Goal: Information Seeking & Learning: Learn about a topic

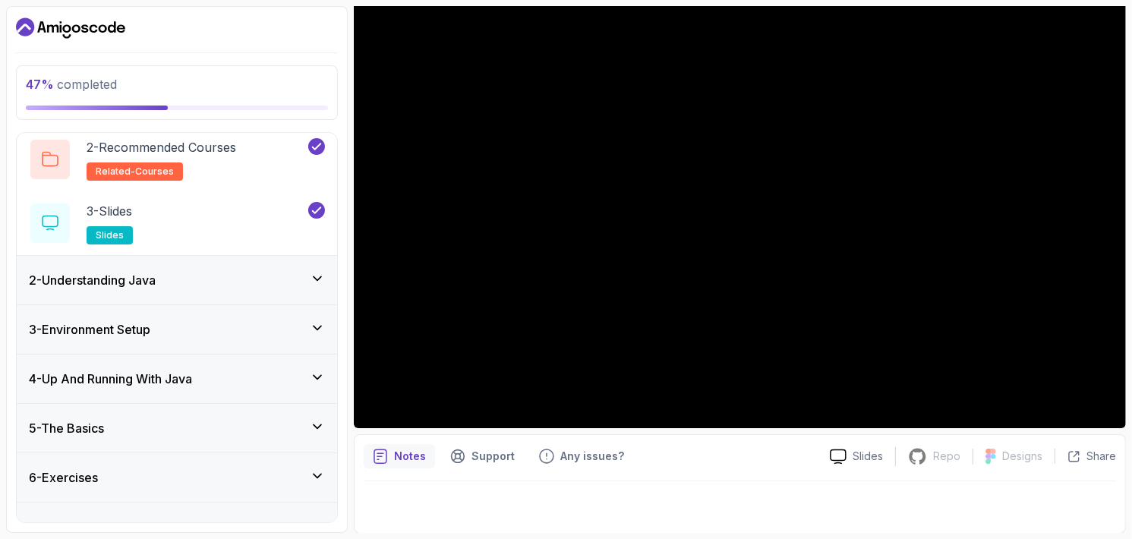
scroll to position [144, 0]
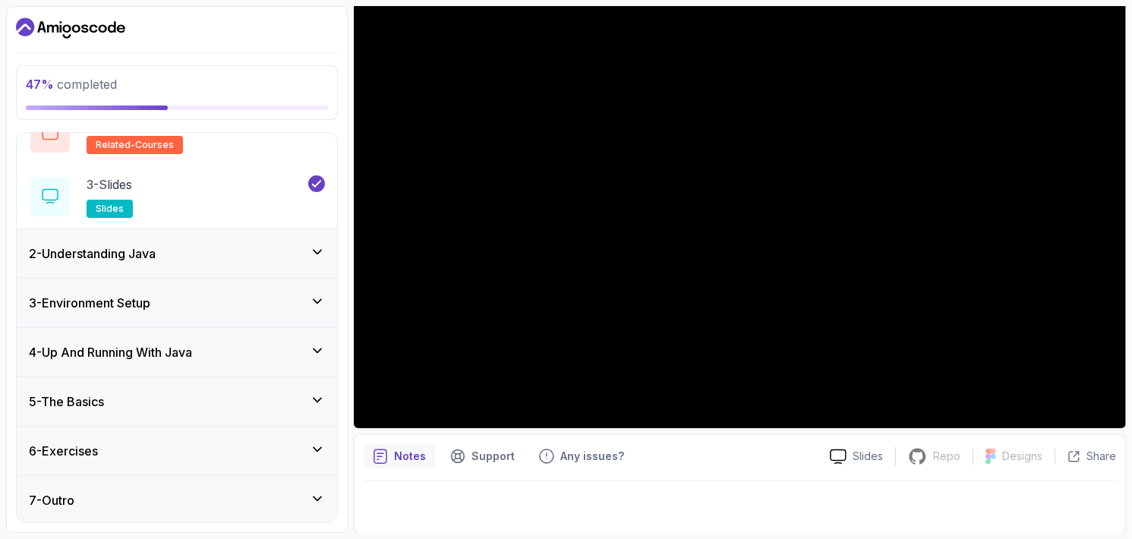
click at [207, 406] on div "5 - The Basics" at bounding box center [177, 401] width 296 height 18
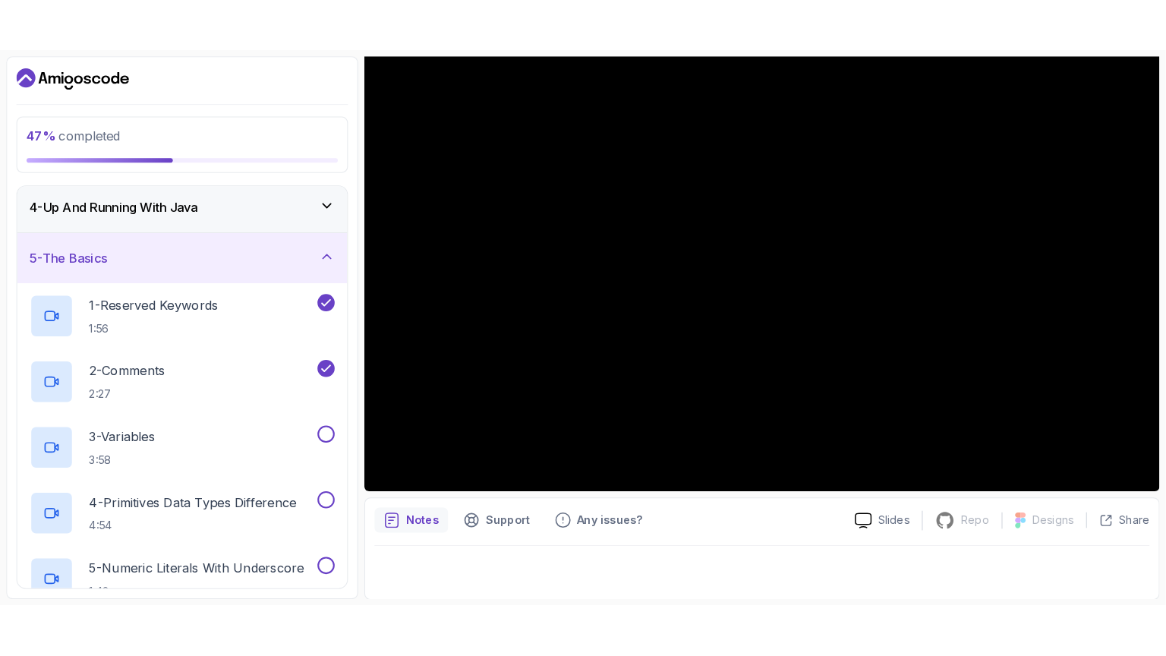
scroll to position [304, 0]
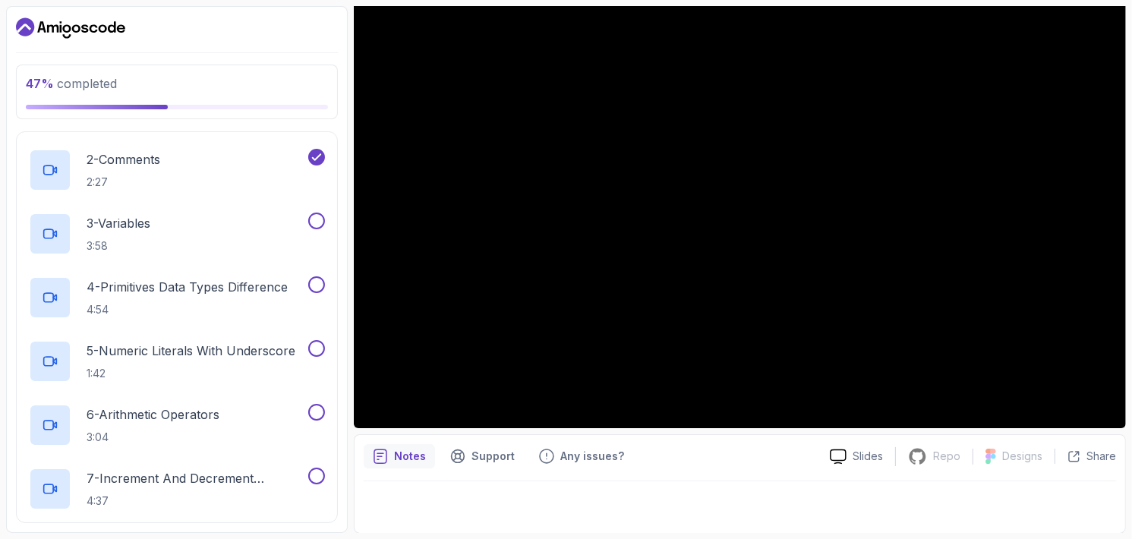
click at [235, 225] on div "3 - Variables 3:58" at bounding box center [167, 234] width 276 height 43
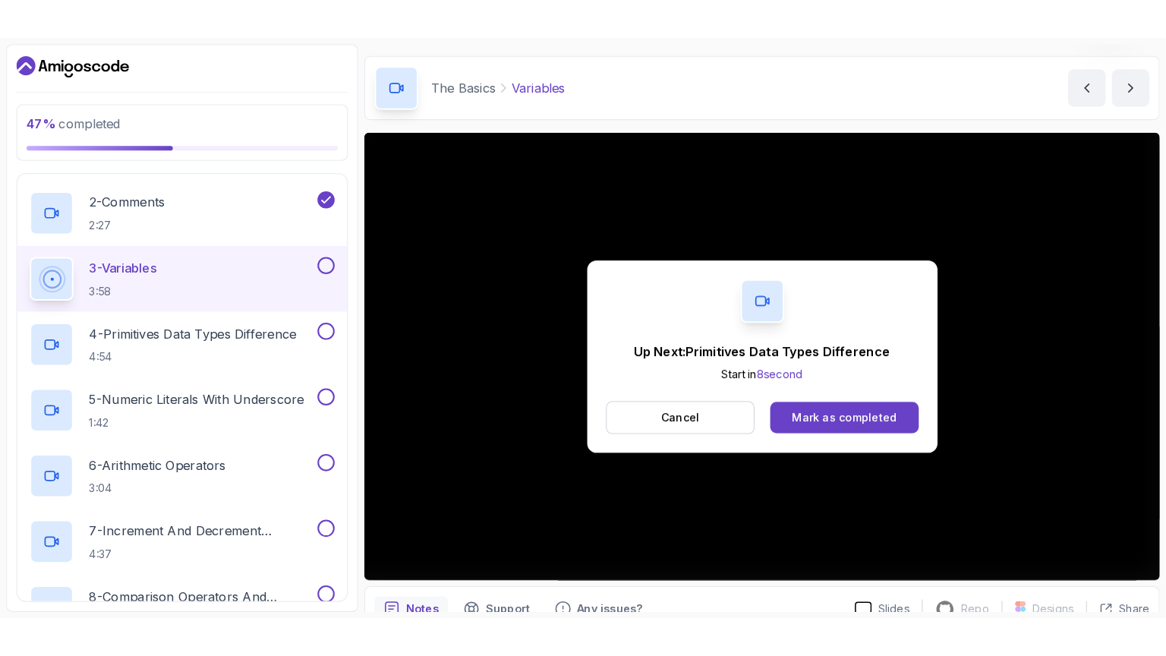
scroll to position [141, 0]
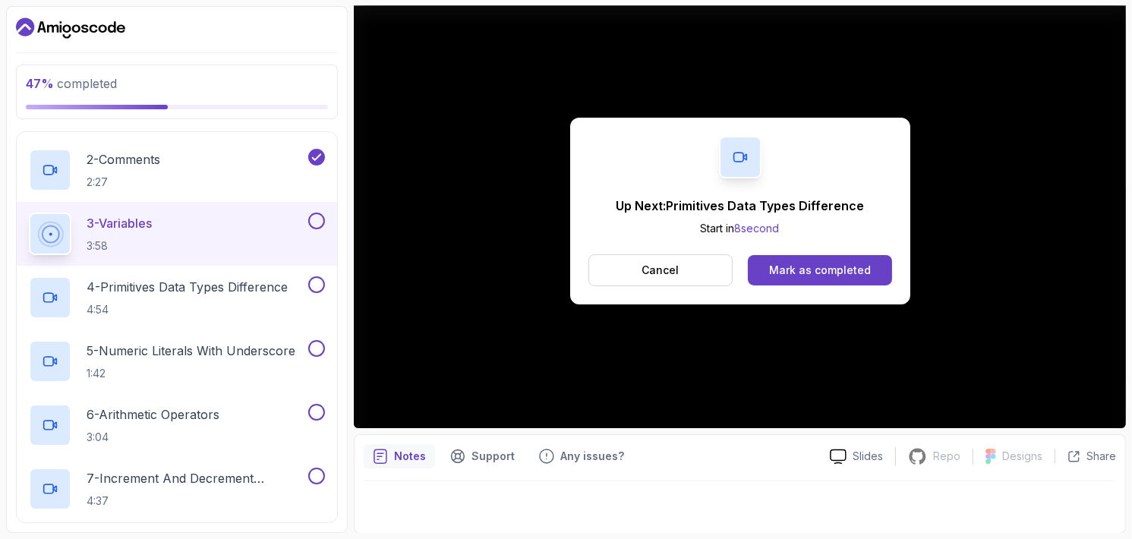
click at [859, 269] on div "Mark as completed" at bounding box center [820, 270] width 102 height 15
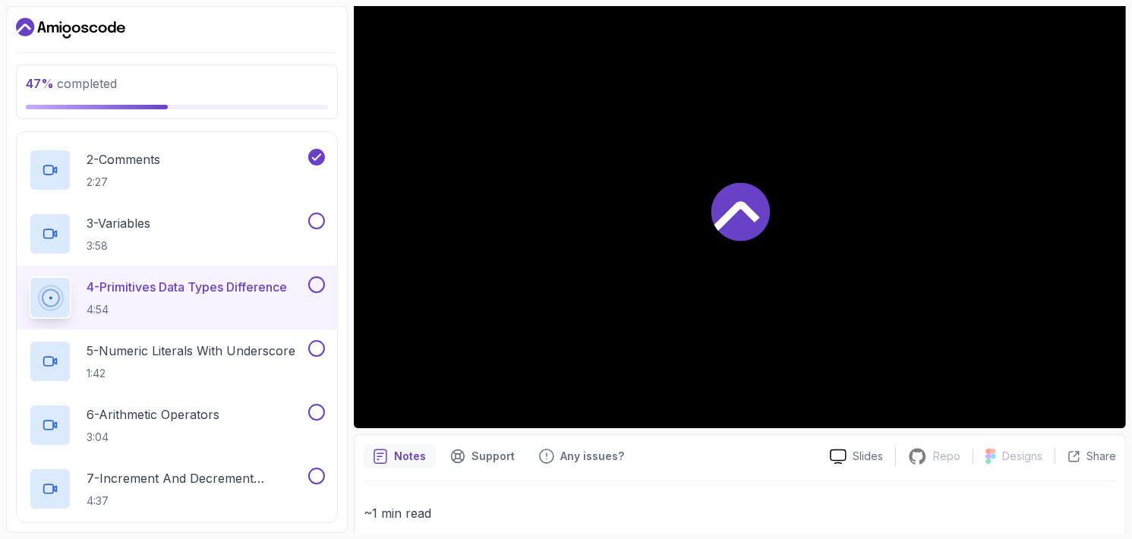
click at [255, 231] on div "3 - Variables 3:58" at bounding box center [167, 234] width 276 height 43
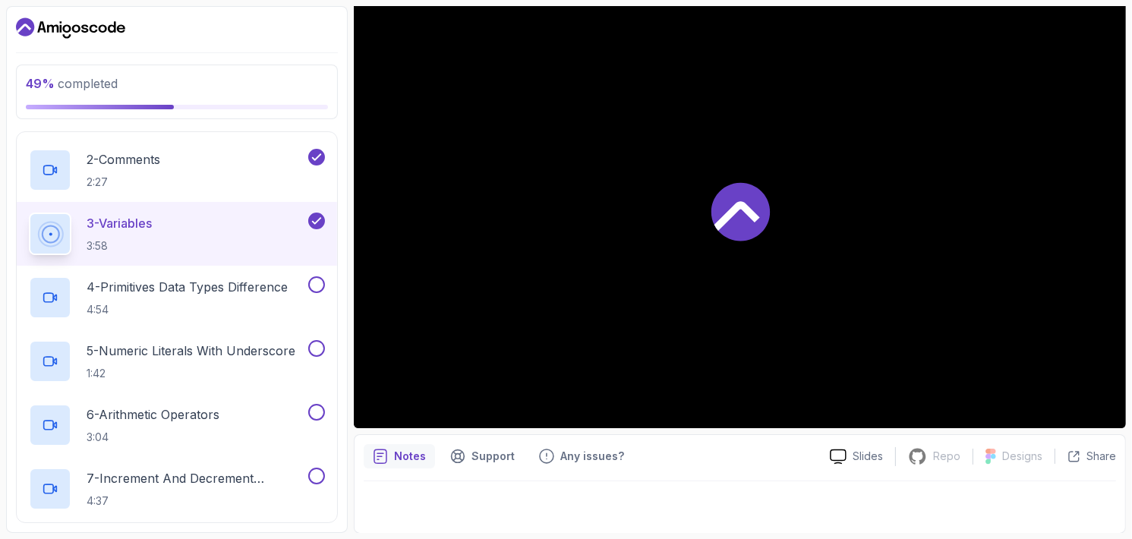
click at [317, 284] on button at bounding box center [316, 284] width 17 height 17
click at [230, 299] on h2 "4 - Primitives Data Types Difference 4:54" at bounding box center [187, 297] width 201 height 39
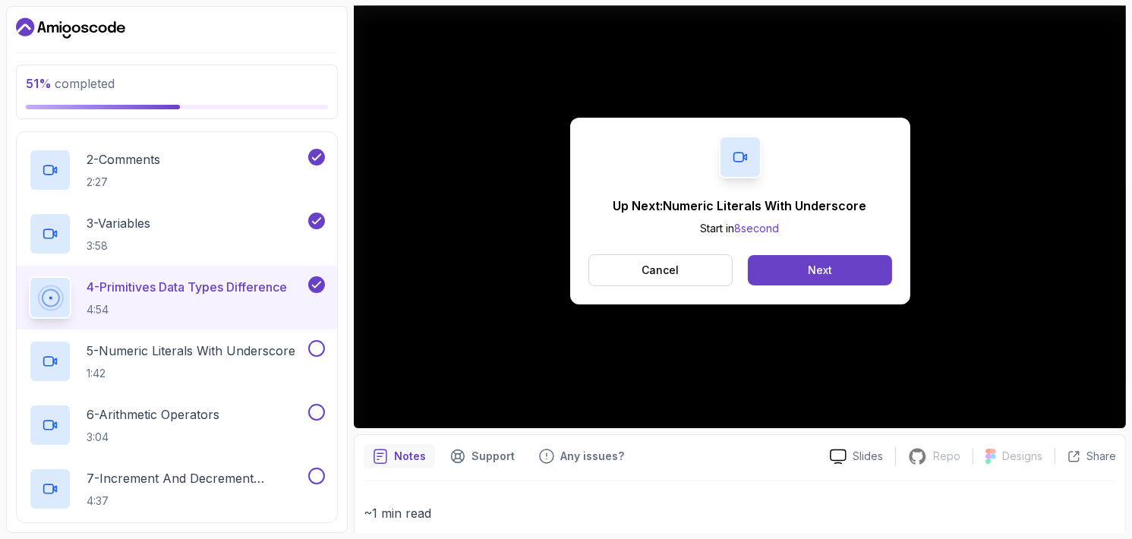
click at [253, 350] on p "5 - Numeric Literals With Underscore" at bounding box center [191, 351] width 209 height 18
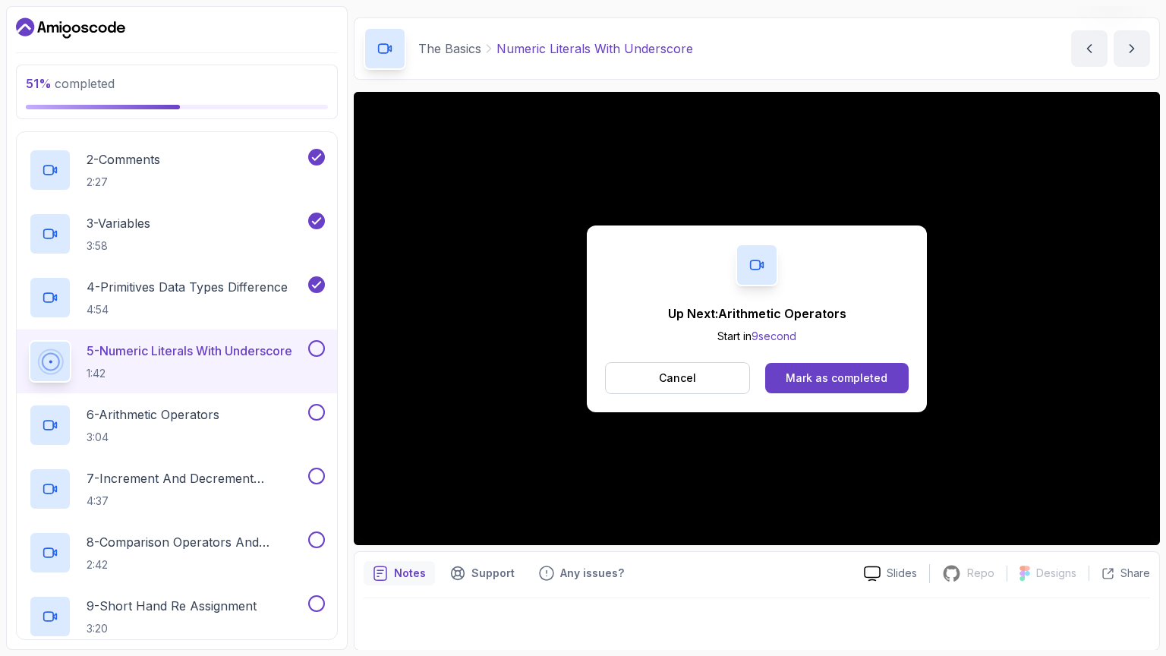
scroll to position [141, 0]
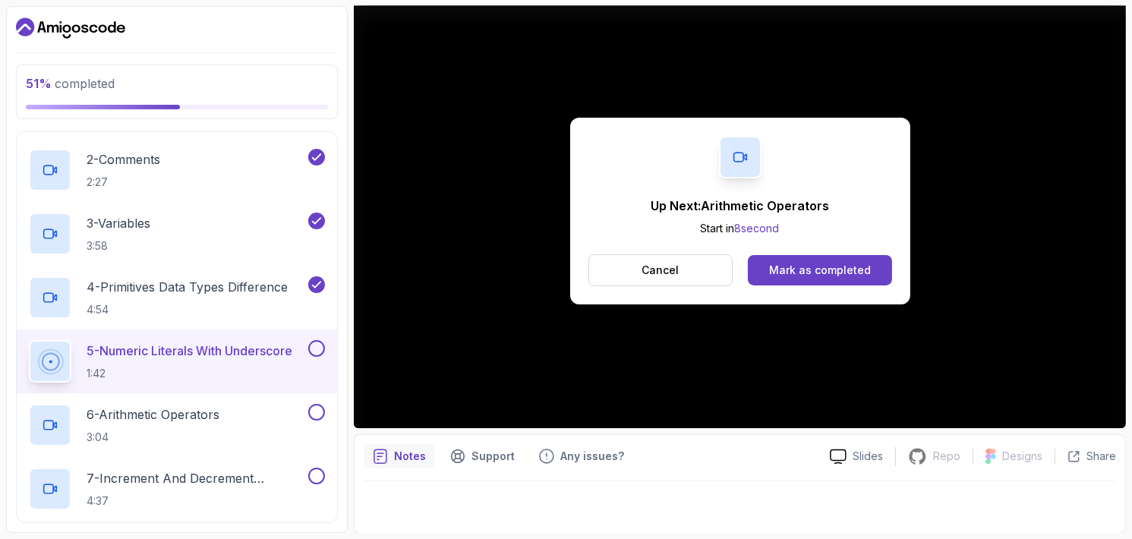
click at [194, 430] on p "3:04" at bounding box center [153, 437] width 133 height 15
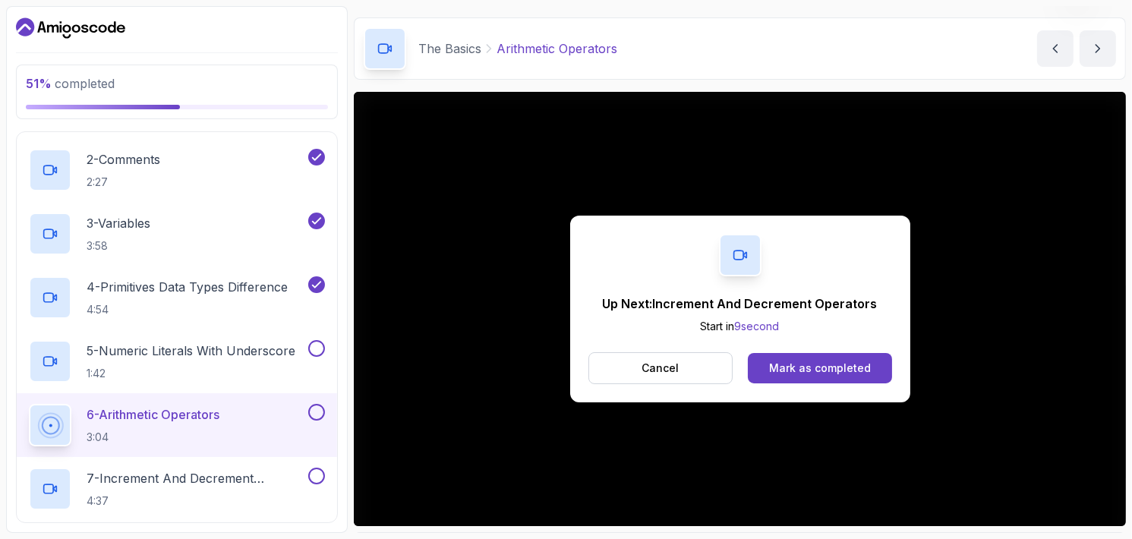
scroll to position [141, 0]
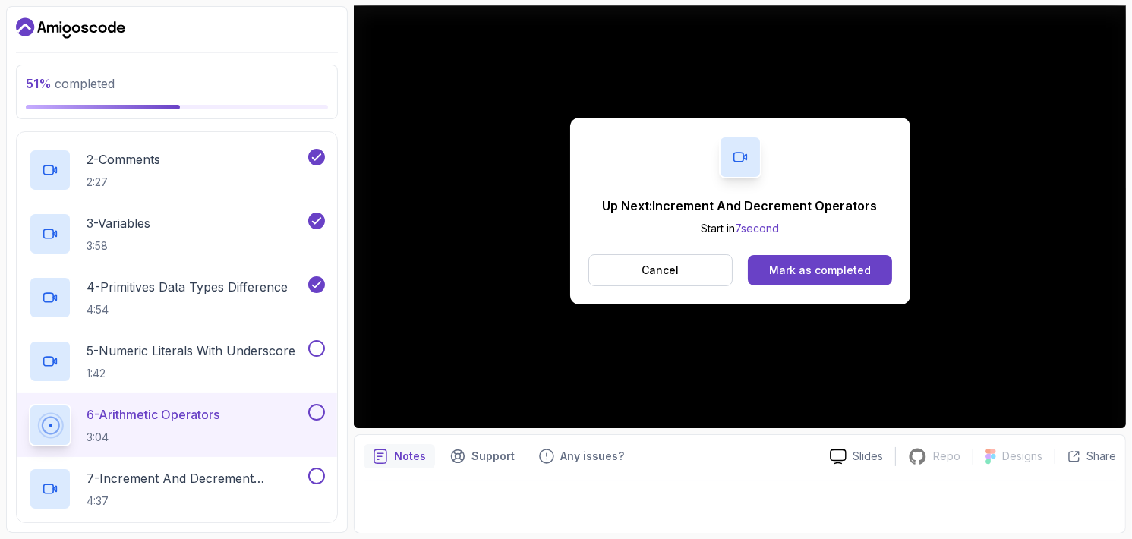
click at [797, 279] on button "Mark as completed" at bounding box center [819, 270] width 143 height 30
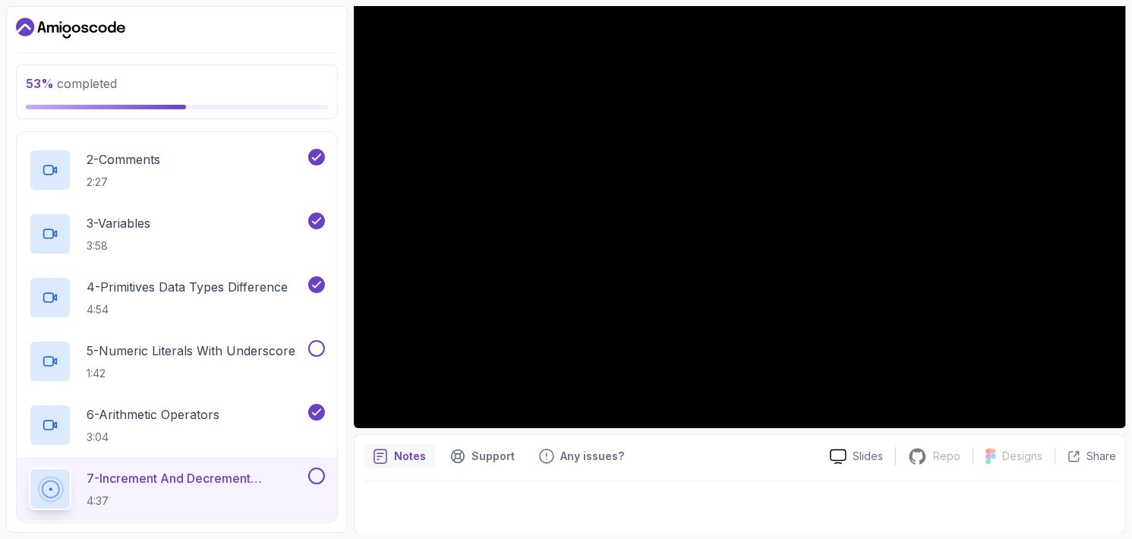
click at [318, 348] on button at bounding box center [316, 348] width 17 height 17
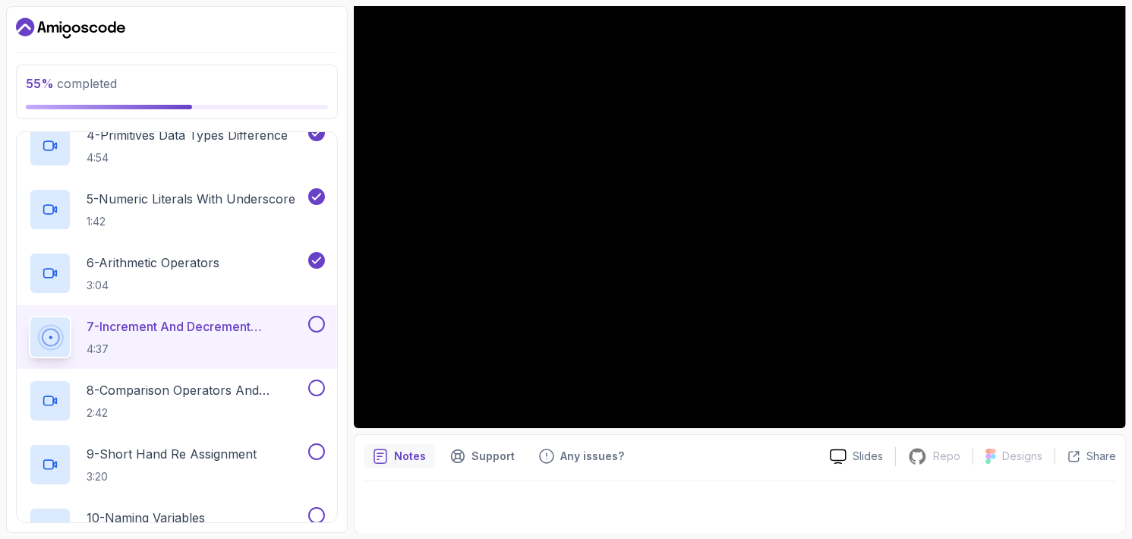
click at [224, 441] on div "9 - Short Hand Re Assignment 3:20" at bounding box center [177, 465] width 320 height 64
click at [234, 469] on p "3:20" at bounding box center [172, 476] width 170 height 15
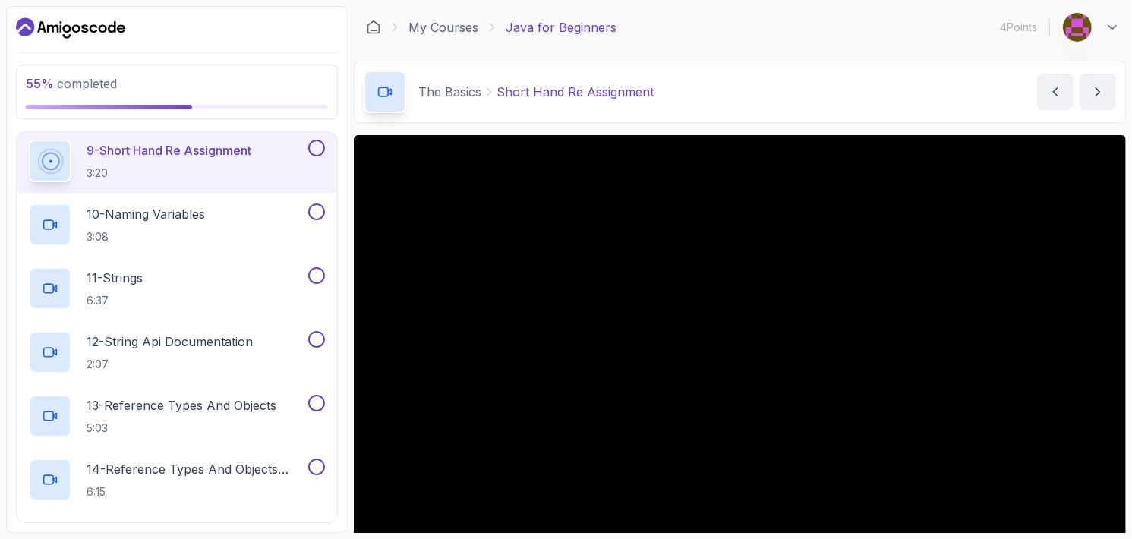
click at [209, 354] on h2 "12 - String Api Documentation 2:07" at bounding box center [170, 351] width 166 height 39
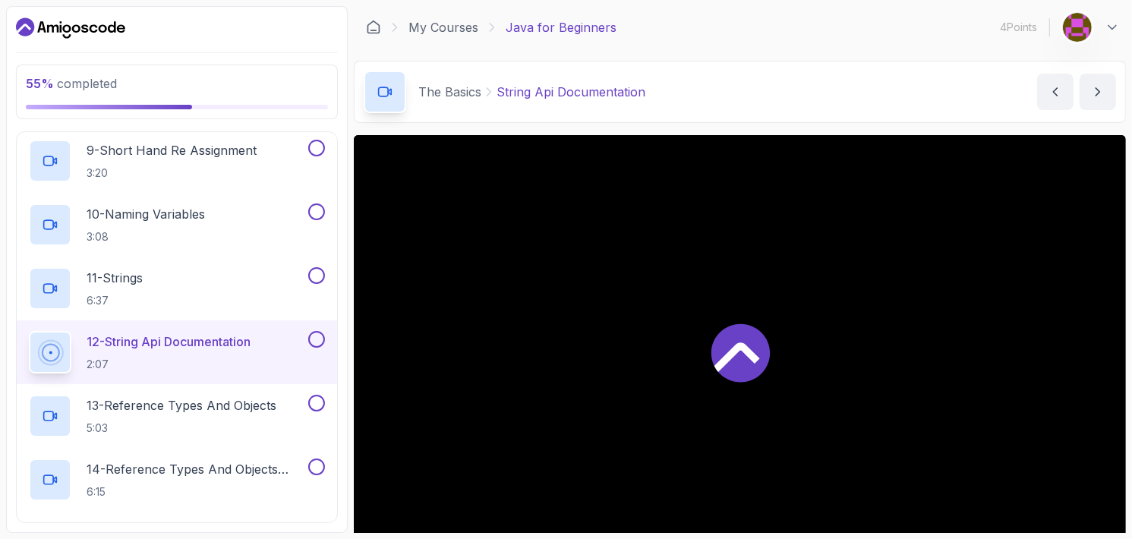
click at [231, 298] on div "11 - Strings 6:37" at bounding box center [167, 288] width 276 height 43
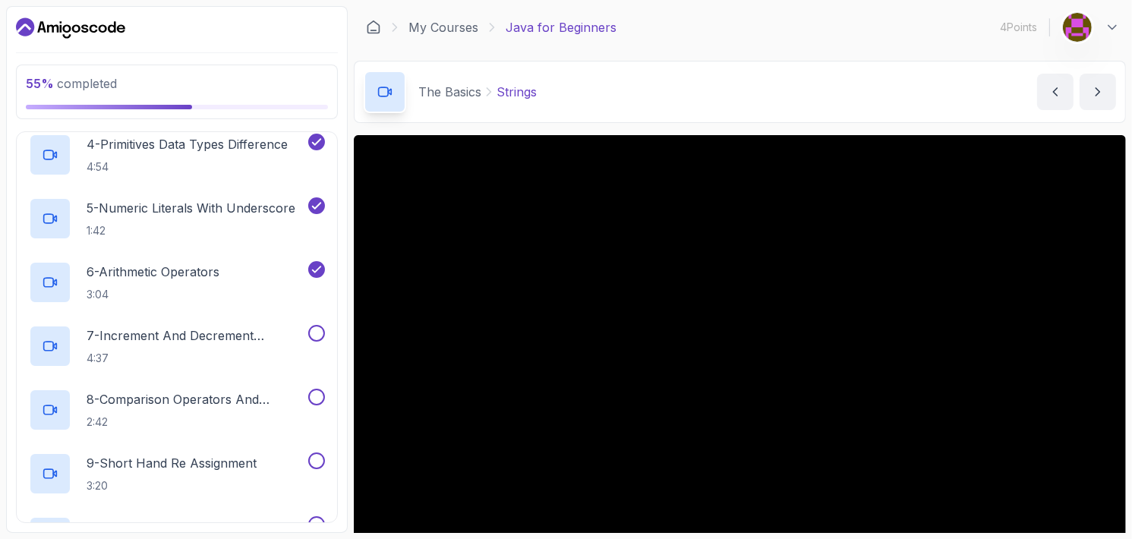
scroll to position [455, 0]
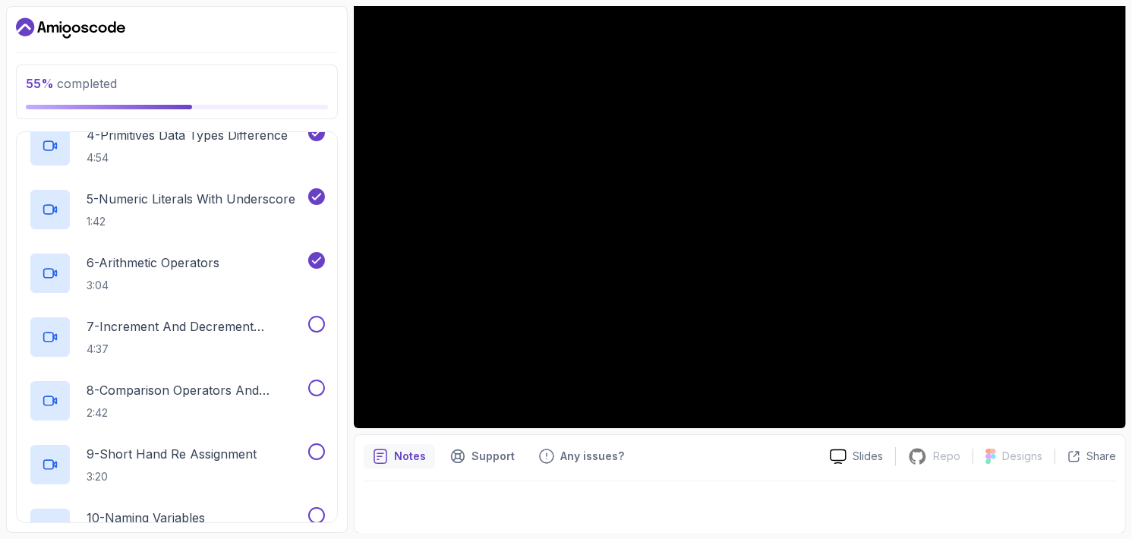
click at [321, 330] on button at bounding box center [316, 324] width 17 height 17
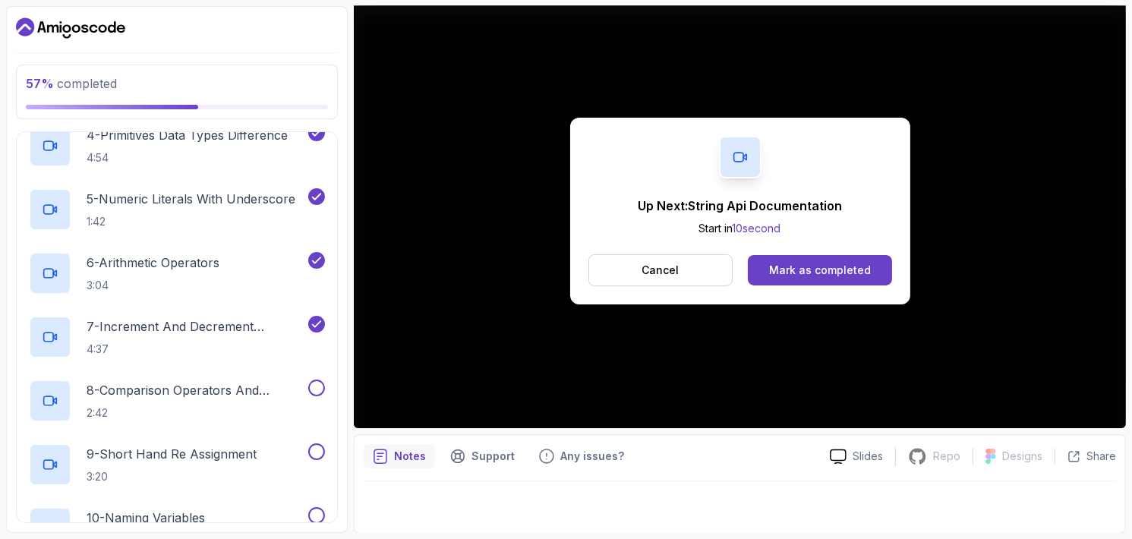
scroll to position [152, 0]
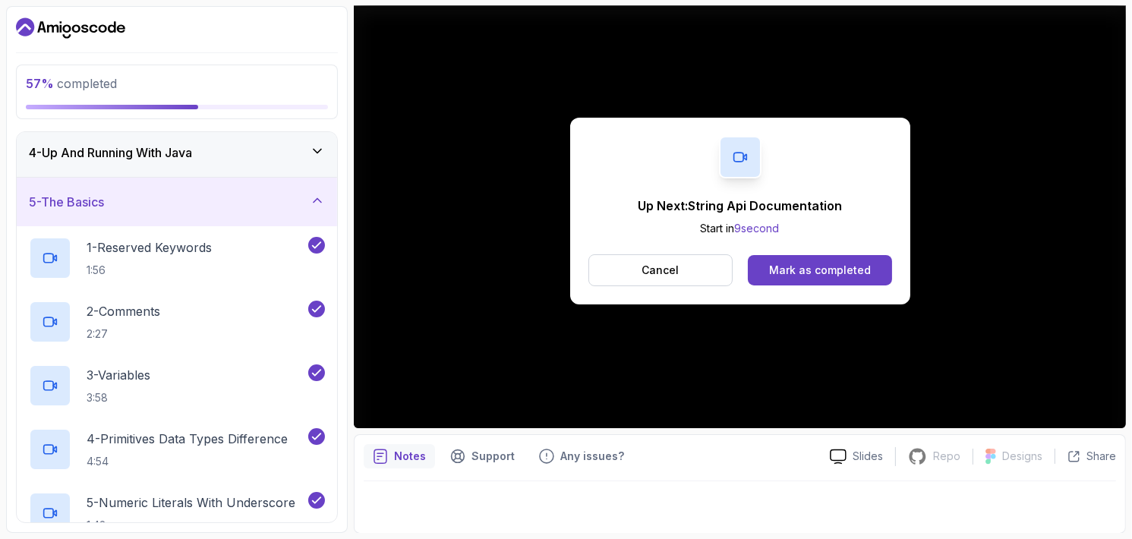
click at [833, 268] on div "Mark as completed" at bounding box center [820, 270] width 102 height 15
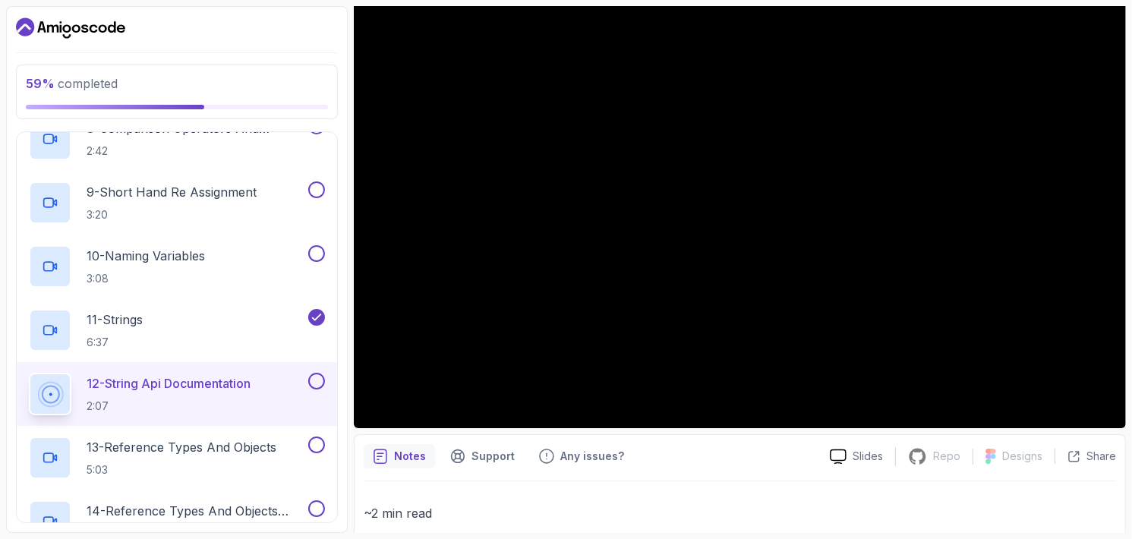
scroll to position [759, 0]
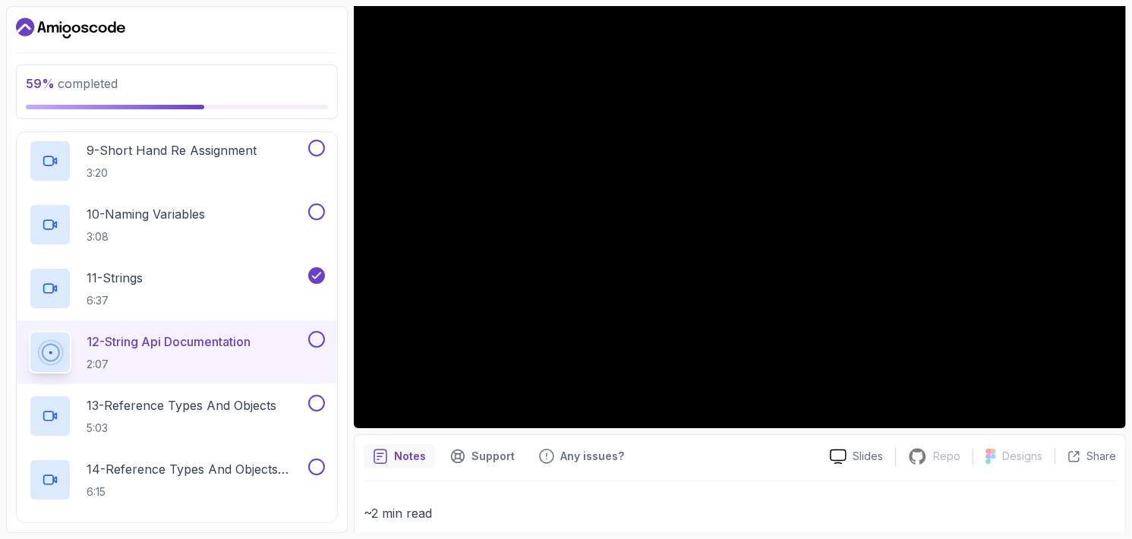
click at [320, 212] on button at bounding box center [316, 211] width 17 height 17
click at [323, 146] on button at bounding box center [316, 148] width 17 height 17
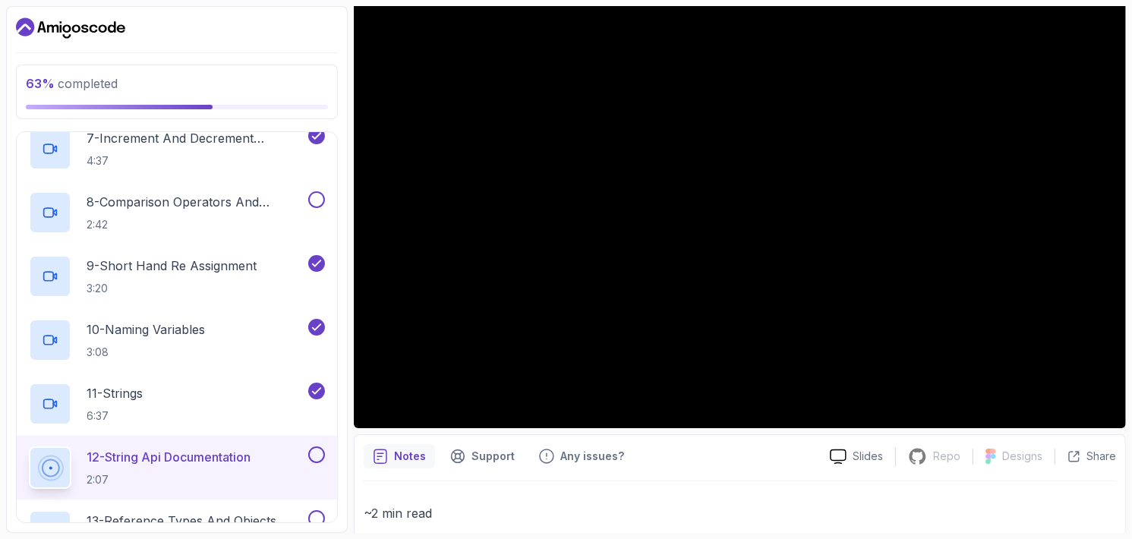
scroll to position [607, 0]
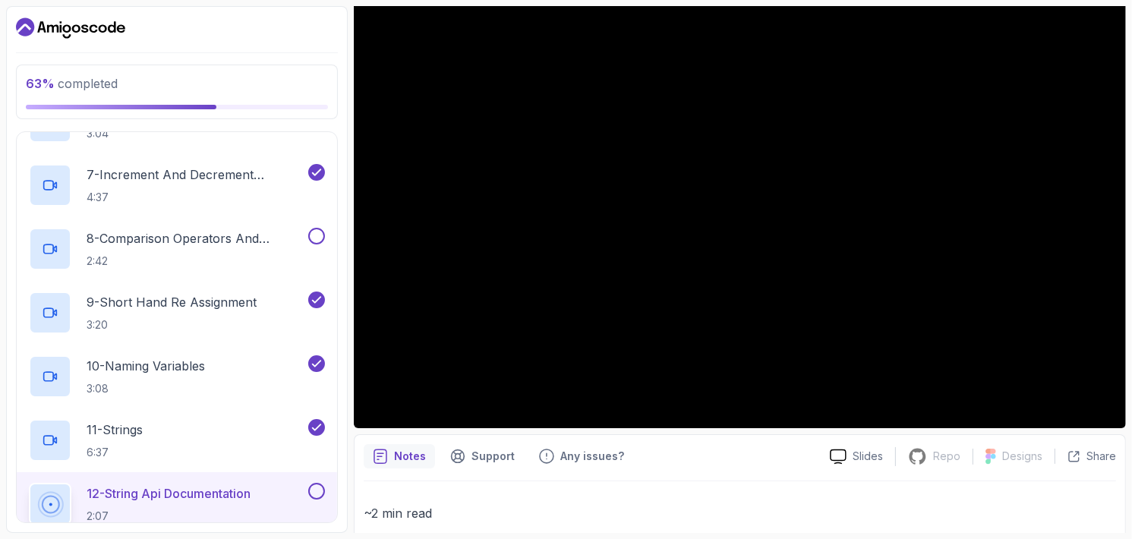
click at [315, 237] on button at bounding box center [316, 236] width 17 height 17
click at [316, 483] on button at bounding box center [316, 491] width 17 height 17
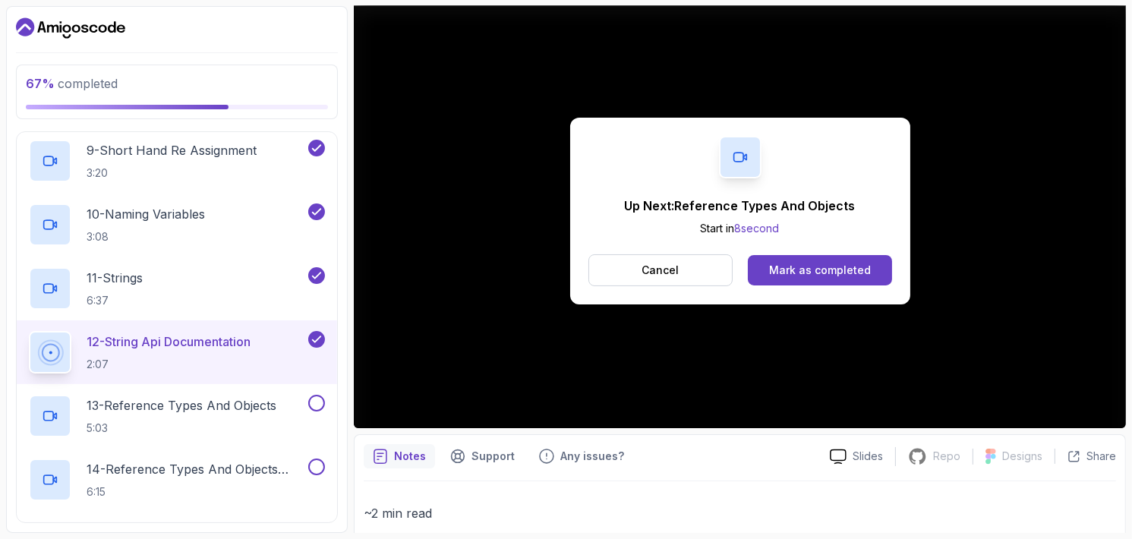
click at [803, 272] on div "Mark as completed" at bounding box center [820, 270] width 102 height 15
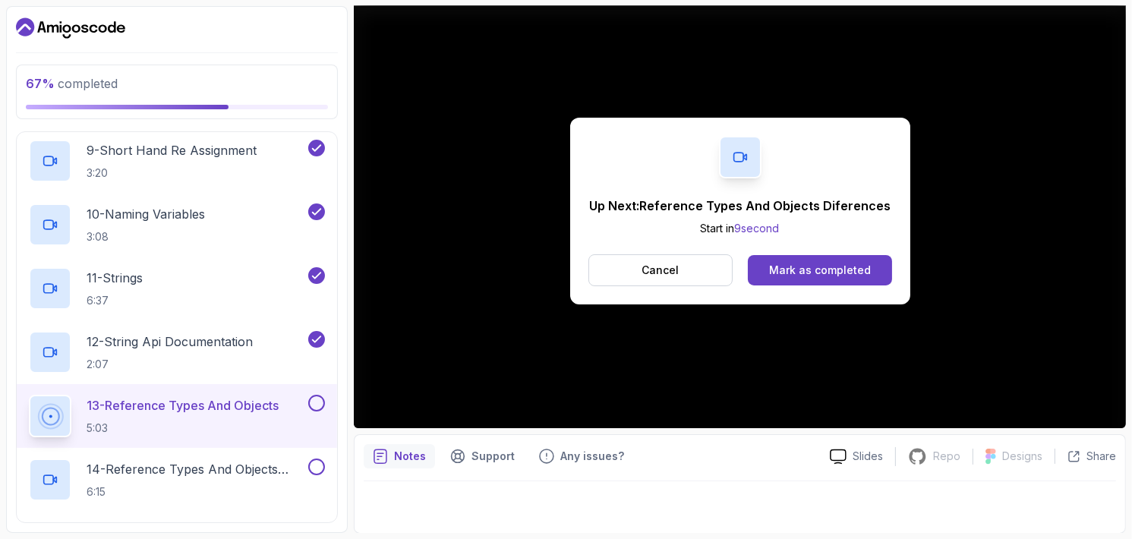
click at [855, 273] on div "Mark as completed" at bounding box center [820, 270] width 102 height 15
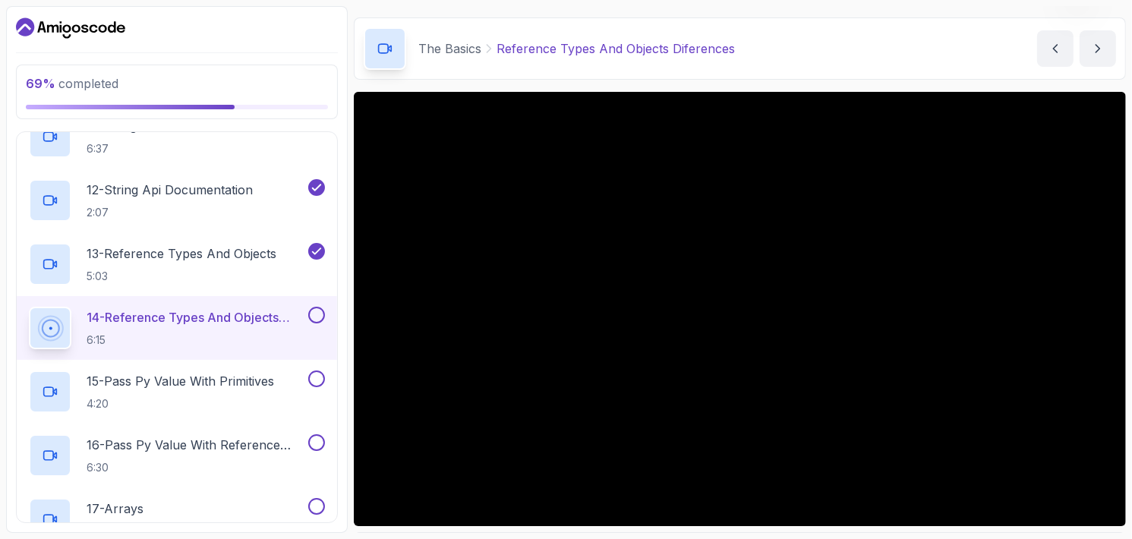
scroll to position [141, 0]
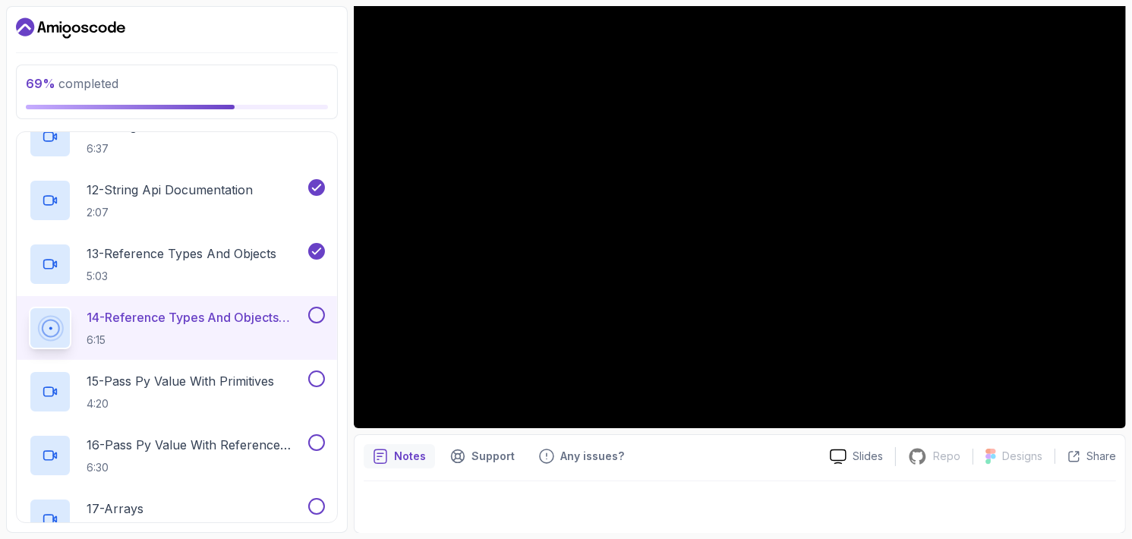
click at [313, 310] on button at bounding box center [316, 315] width 17 height 17
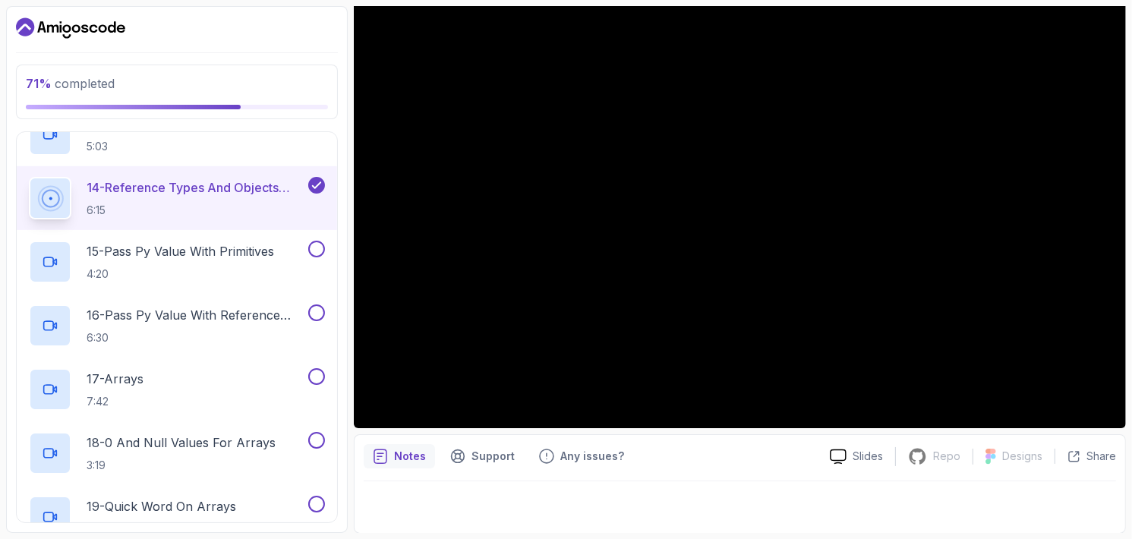
scroll to position [1063, 0]
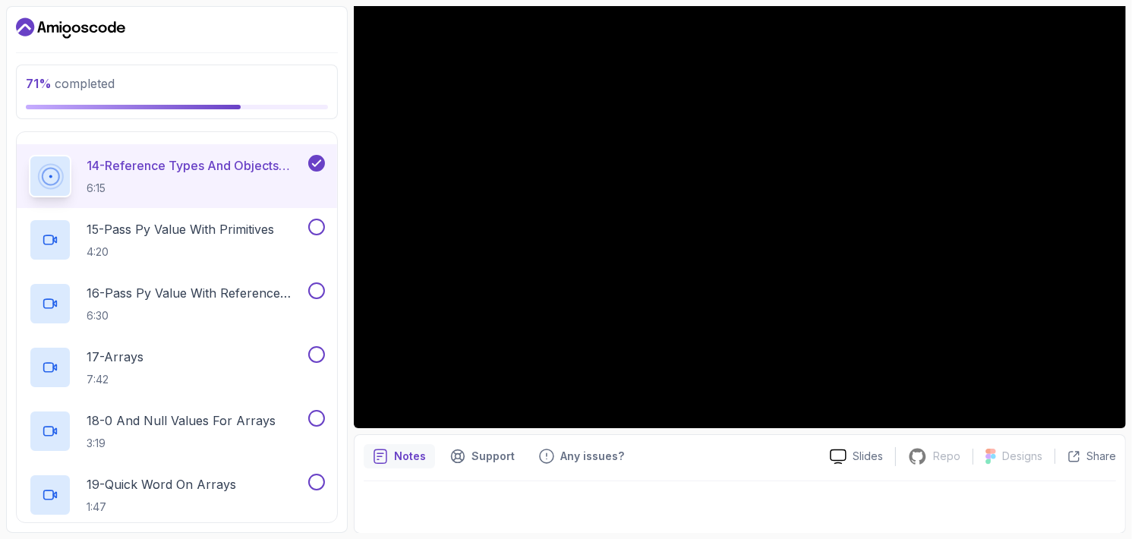
click at [269, 242] on h2 "15 - Pass Py Value With Primitives 4:20" at bounding box center [180, 239] width 187 height 39
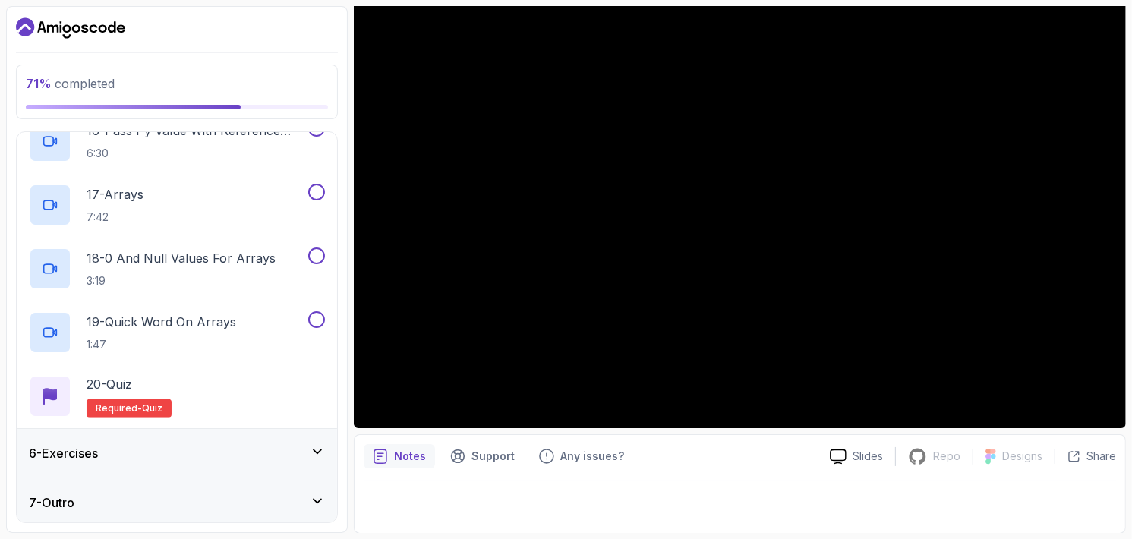
scroll to position [1228, 0]
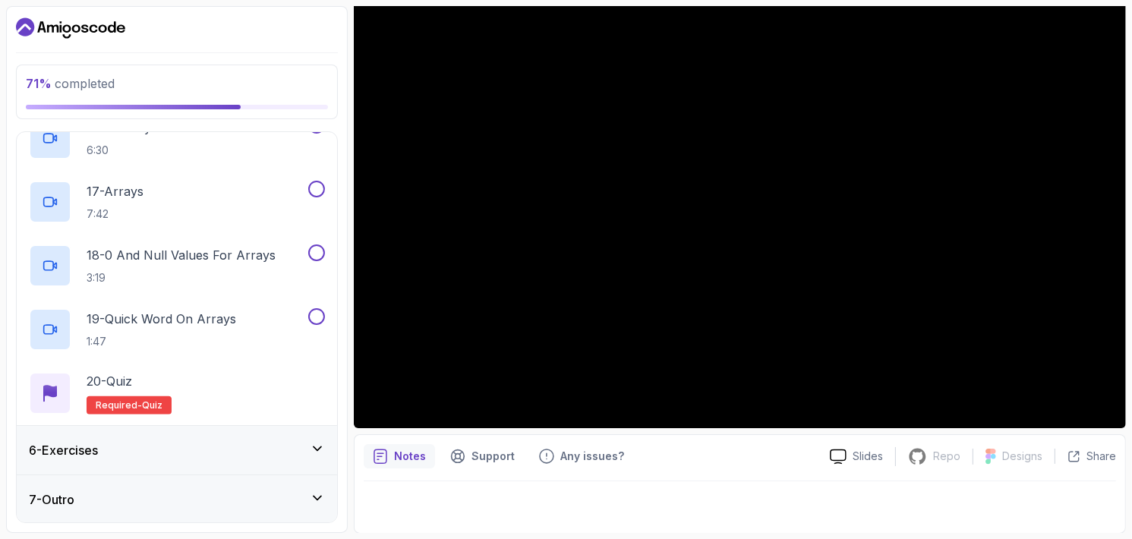
click at [258, 437] on div "6 - Exercises" at bounding box center [177, 450] width 320 height 49
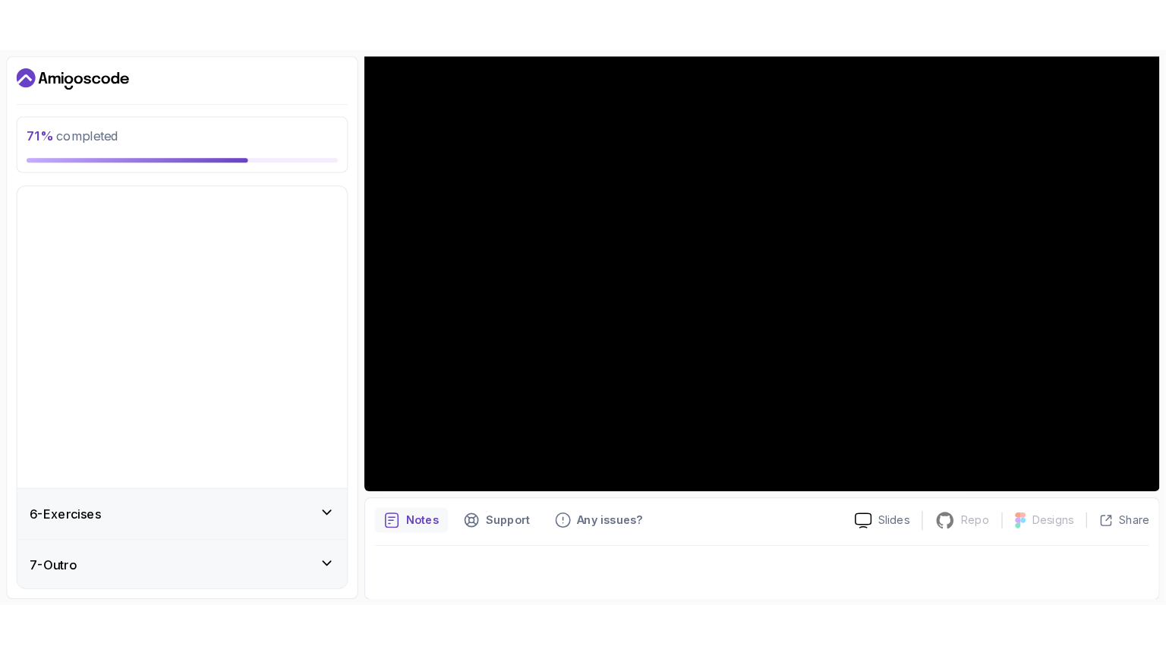
scroll to position [0, 0]
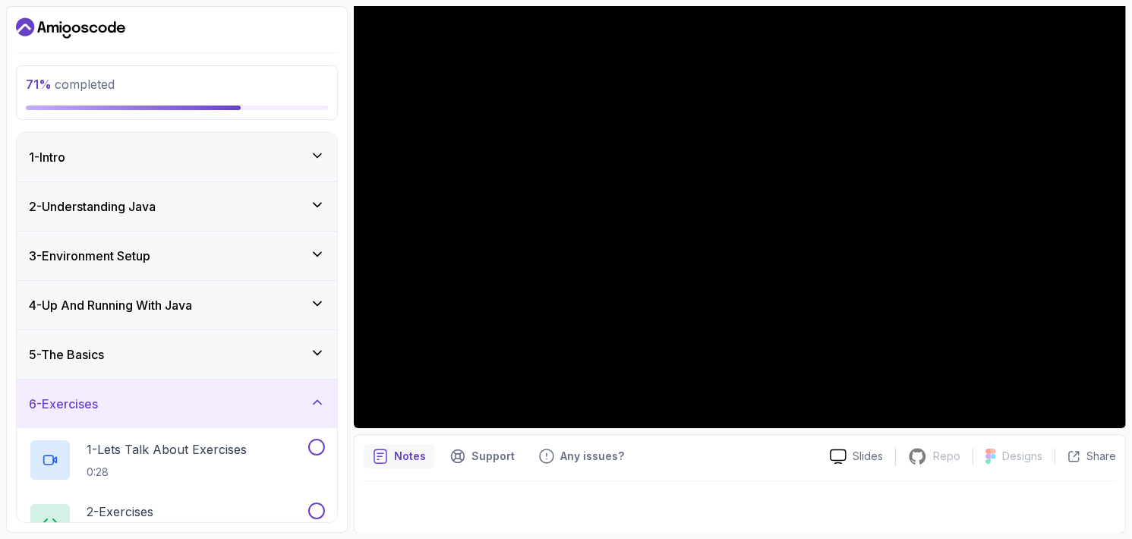
click at [269, 395] on div "6 - Exercises" at bounding box center [177, 404] width 296 height 18
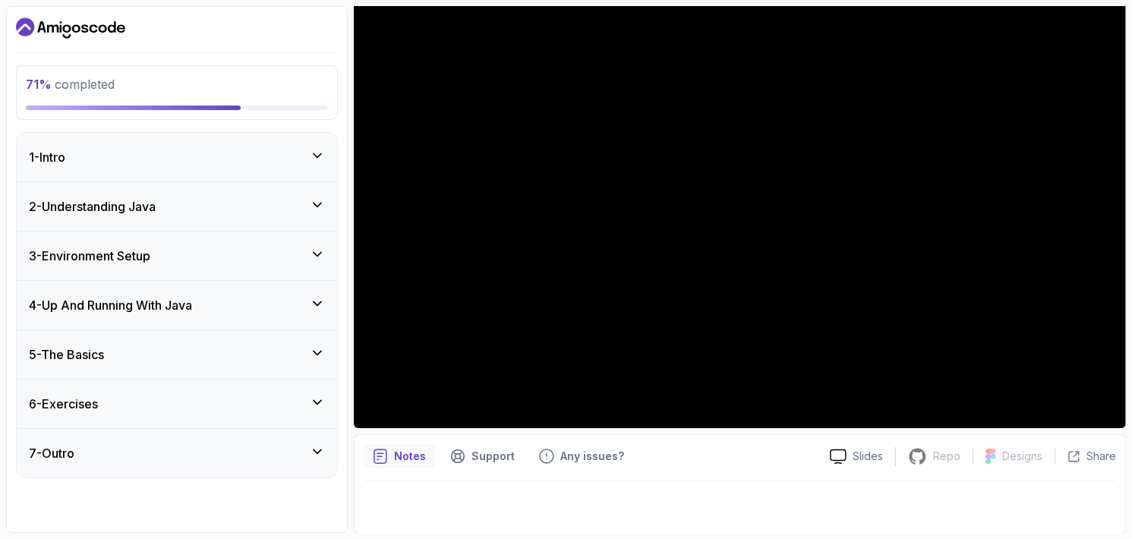
click at [258, 440] on div "7 - Outro" at bounding box center [177, 453] width 320 height 49
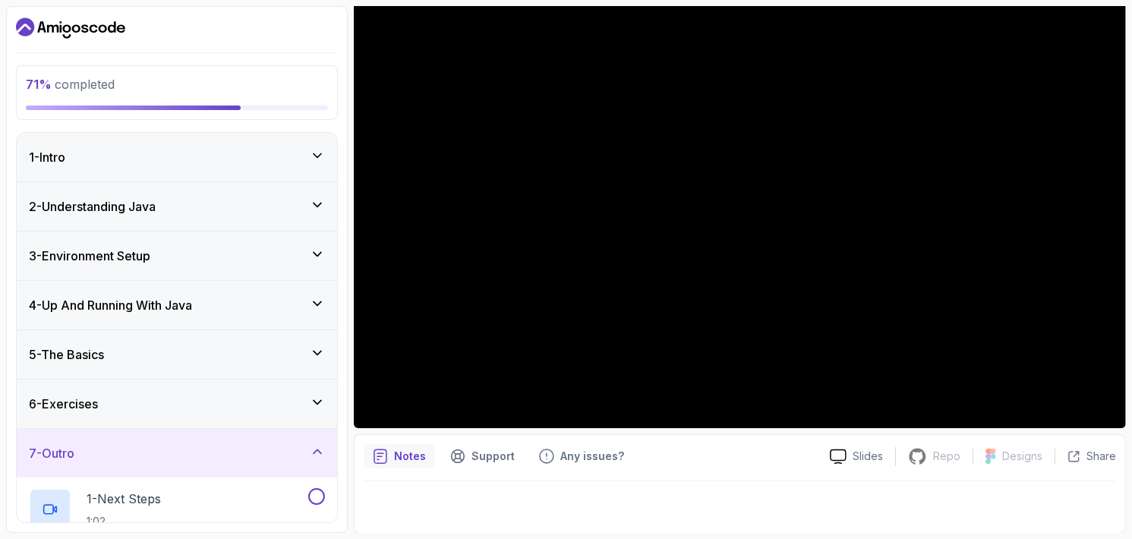
click at [258, 440] on div "7 - Outro" at bounding box center [177, 453] width 320 height 49
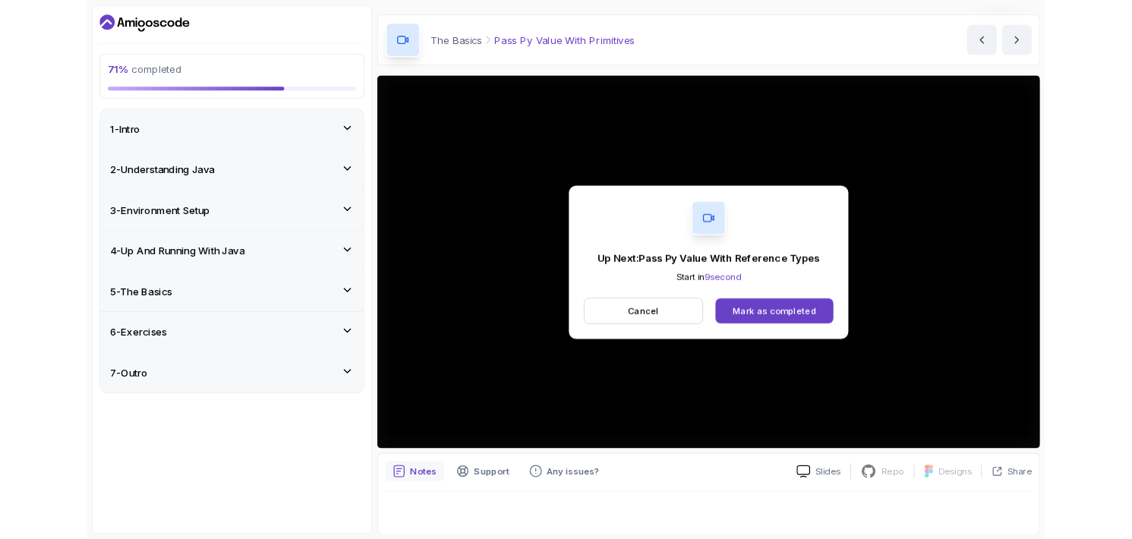
scroll to position [141, 0]
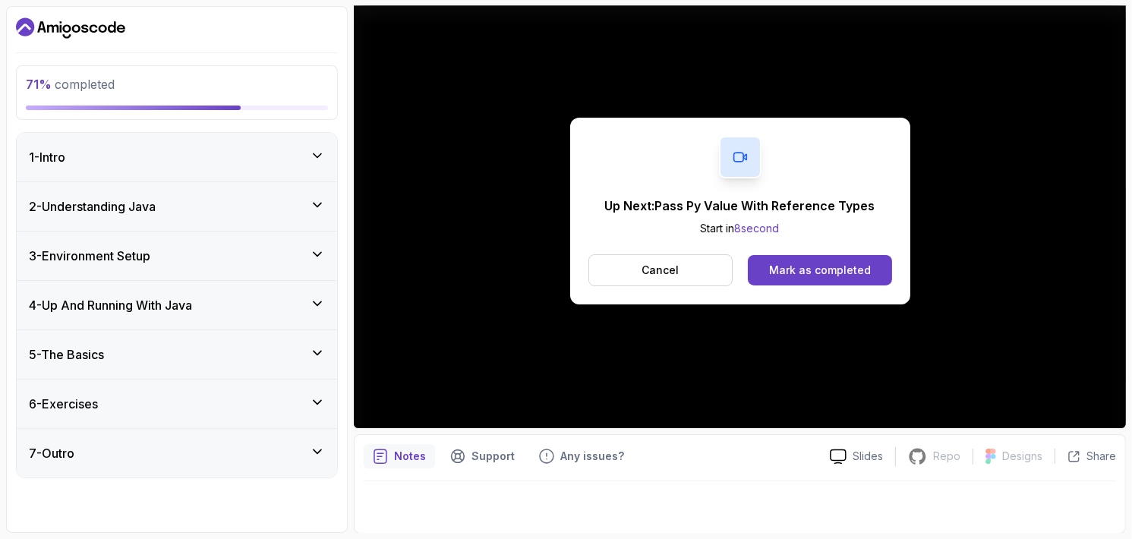
click at [806, 255] on button "Mark as completed" at bounding box center [819, 270] width 143 height 30
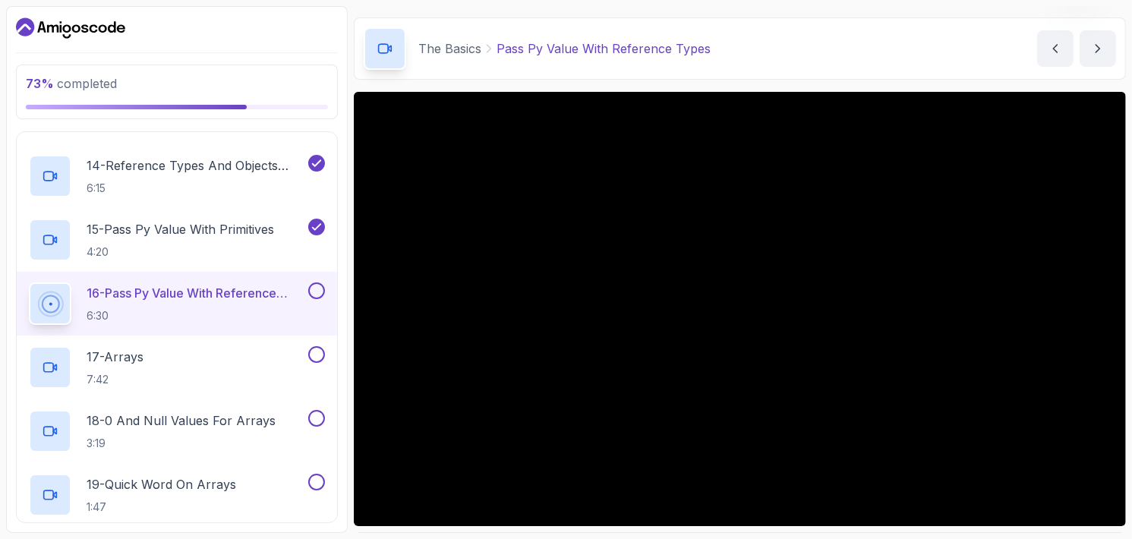
scroll to position [141, 0]
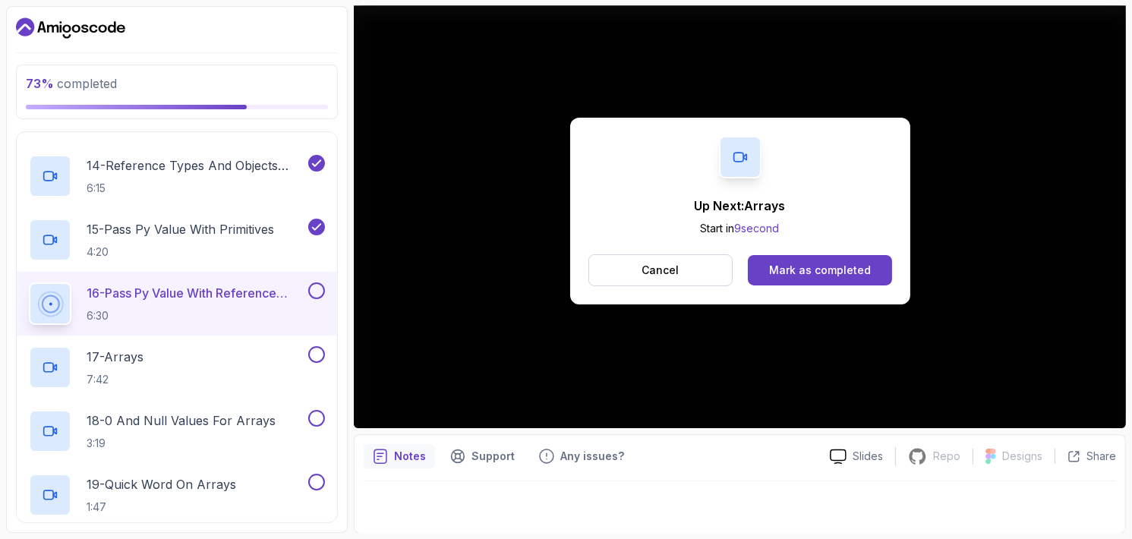
click at [867, 270] on div "Mark as completed" at bounding box center [820, 270] width 102 height 15
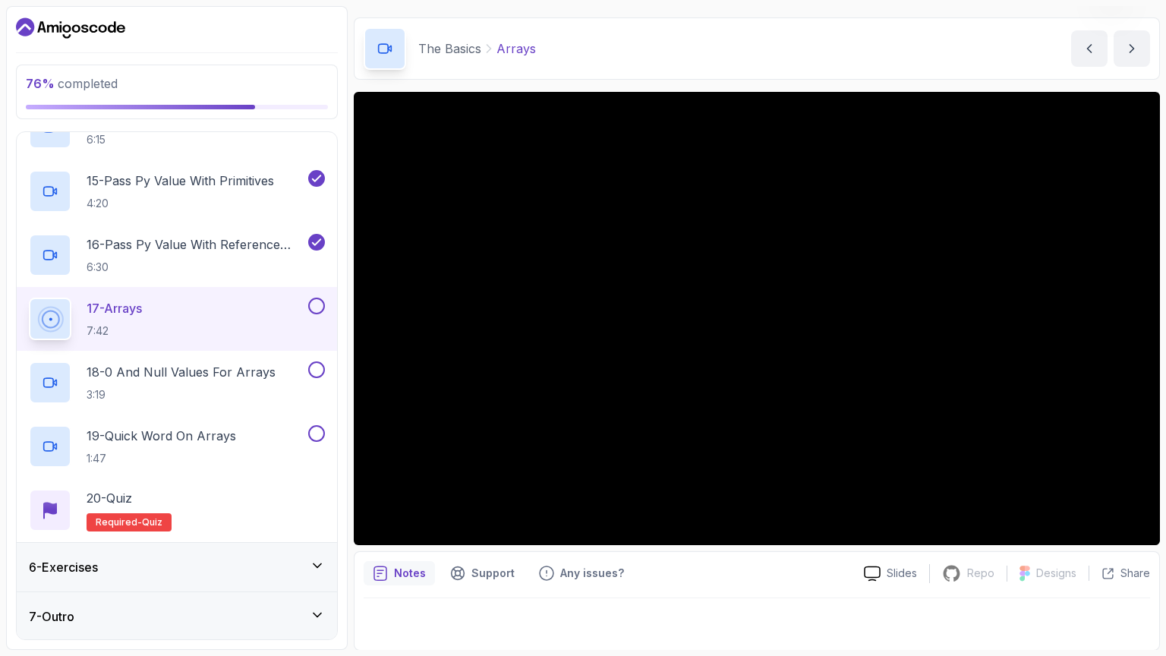
scroll to position [141, 0]
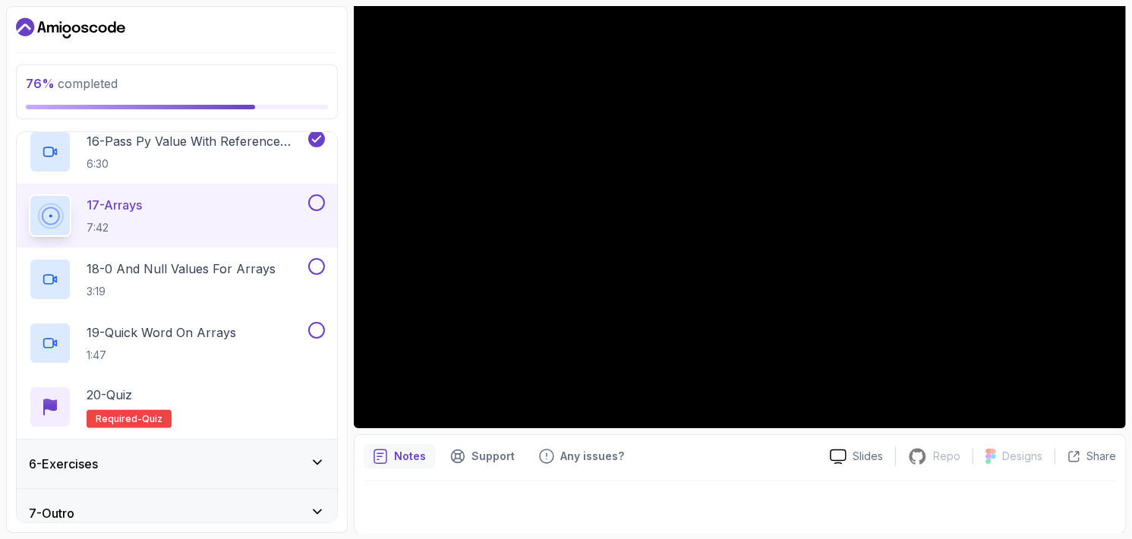
click at [315, 207] on button at bounding box center [316, 202] width 17 height 17
click at [318, 269] on button at bounding box center [316, 266] width 17 height 17
click at [292, 278] on div "18 - 0 And Null Values For Arrays 3:19" at bounding box center [167, 279] width 276 height 43
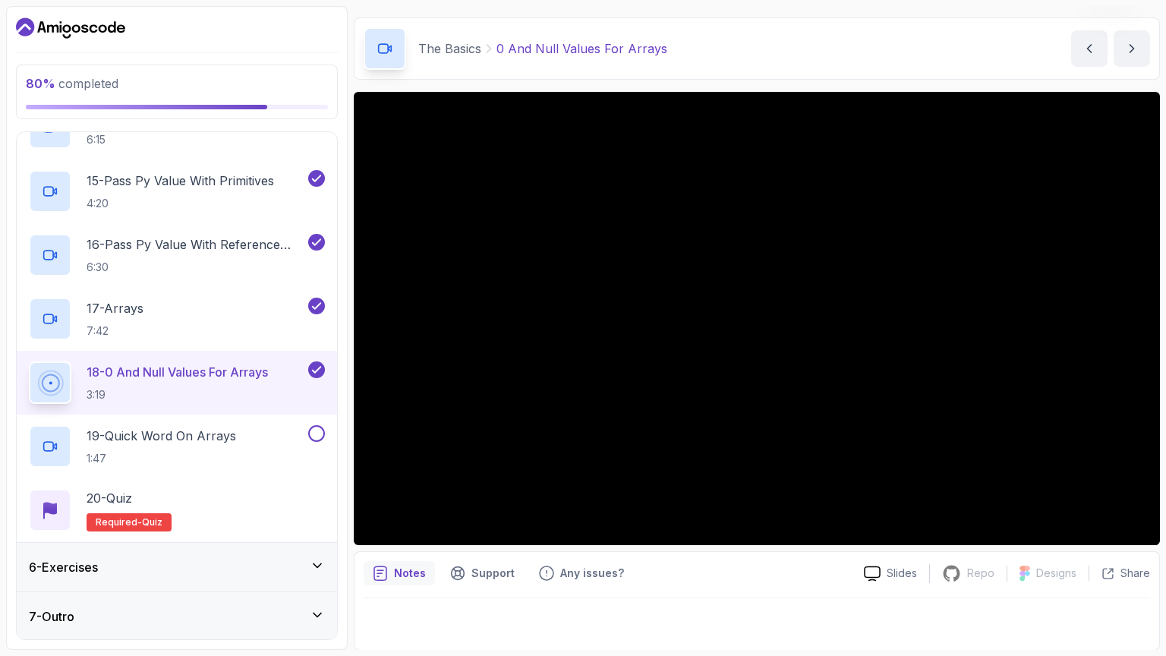
scroll to position [141, 0]
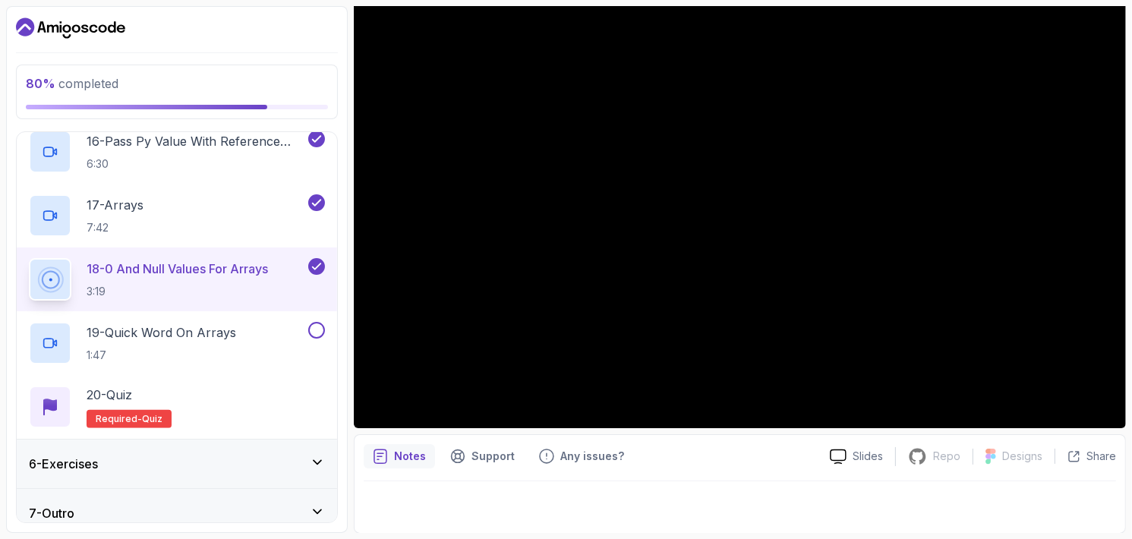
click at [242, 316] on div "19 - Quick Word On Arrays 1:47" at bounding box center [177, 343] width 320 height 64
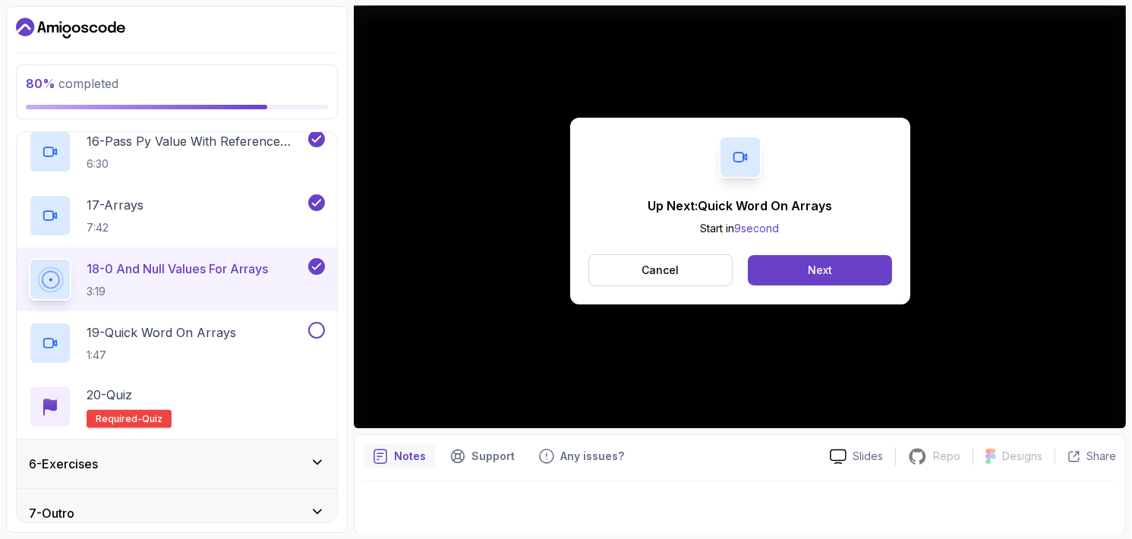
click at [834, 263] on button "Next" at bounding box center [819, 270] width 143 height 30
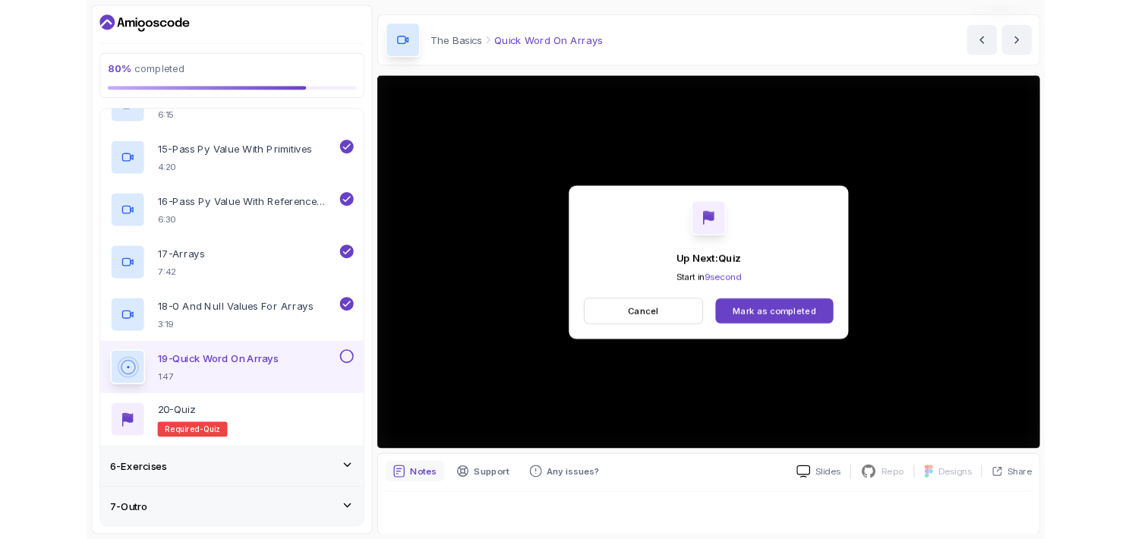
scroll to position [141, 0]
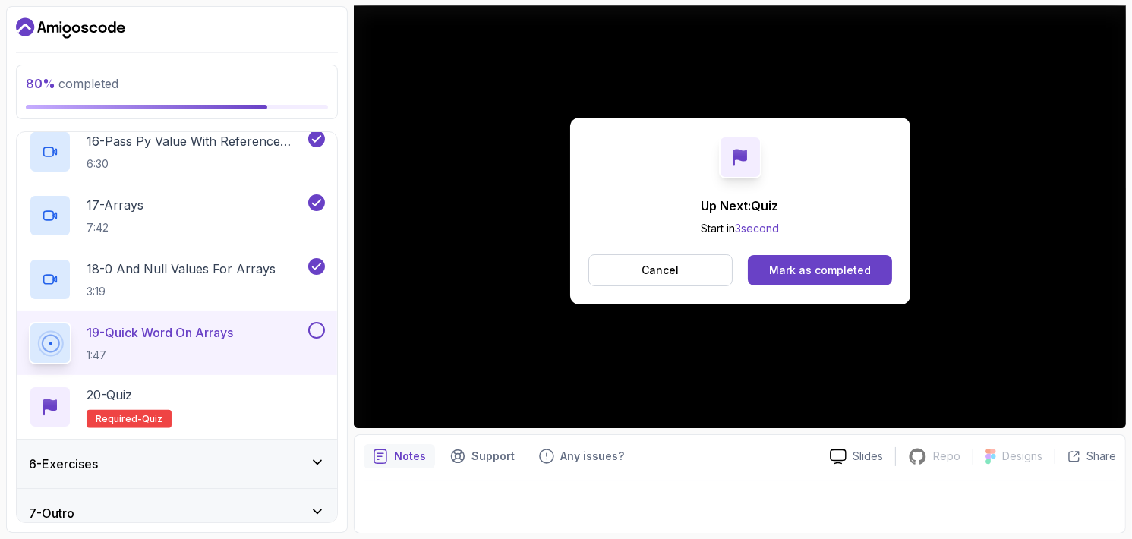
drag, startPoint x: 842, startPoint y: 264, endPoint x: 812, endPoint y: 269, distance: 30.1
click at [843, 263] on div "Mark as completed" at bounding box center [820, 270] width 102 height 15
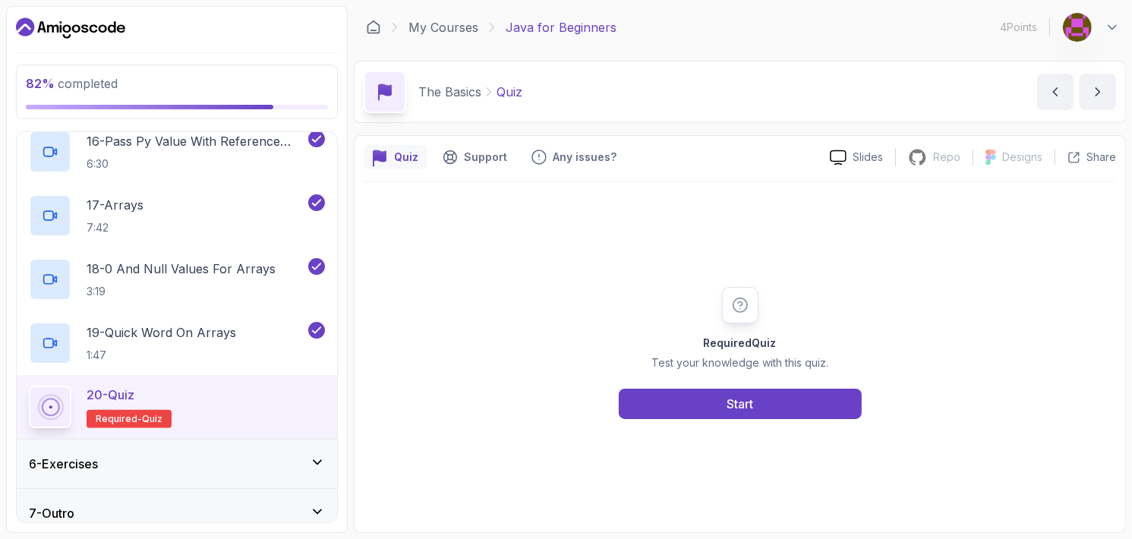
click at [687, 407] on button "Start" at bounding box center [740, 404] width 243 height 30
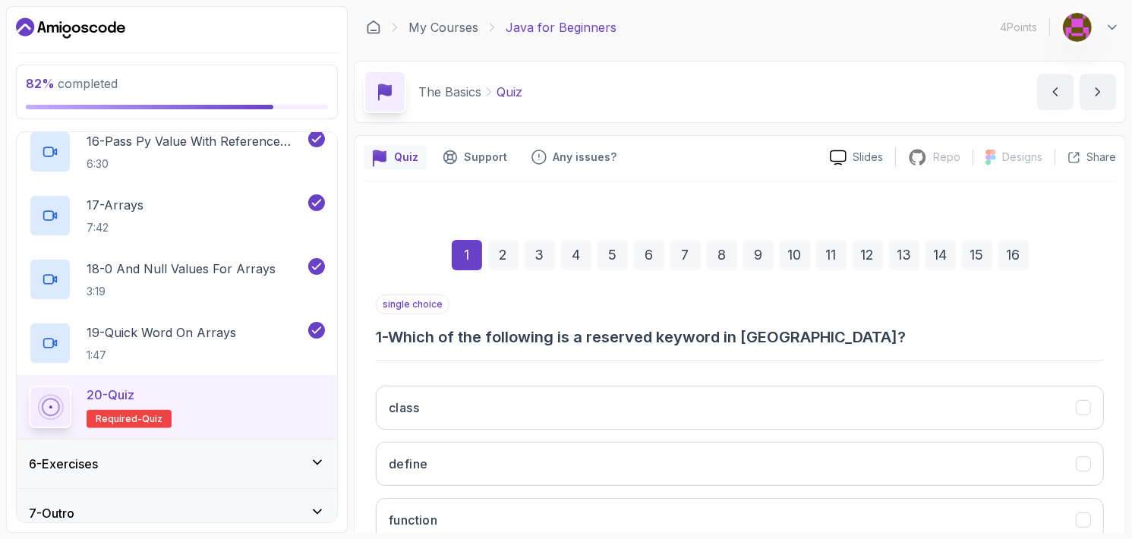
click at [594, 395] on button "class" at bounding box center [740, 408] width 728 height 44
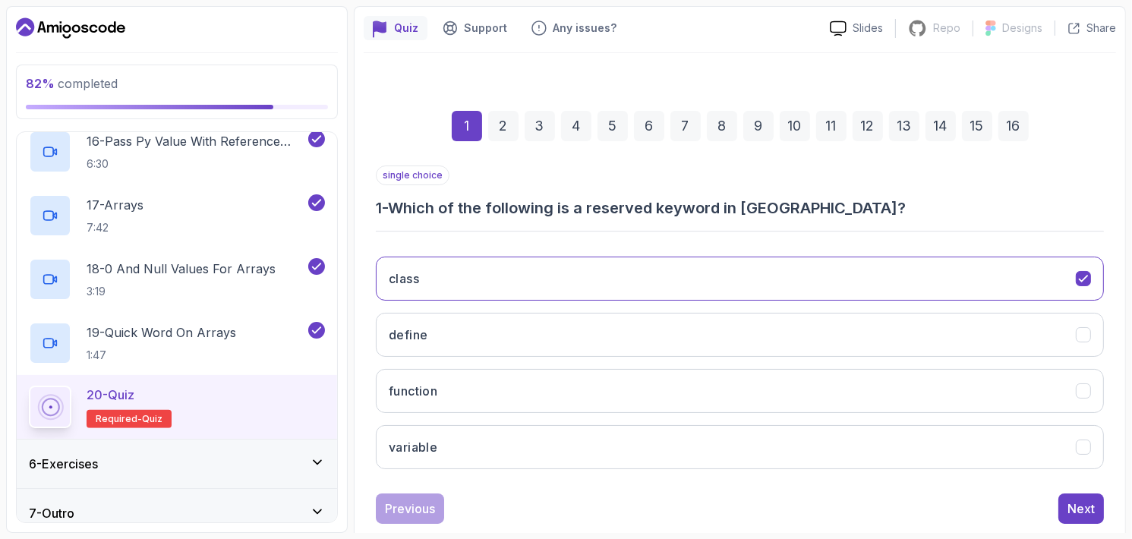
scroll to position [152, 0]
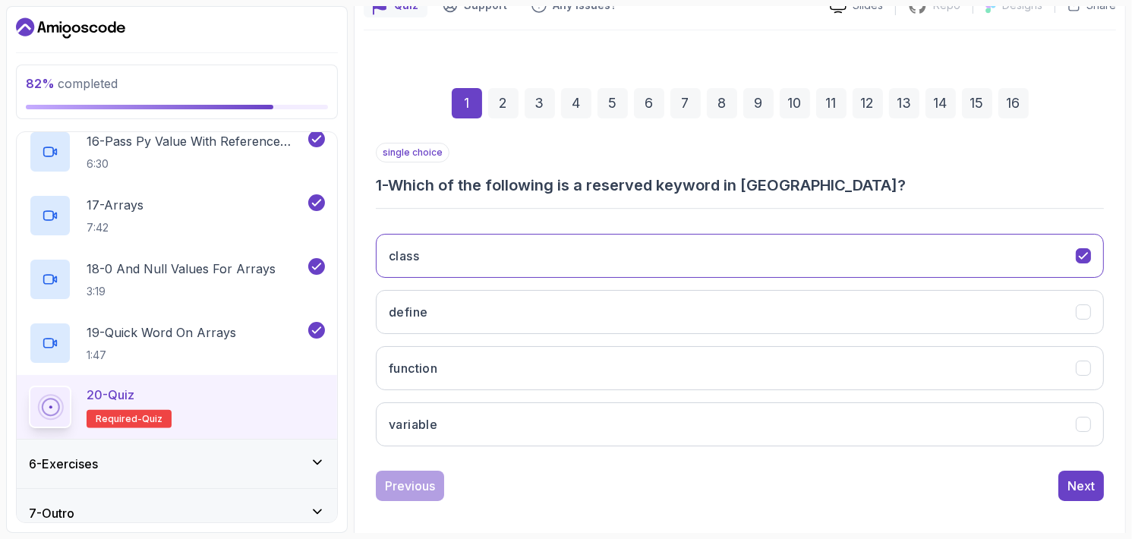
click at [1085, 485] on div "Next" at bounding box center [1080, 486] width 27 height 18
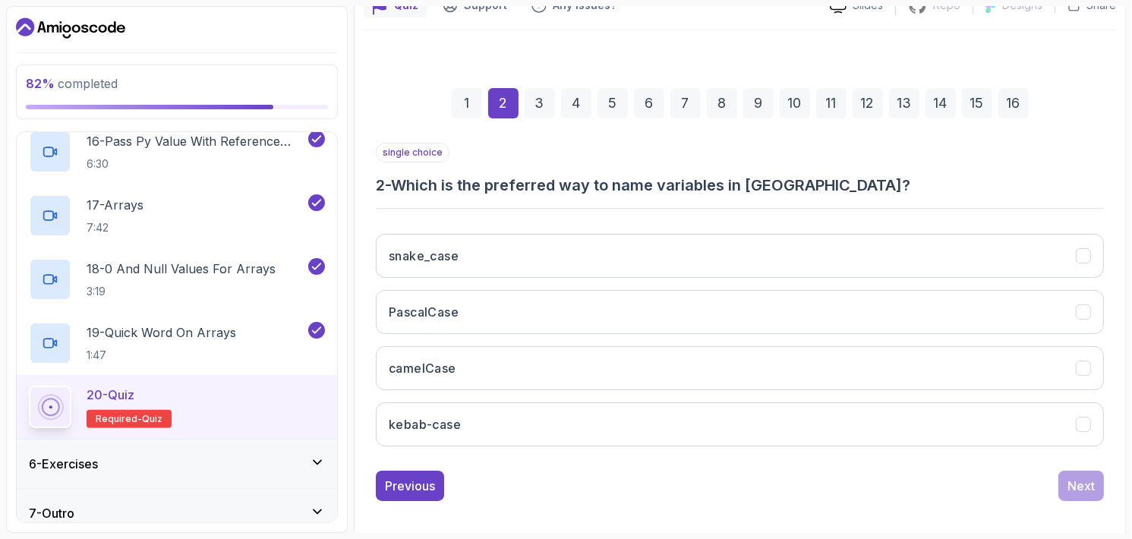
click at [581, 276] on button "snake_case" at bounding box center [740, 256] width 728 height 44
click at [573, 383] on button "camelCase" at bounding box center [740, 368] width 728 height 44
click at [1079, 479] on div "Next" at bounding box center [1080, 486] width 27 height 18
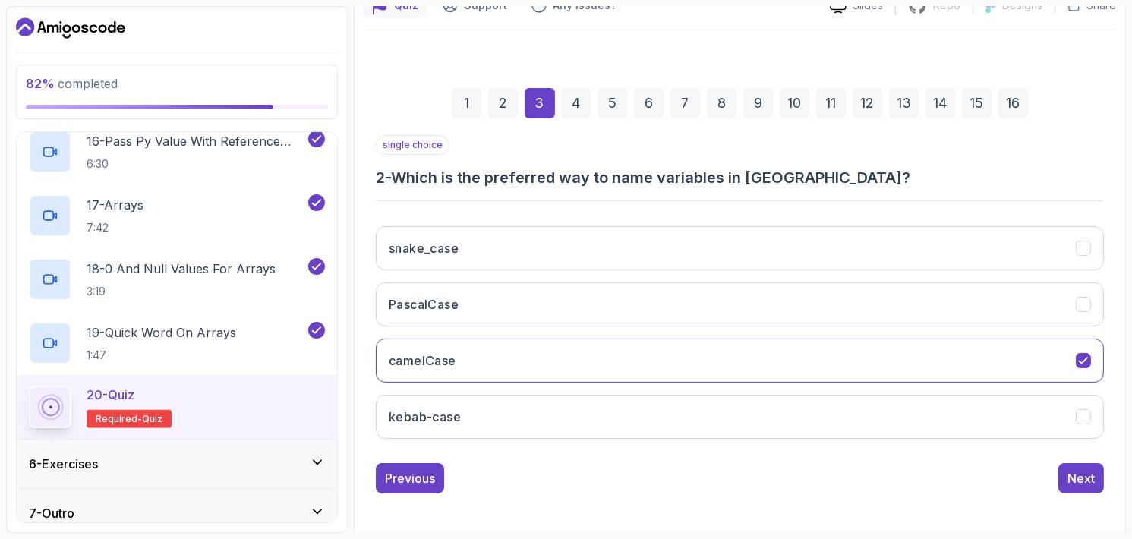
scroll to position [137, 0]
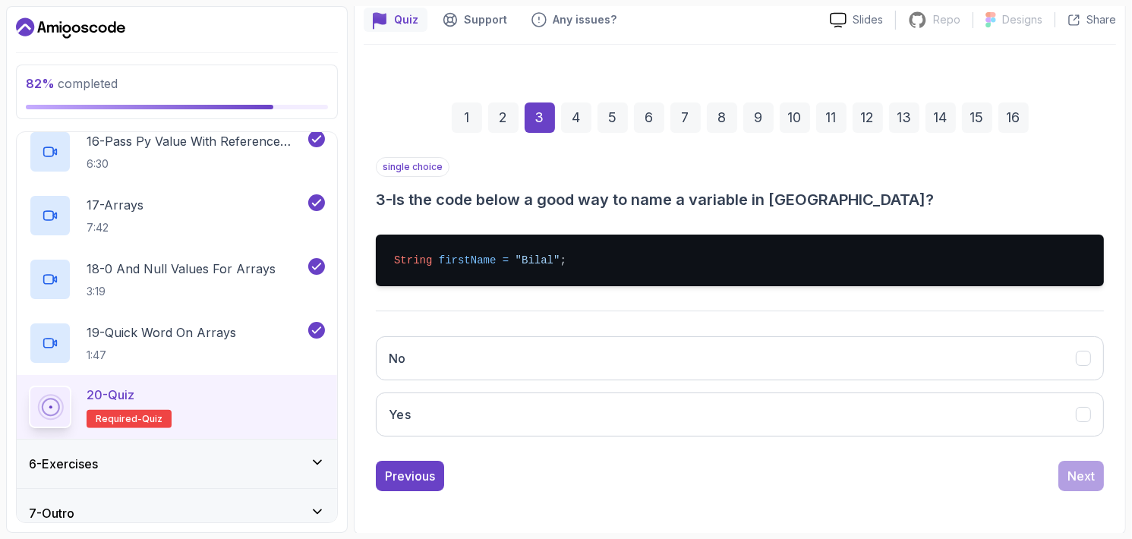
drag, startPoint x: 550, startPoint y: 367, endPoint x: 564, endPoint y: 414, distance: 49.9
click at [564, 414] on div "No Yes" at bounding box center [740, 386] width 728 height 124
click at [564, 414] on button "Yes" at bounding box center [740, 414] width 728 height 44
click at [1076, 474] on div "Next" at bounding box center [1080, 476] width 27 height 18
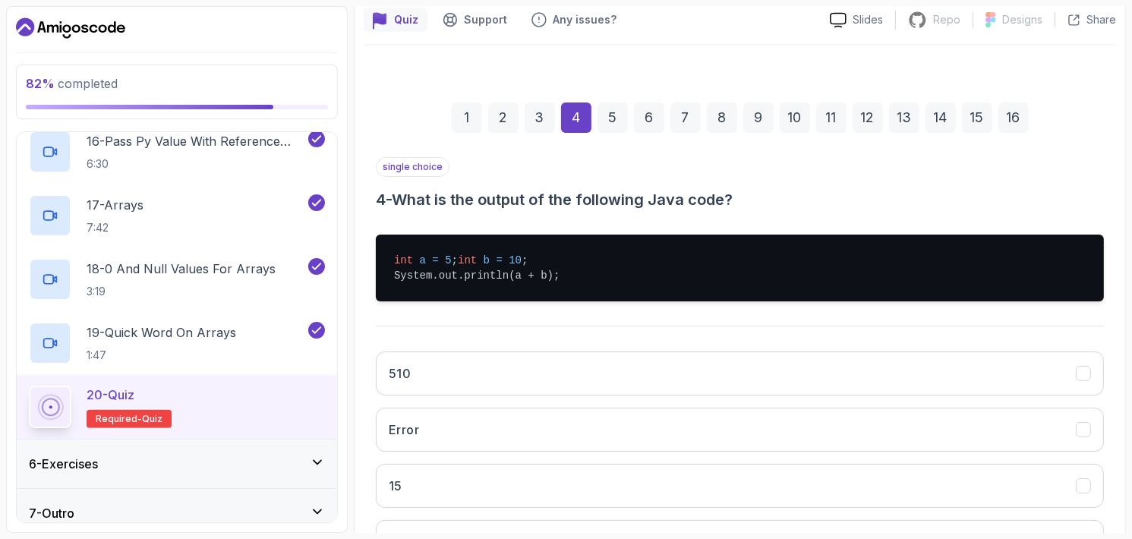
click at [473, 493] on button "15" at bounding box center [740, 486] width 728 height 44
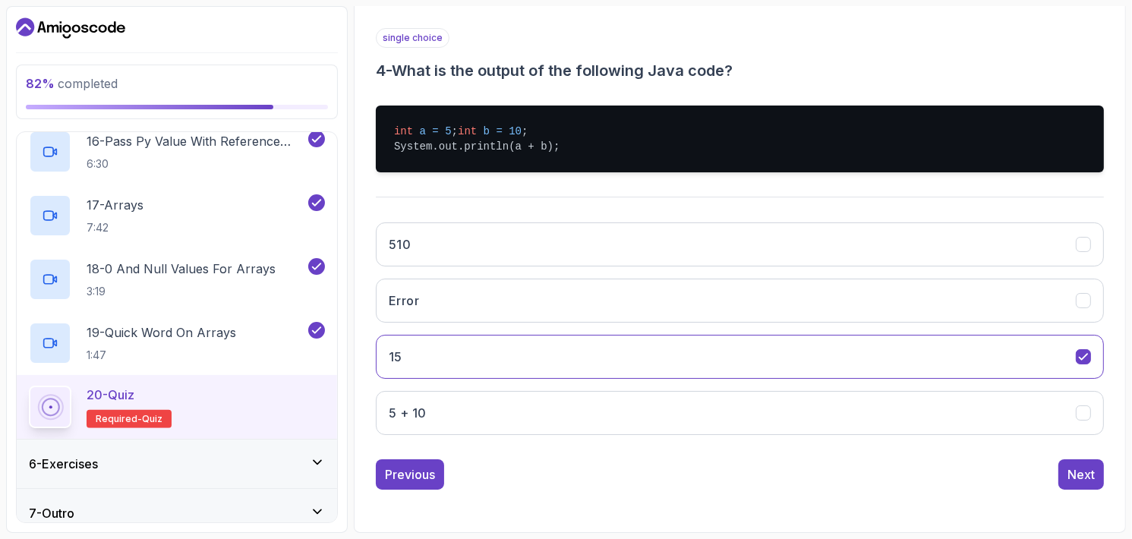
click at [1075, 477] on div "Next" at bounding box center [1080, 474] width 27 height 18
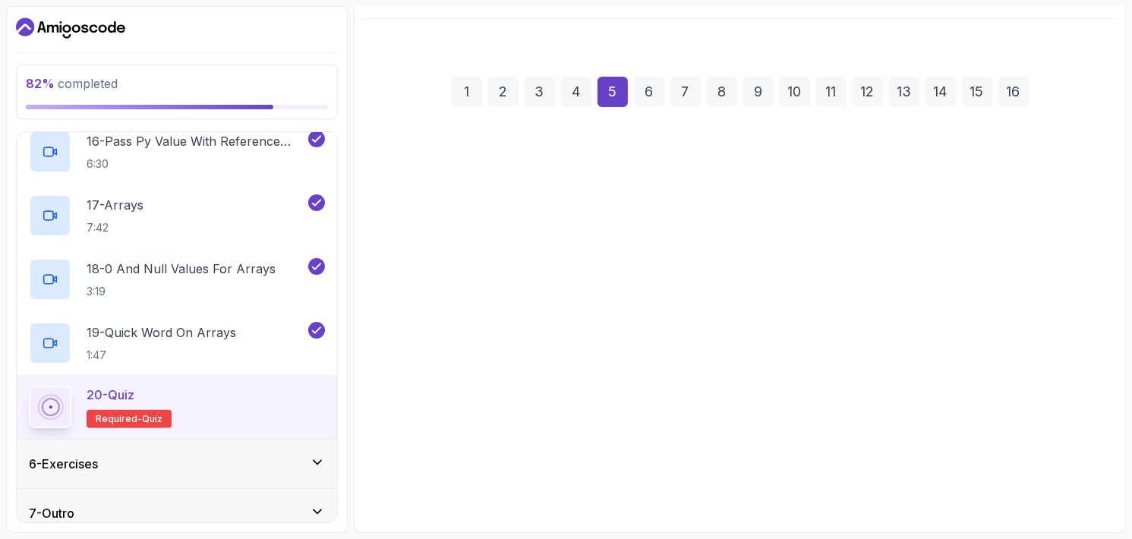
scroll to position [161, 0]
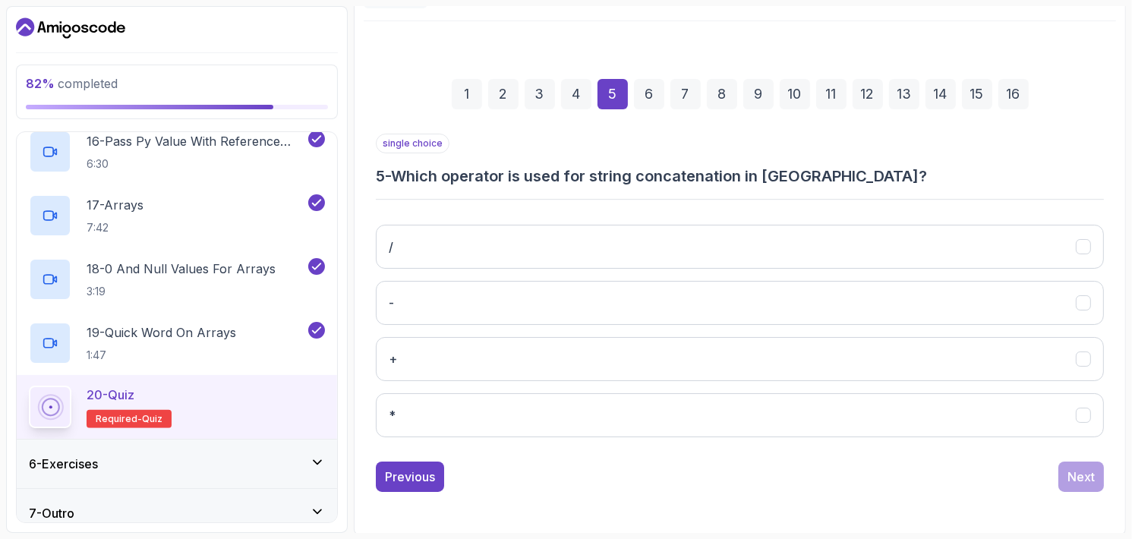
click at [537, 349] on button "+" at bounding box center [740, 359] width 728 height 44
click at [1077, 477] on div "Next" at bounding box center [1080, 477] width 27 height 18
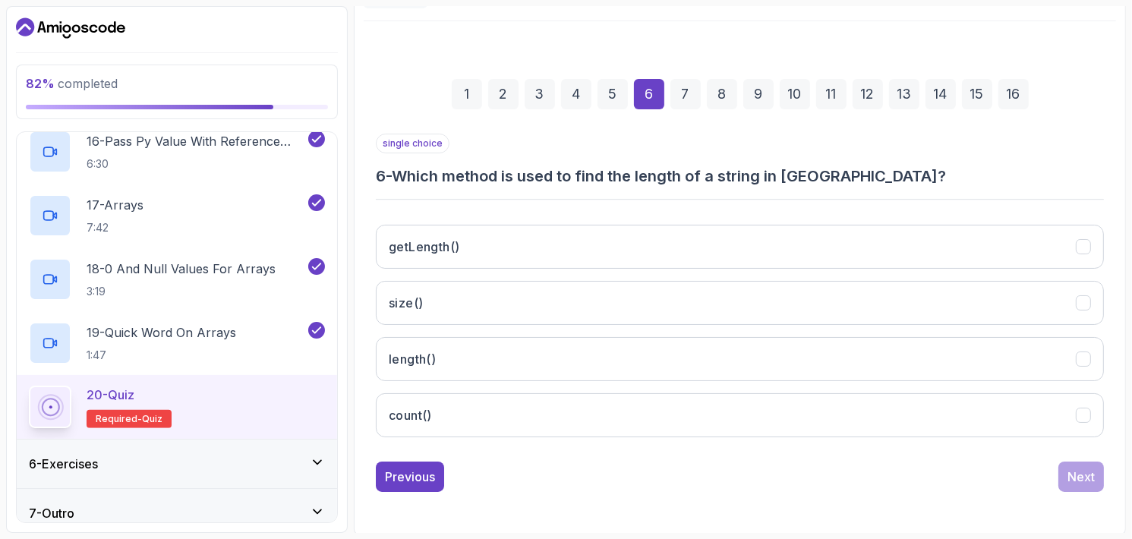
click at [522, 295] on button "size()" at bounding box center [740, 303] width 728 height 44
click at [983, 370] on button "length()" at bounding box center [740, 359] width 728 height 44
click at [1083, 468] on div "Next" at bounding box center [1080, 477] width 27 height 18
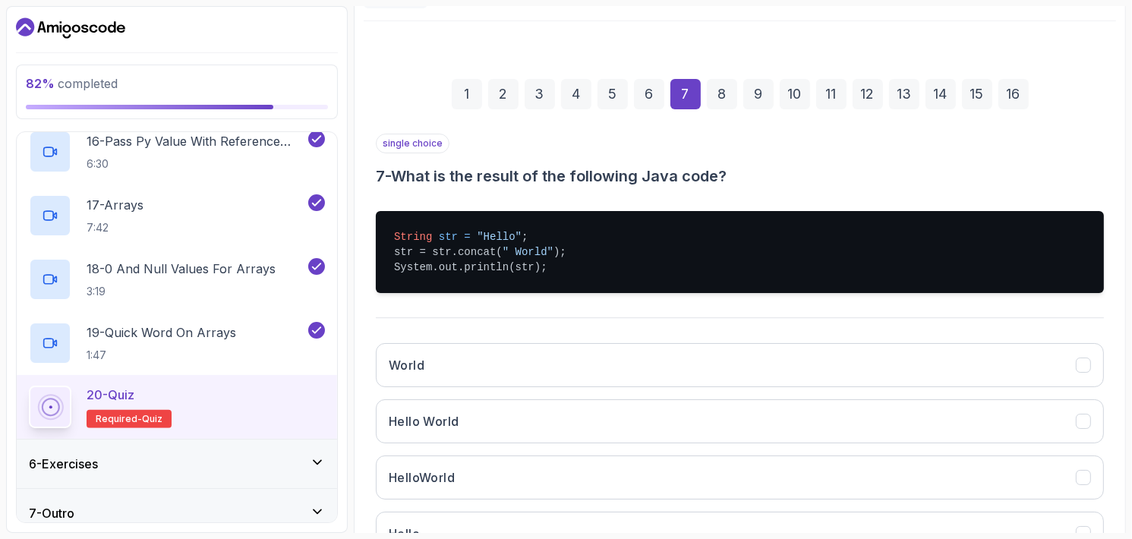
scroll to position [279, 0]
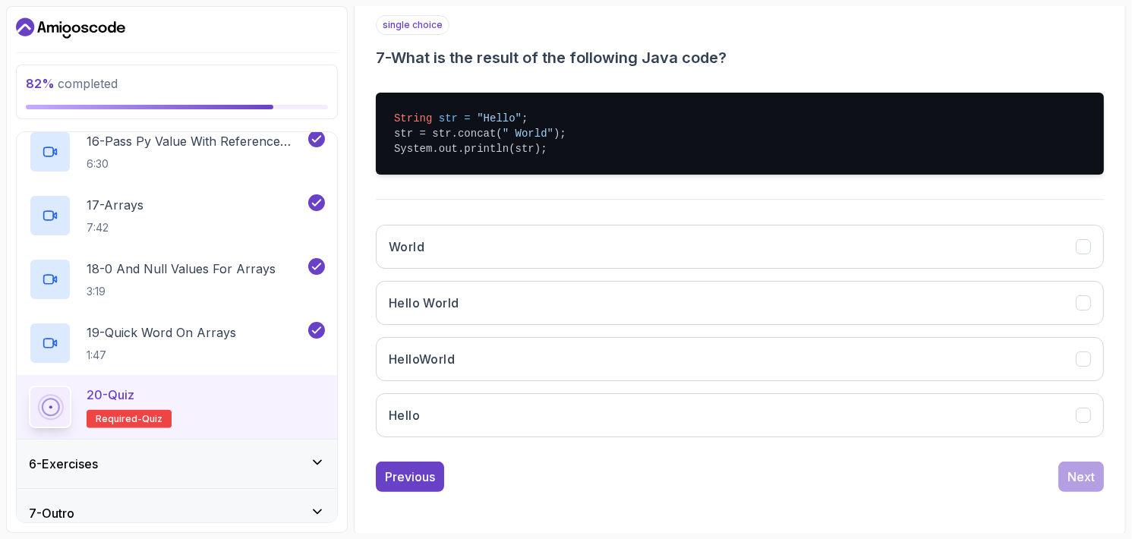
click at [452, 365] on h3 "HelloWorld" at bounding box center [422, 359] width 66 height 18
click at [1084, 476] on div "Next" at bounding box center [1080, 477] width 27 height 18
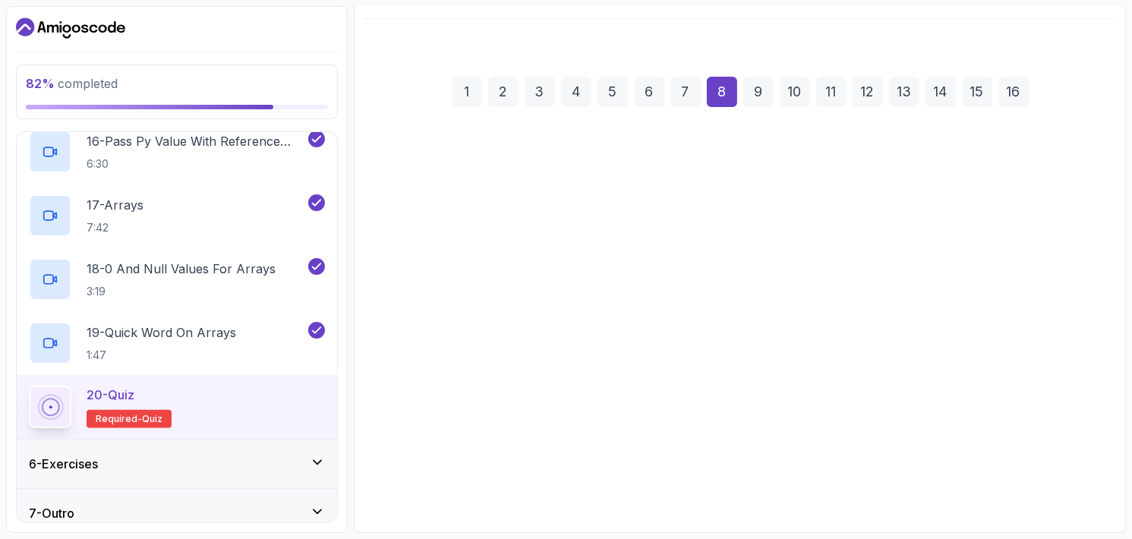
scroll to position [161, 0]
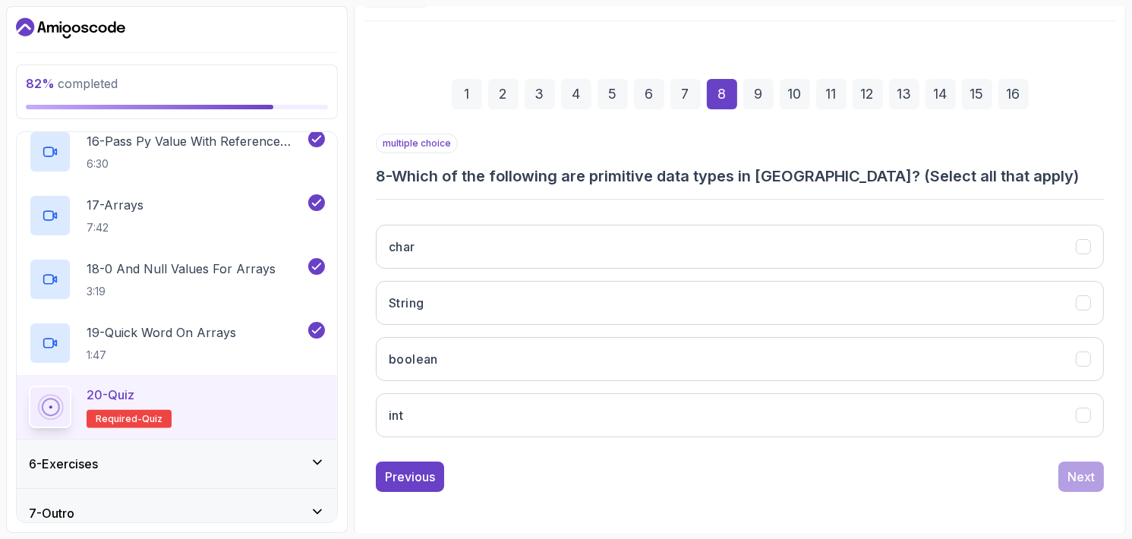
click at [596, 228] on button "char" at bounding box center [740, 247] width 728 height 44
click at [502, 395] on button "int" at bounding box center [740, 415] width 728 height 44
drag, startPoint x: 512, startPoint y: 349, endPoint x: 526, endPoint y: 345, distance: 14.4
click at [512, 348] on button "boolean" at bounding box center [740, 359] width 728 height 44
click at [1076, 473] on div "Next" at bounding box center [1080, 477] width 27 height 18
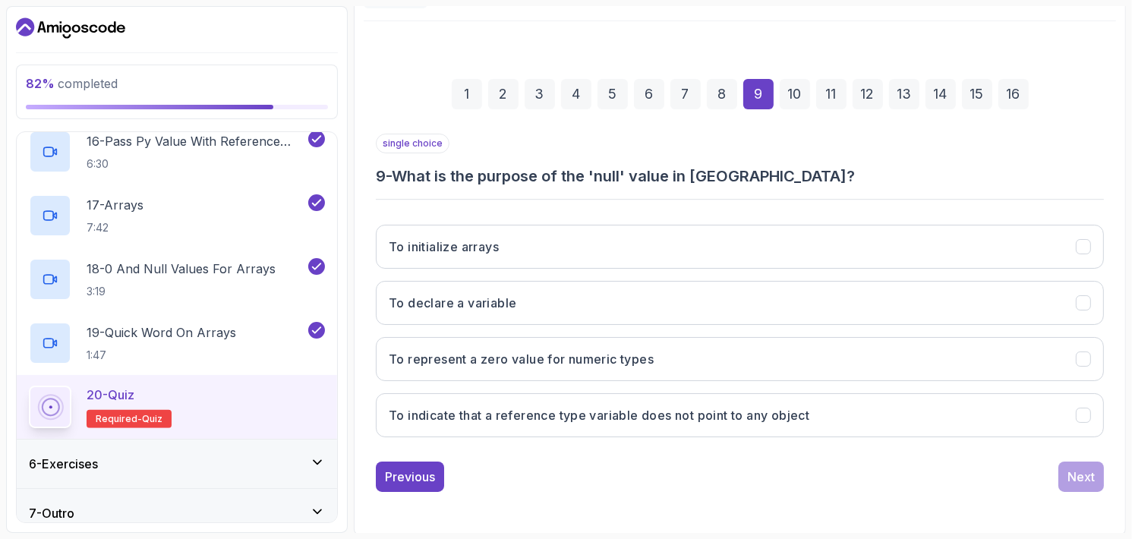
click at [575, 350] on h3 "To represent a zero value for numeric types" at bounding box center [521, 359] width 265 height 18
click at [594, 414] on h3 "To indicate that a reference type variable does not point to any object" at bounding box center [599, 415] width 420 height 18
click at [1072, 469] on div "Next" at bounding box center [1080, 477] width 27 height 18
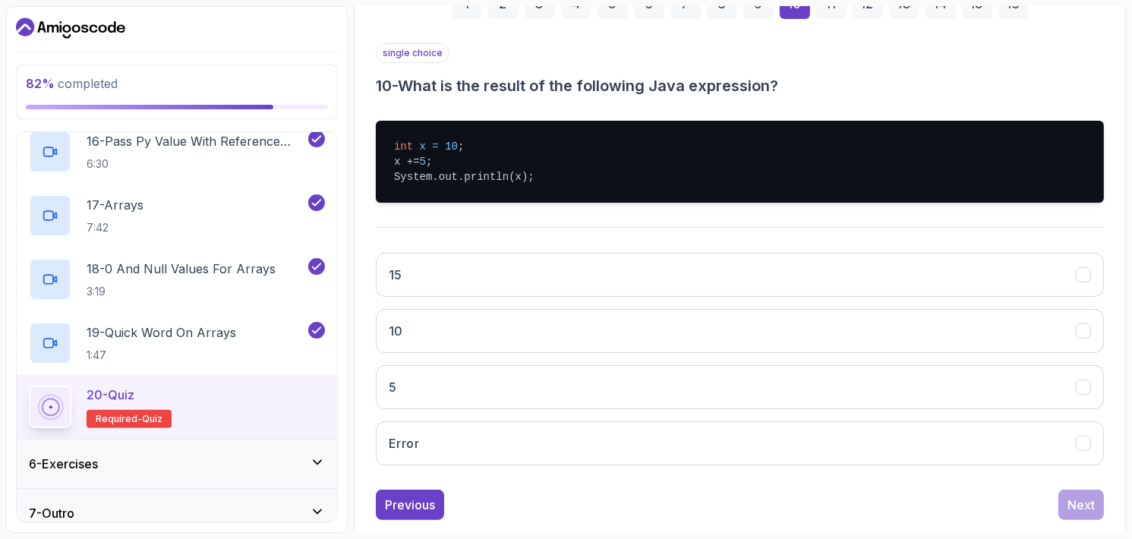
scroll to position [279, 0]
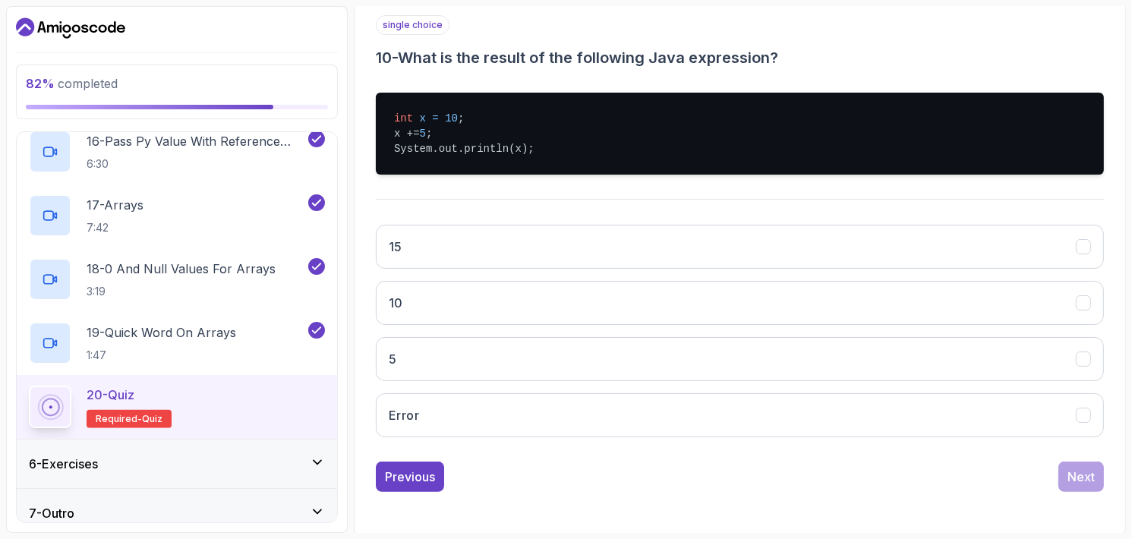
click at [502, 241] on button "15" at bounding box center [740, 247] width 728 height 44
click at [1068, 478] on div "Next" at bounding box center [1080, 477] width 27 height 18
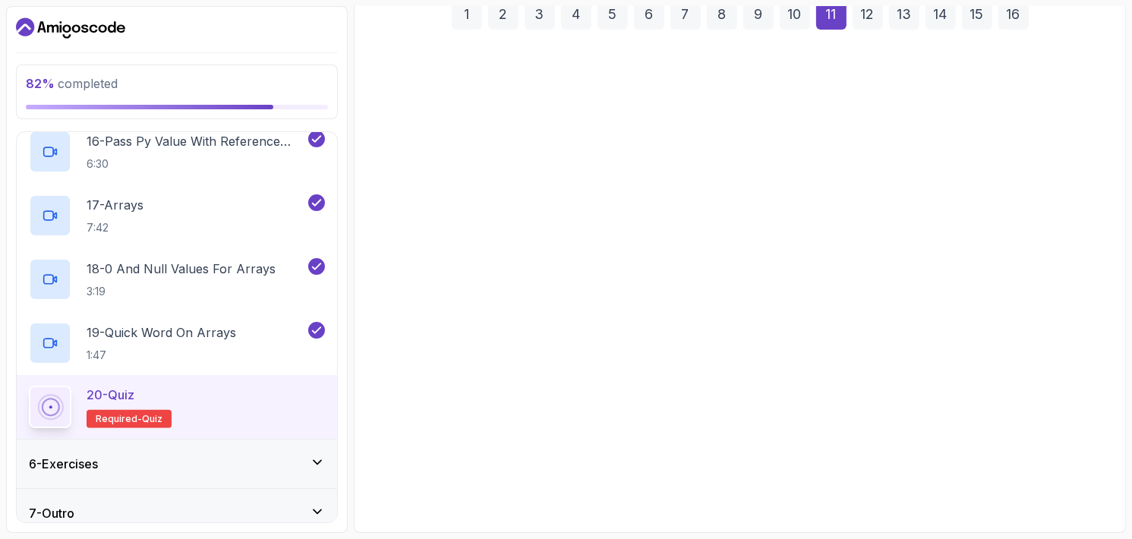
scroll to position [217, 0]
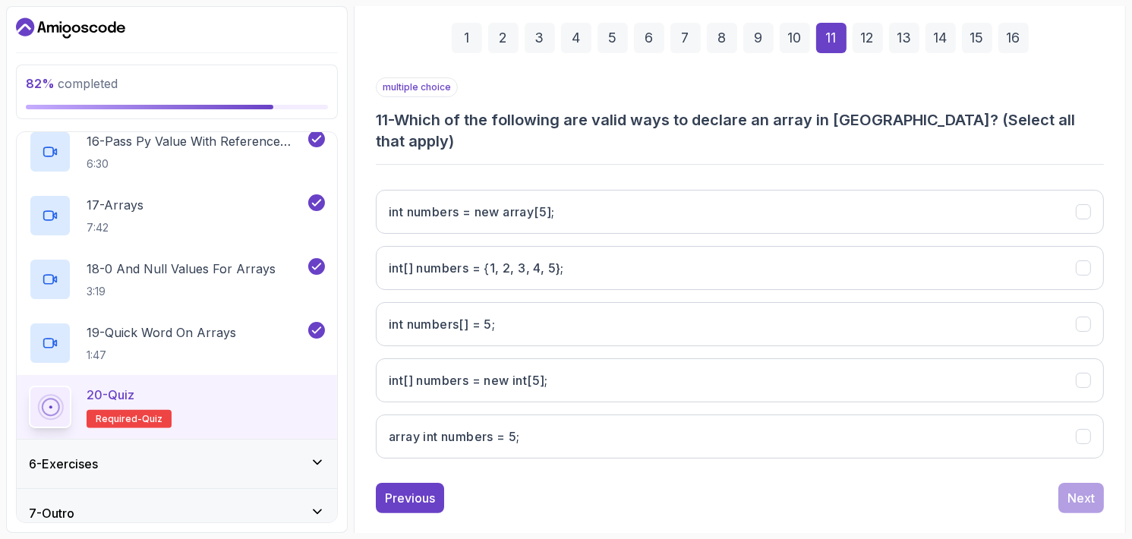
click at [532, 190] on button "int numbers = new array[5];" at bounding box center [740, 212] width 728 height 44
click at [510, 203] on h3 "int numbers = new array[5];" at bounding box center [472, 212] width 166 height 18
click at [466, 260] on 5};"] "int[] numbers = {1, 2, 3, 4, 5};" at bounding box center [740, 268] width 728 height 44
click at [461, 371] on h3 "int[] numbers = new int[5];" at bounding box center [468, 380] width 159 height 18
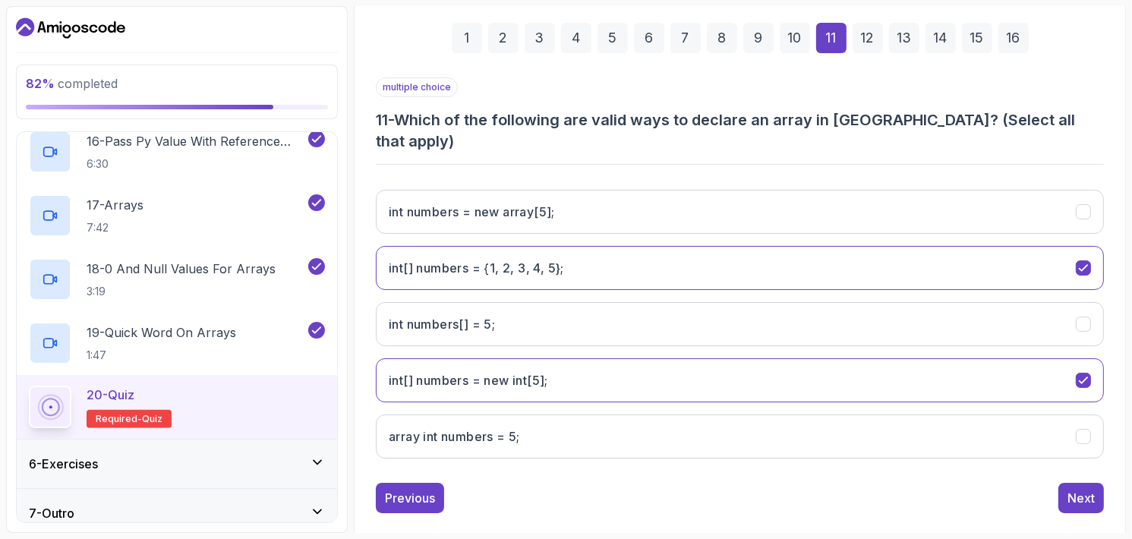
click at [1065, 483] on button "Next" at bounding box center [1081, 498] width 46 height 30
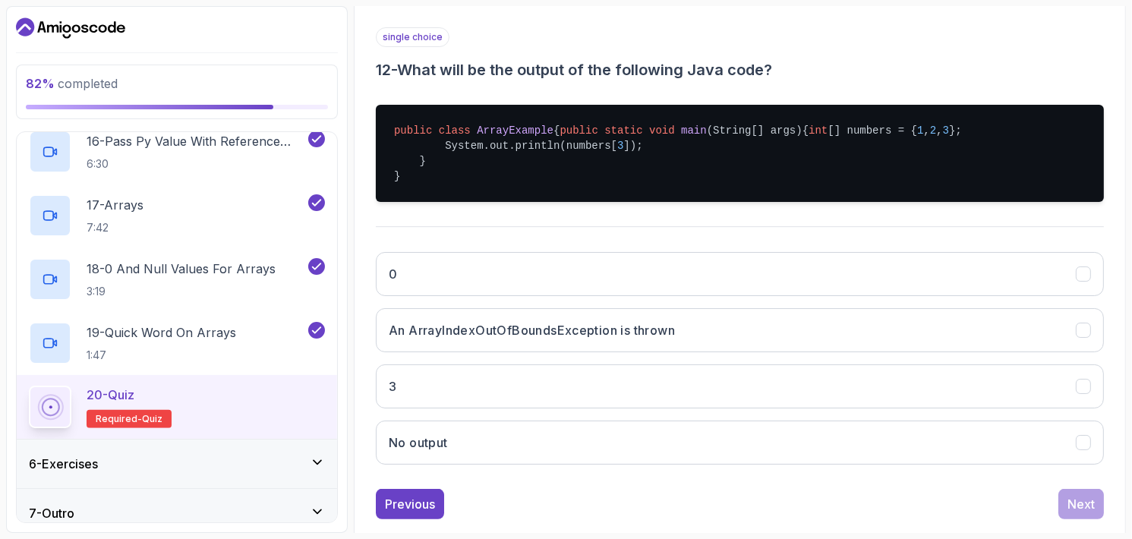
scroll to position [325, 0]
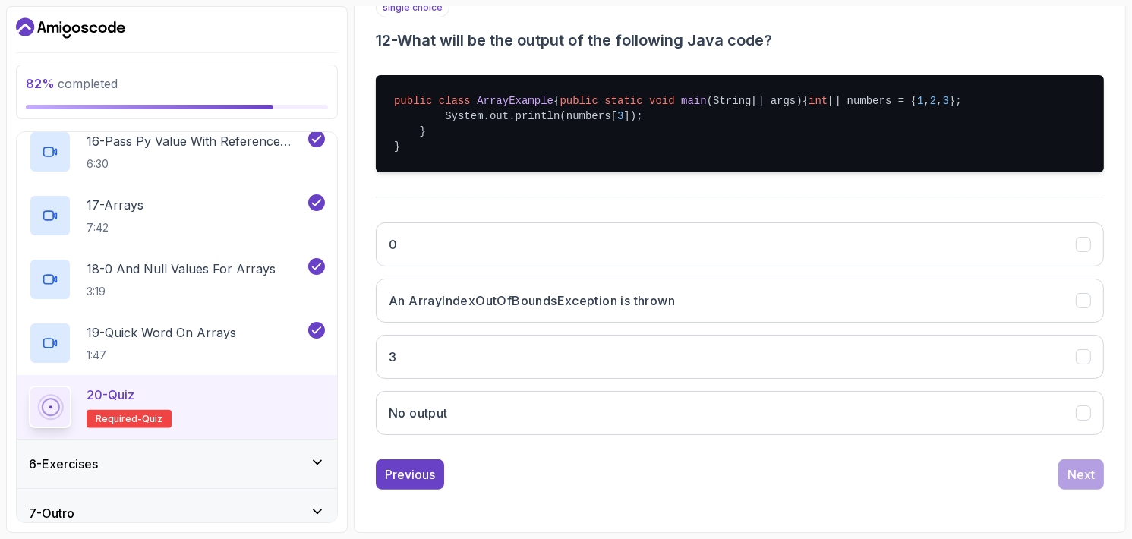
click at [539, 302] on h3 "An ArrayIndexOutOfBoundsException is thrown" at bounding box center [532, 300] width 286 height 18
click at [1095, 474] on button "Next" at bounding box center [1081, 474] width 46 height 30
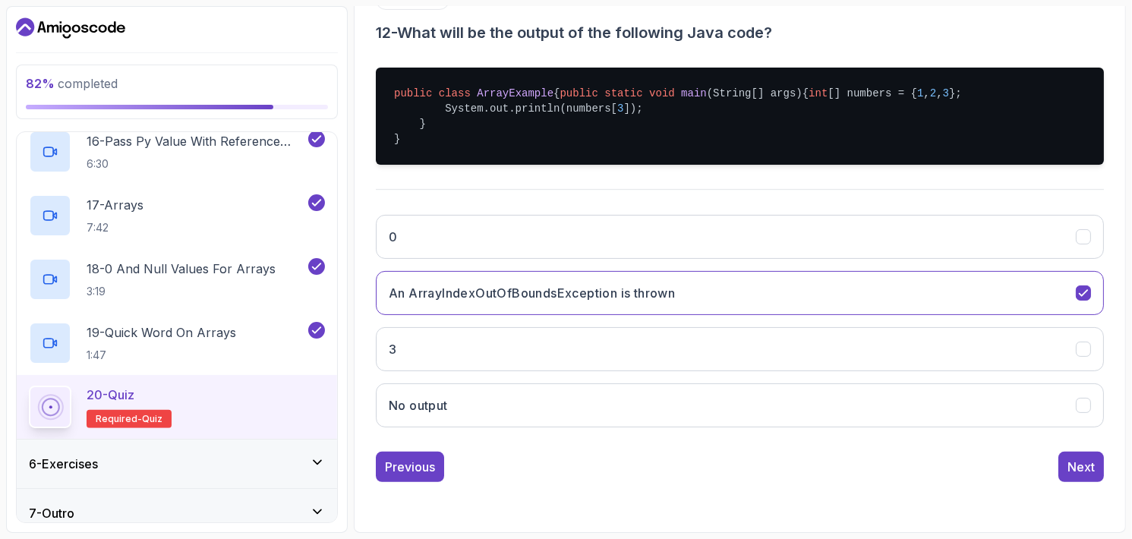
scroll to position [161, 0]
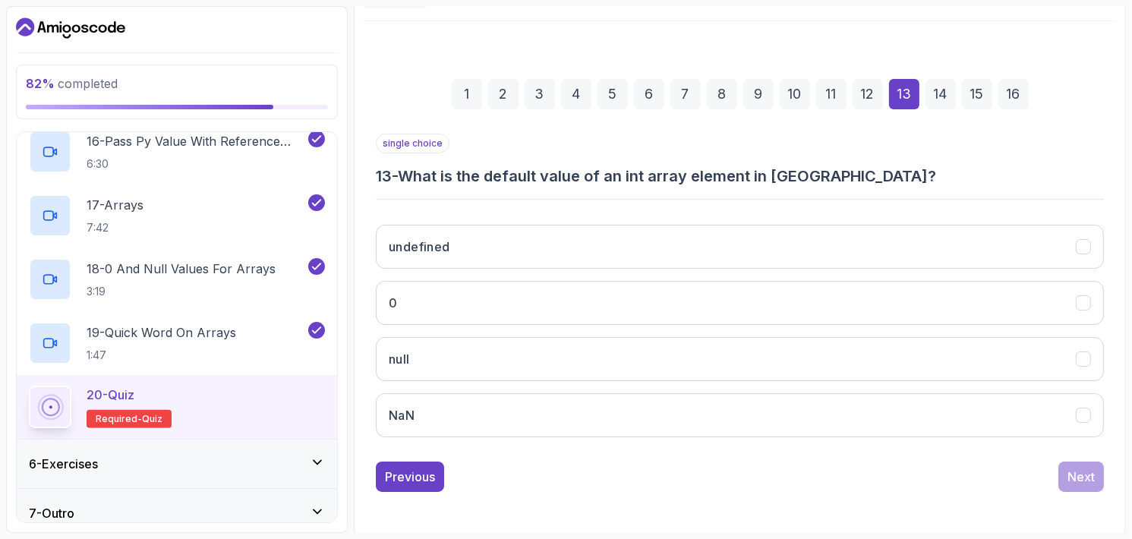
click at [537, 297] on button "0" at bounding box center [740, 303] width 728 height 44
click at [1078, 463] on button "Next" at bounding box center [1081, 476] width 46 height 30
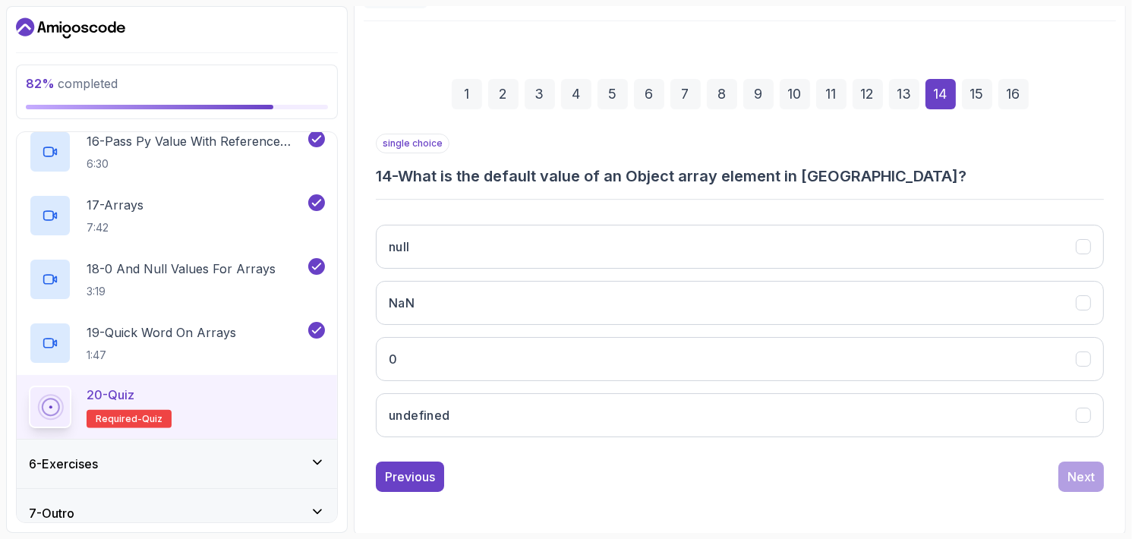
click at [700, 235] on button "null" at bounding box center [740, 247] width 728 height 44
click at [1080, 477] on div "Next" at bounding box center [1080, 477] width 27 height 18
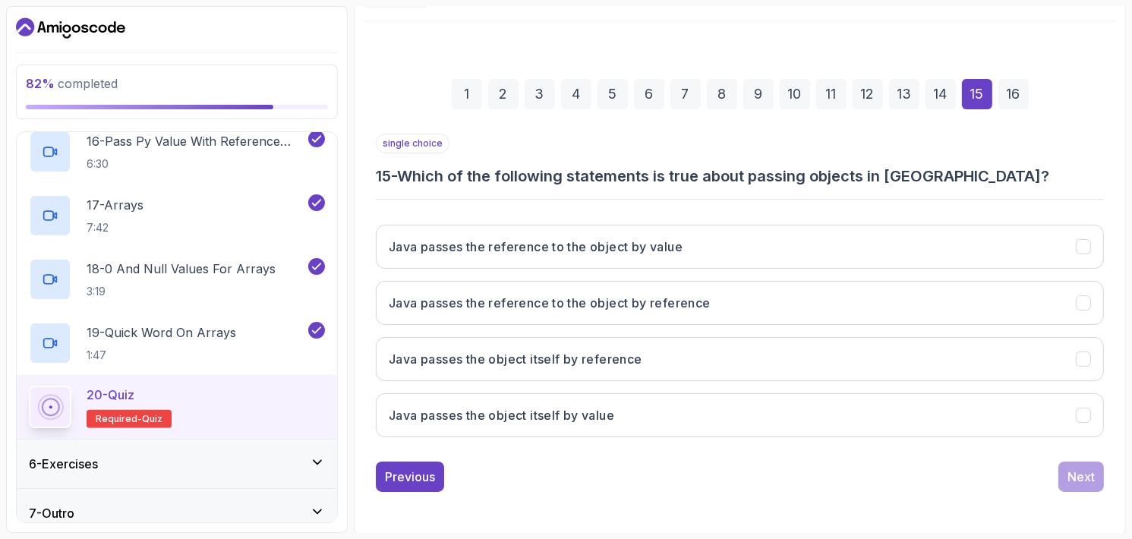
click at [684, 257] on button "Java passes the reference to the object by value" at bounding box center [740, 247] width 728 height 44
click at [777, 368] on button "Java passes the object itself by reference" at bounding box center [740, 359] width 728 height 44
click at [968, 310] on button "Java passes the reference to the object by reference" at bounding box center [740, 303] width 728 height 44
click at [972, 351] on button "Java passes the object itself by reference" at bounding box center [740, 359] width 728 height 44
click at [835, 304] on button "Java passes the reference to the object by reference" at bounding box center [740, 303] width 728 height 44
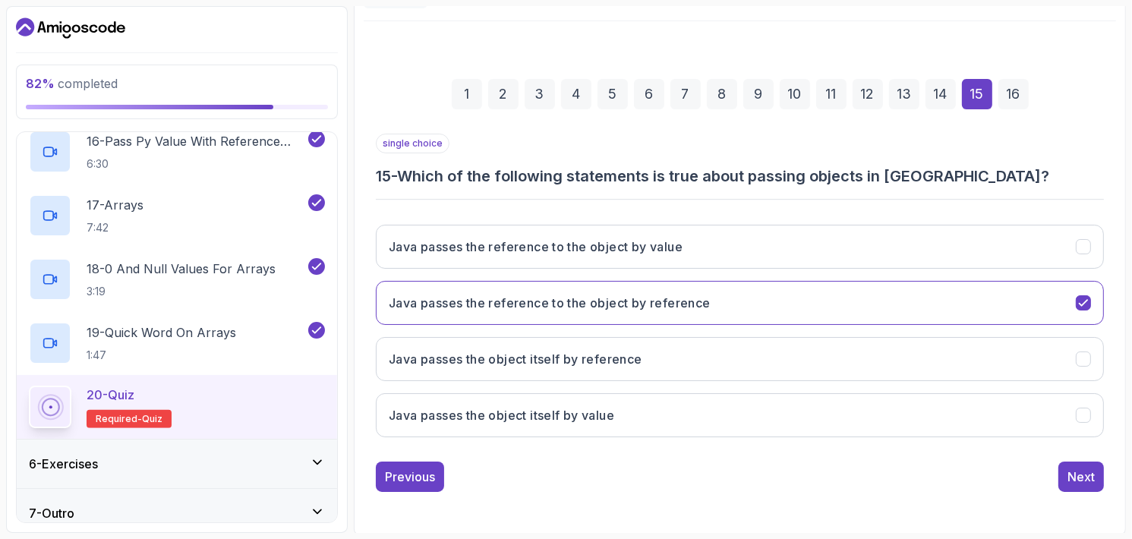
click at [916, 356] on button "Java passes the object itself by reference" at bounding box center [740, 359] width 728 height 44
click at [914, 317] on button "Java passes the reference to the object by reference" at bounding box center [740, 303] width 728 height 44
click at [1077, 479] on div "Next" at bounding box center [1080, 477] width 27 height 18
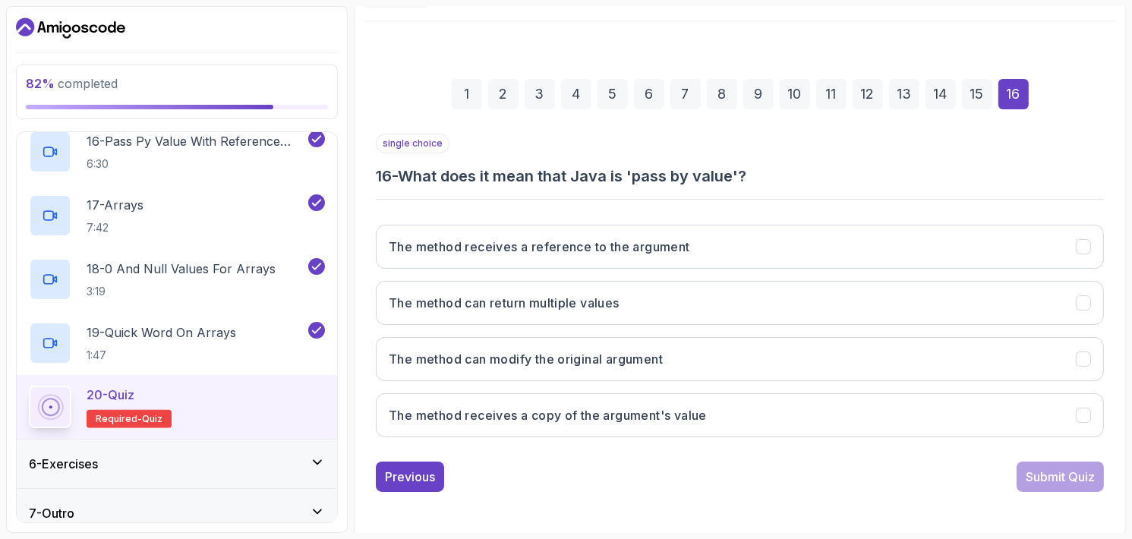
click at [647, 412] on h3 "The method receives a copy of the argument's value" at bounding box center [548, 415] width 318 height 18
click at [1085, 471] on div "Submit Quiz" at bounding box center [1059, 477] width 69 height 18
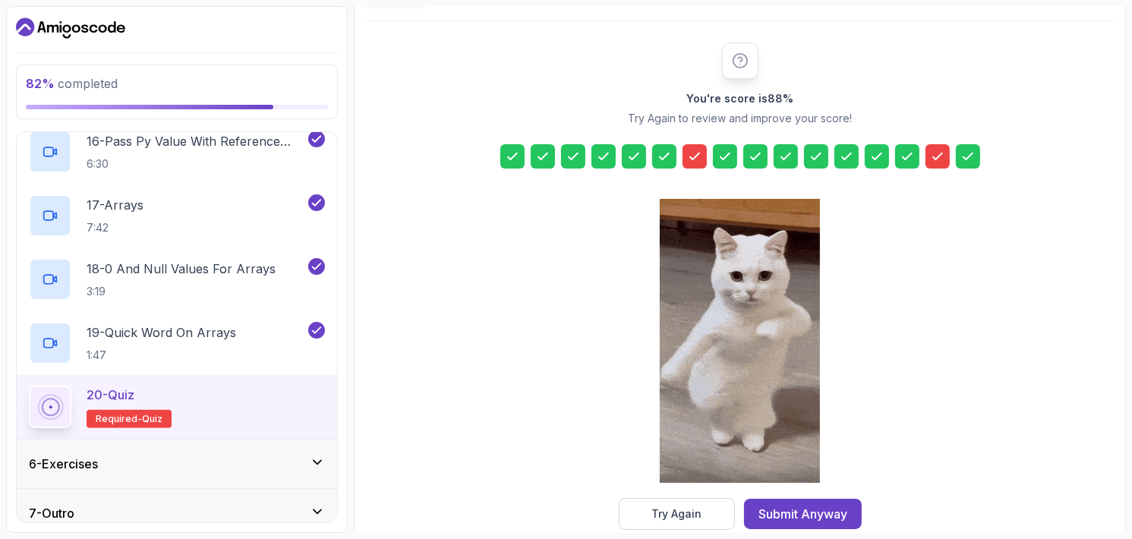
scroll to position [1228, 0]
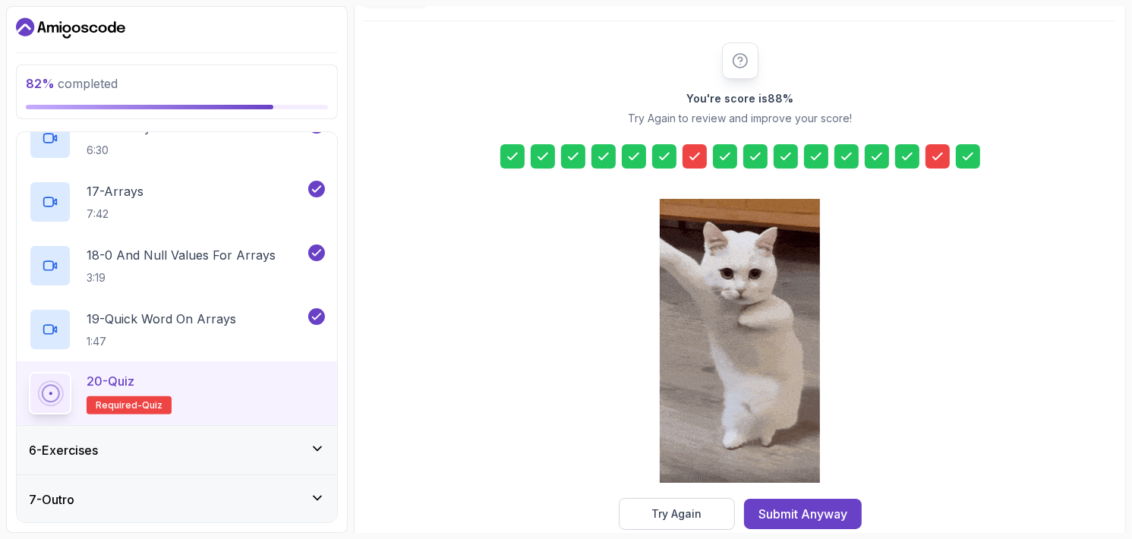
drag, startPoint x: 945, startPoint y: 168, endPoint x: 934, endPoint y: 157, distance: 15.0
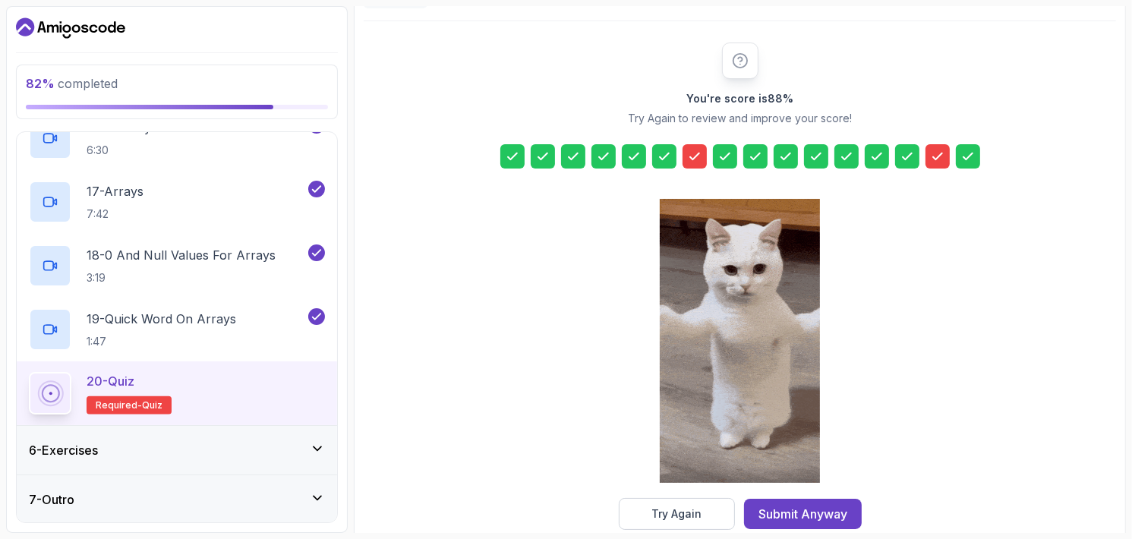
click at [937, 162] on div "You're score is 88 % Try Again to review and improve your score! Try Again Subm…" at bounding box center [740, 286] width 752 height 487
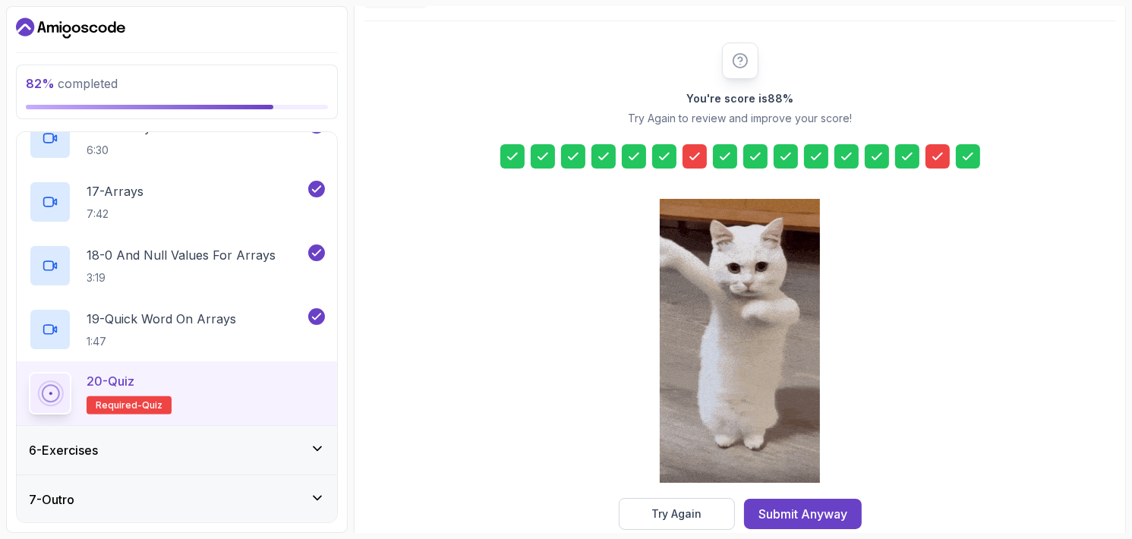
click at [934, 157] on icon at bounding box center [937, 156] width 9 height 6
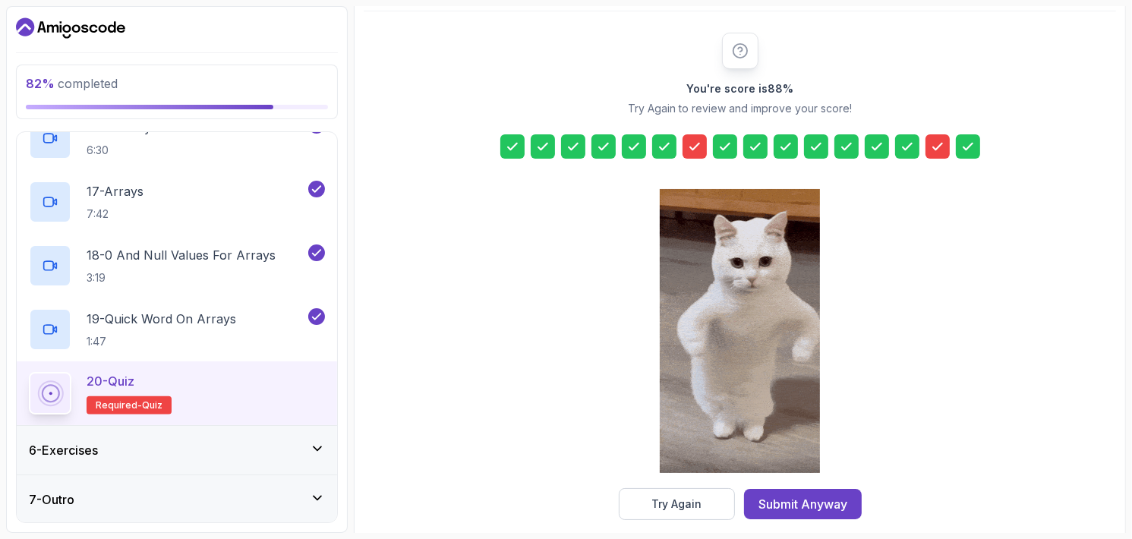
scroll to position [188, 0]
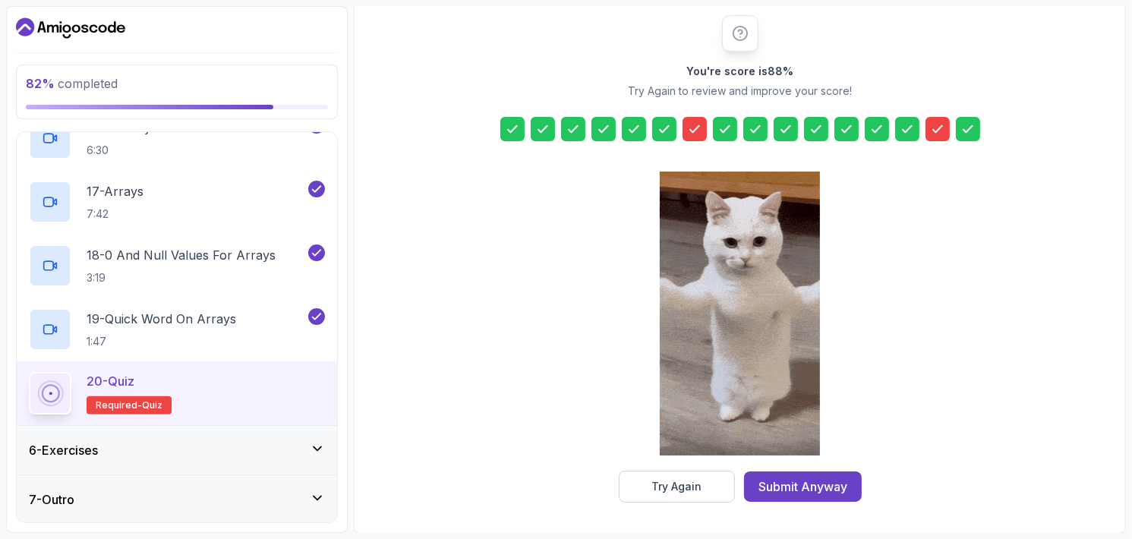
click at [788, 490] on div "Submit Anyway" at bounding box center [802, 486] width 89 height 18
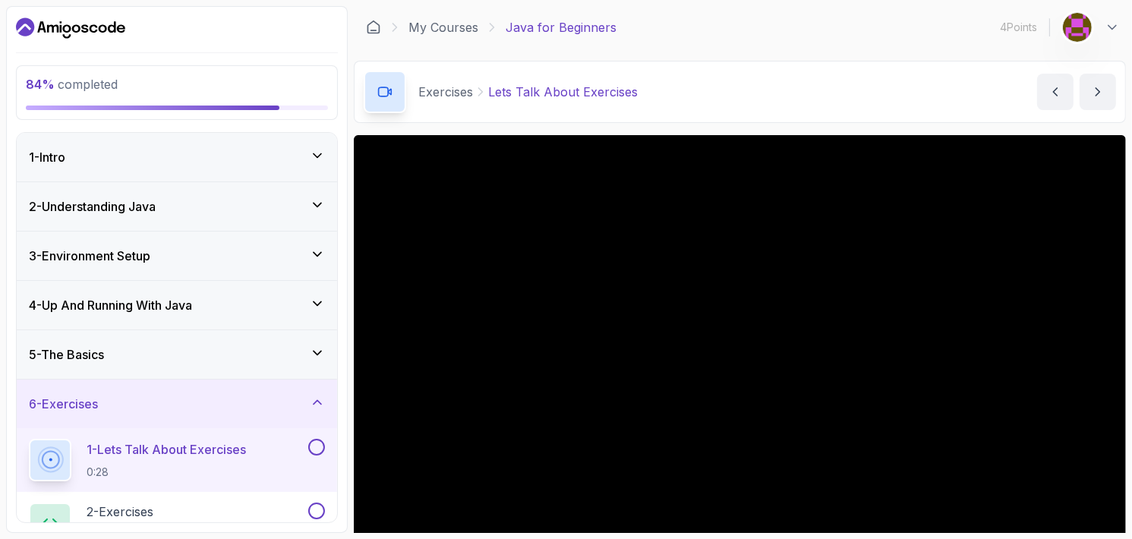
scroll to position [81, 0]
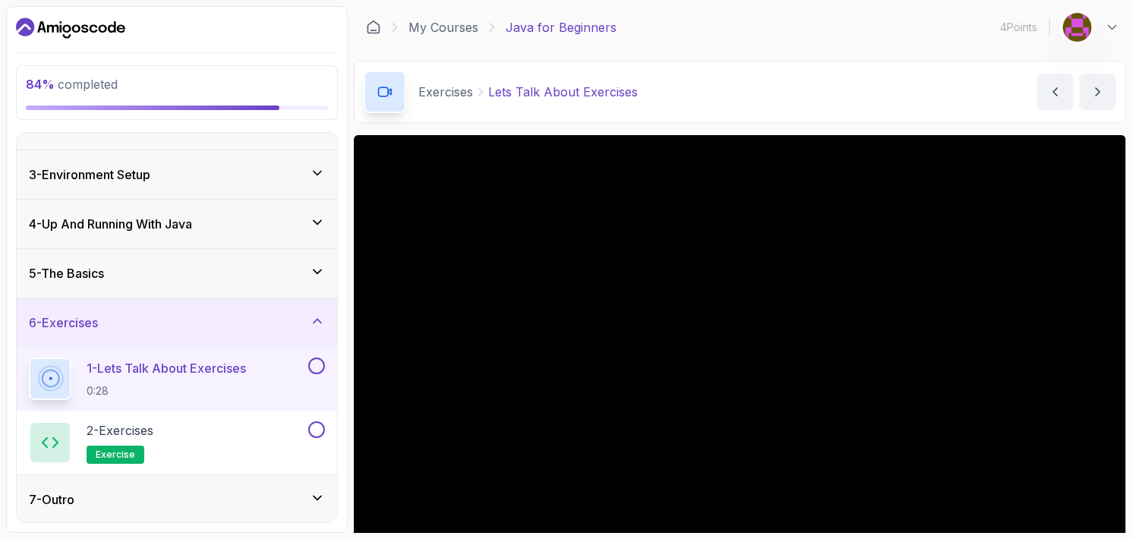
click at [313, 265] on icon at bounding box center [317, 271] width 15 height 15
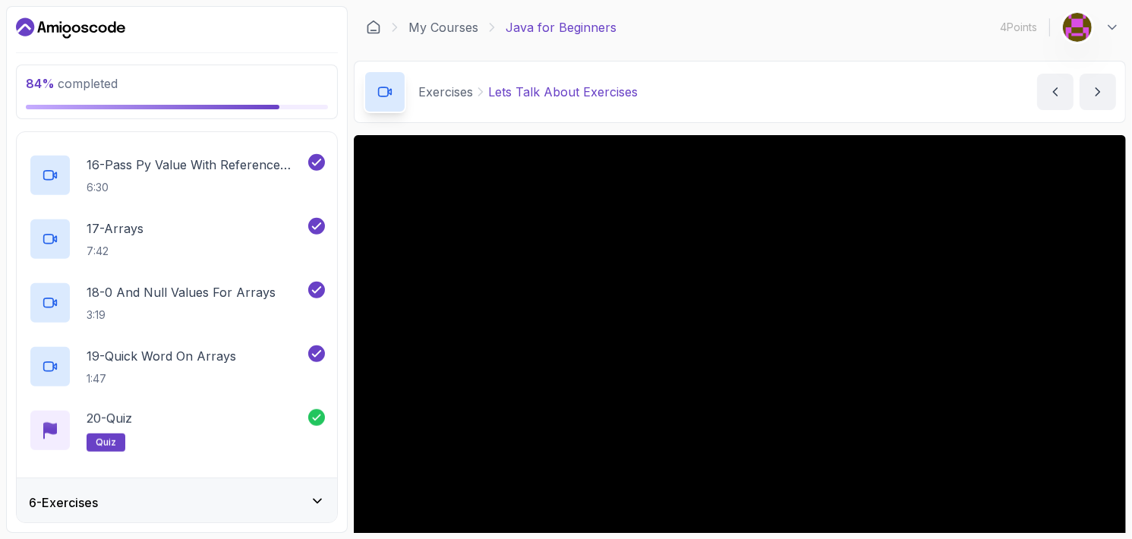
scroll to position [1228, 0]
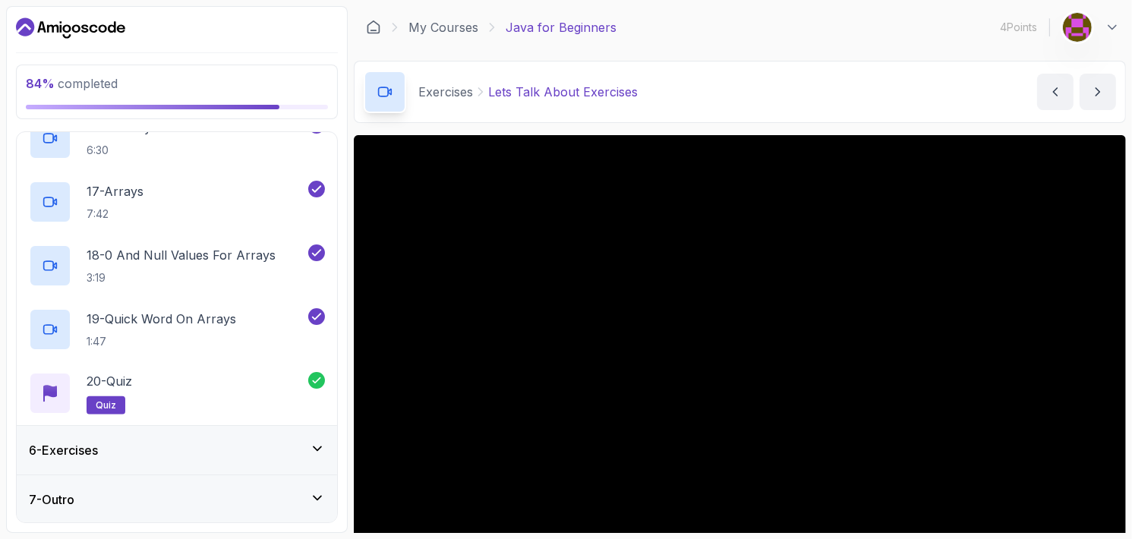
click at [310, 459] on div "6 - Exercises" at bounding box center [177, 450] width 320 height 49
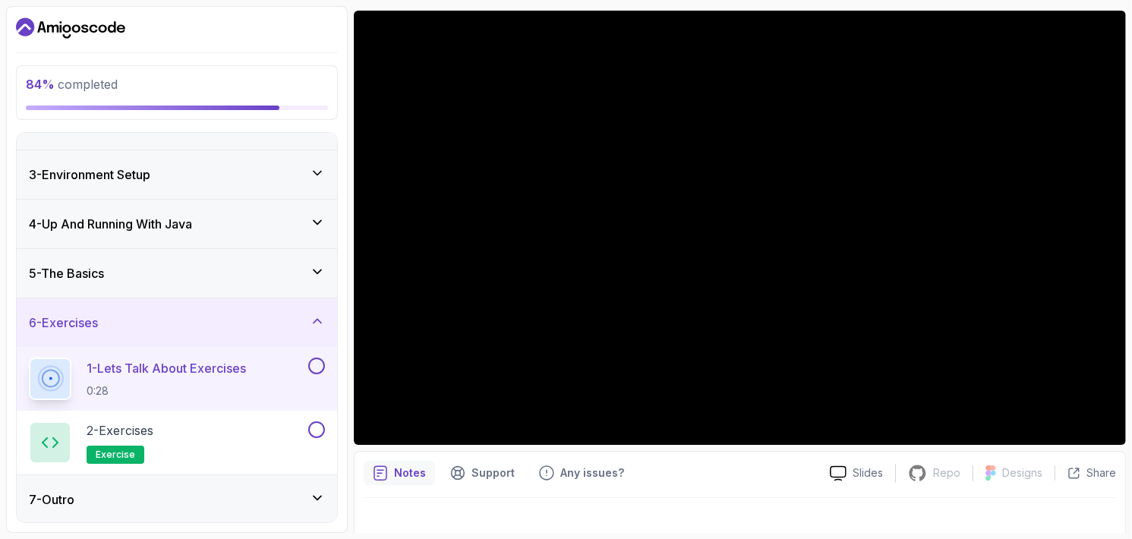
scroll to position [141, 0]
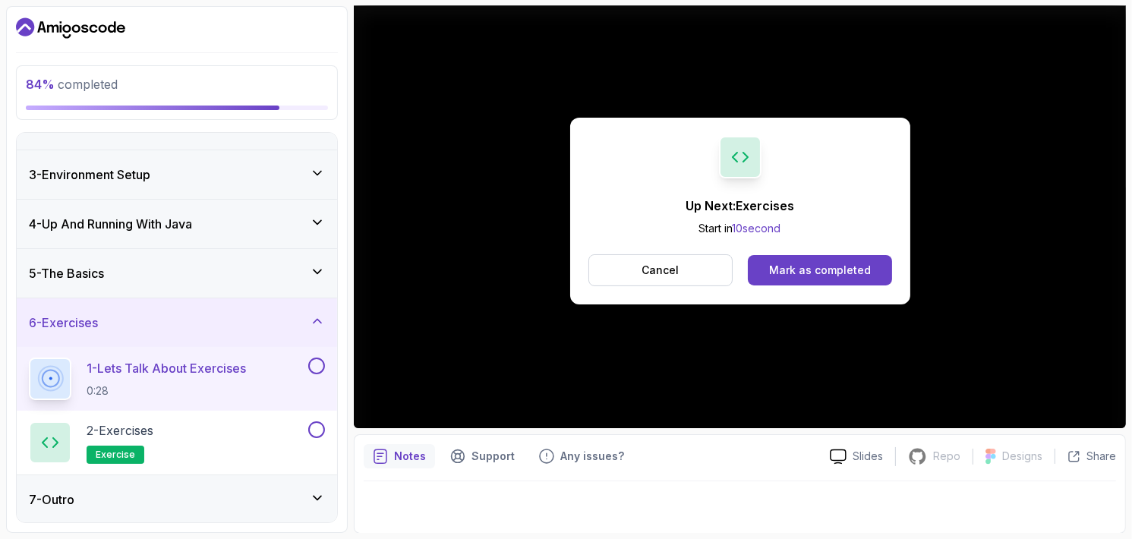
click at [572, 307] on div "Up Next: Exercises Start in 10 second Cancel Mark as completed" at bounding box center [740, 211] width 772 height 434
click at [773, 268] on div "Mark as completed" at bounding box center [820, 270] width 102 height 15
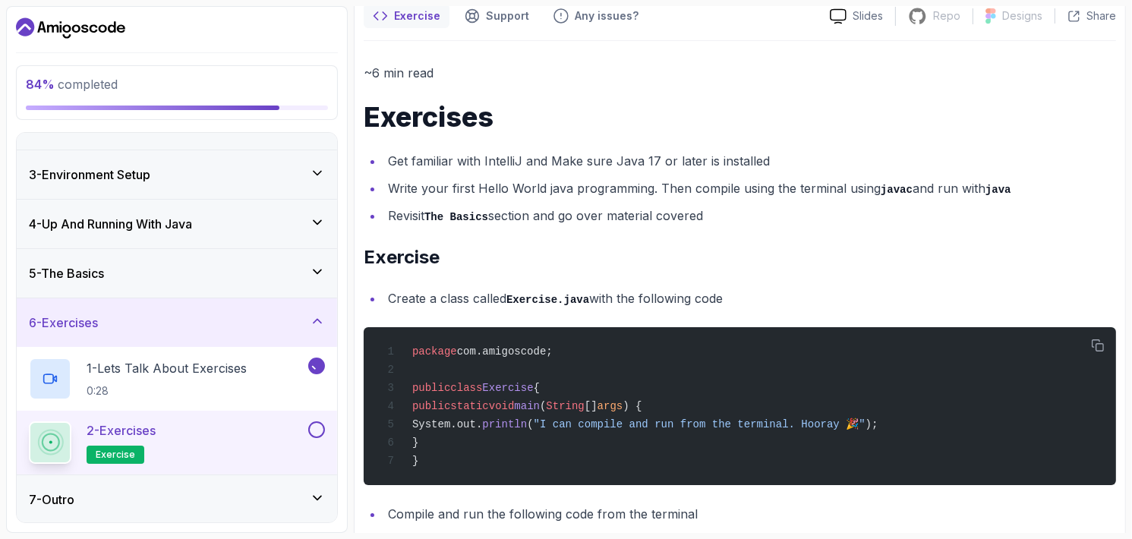
click at [263, 411] on div "2 - Exercises exercise" at bounding box center [177, 443] width 320 height 64
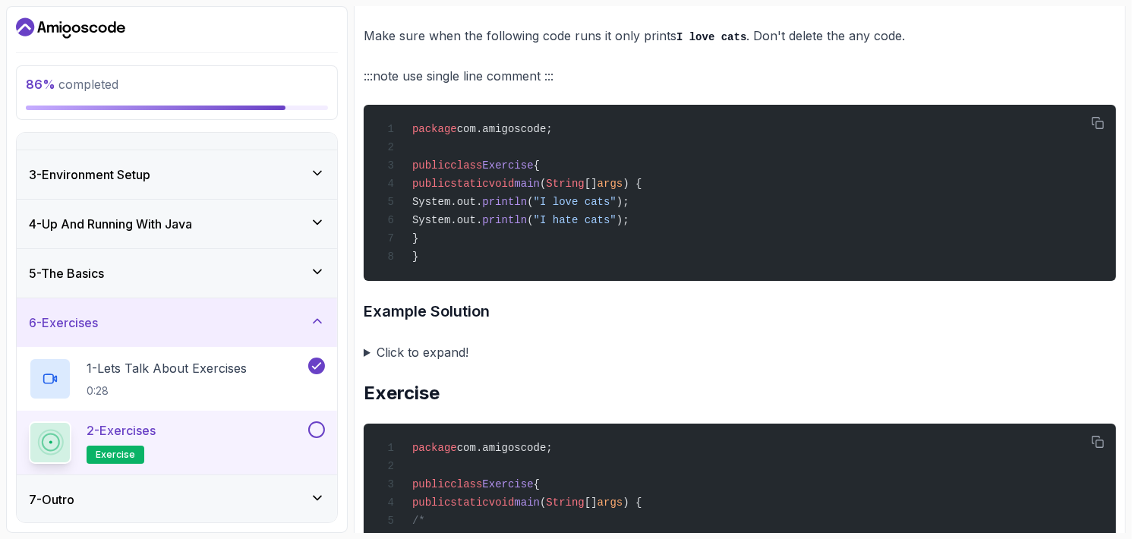
scroll to position [911, 0]
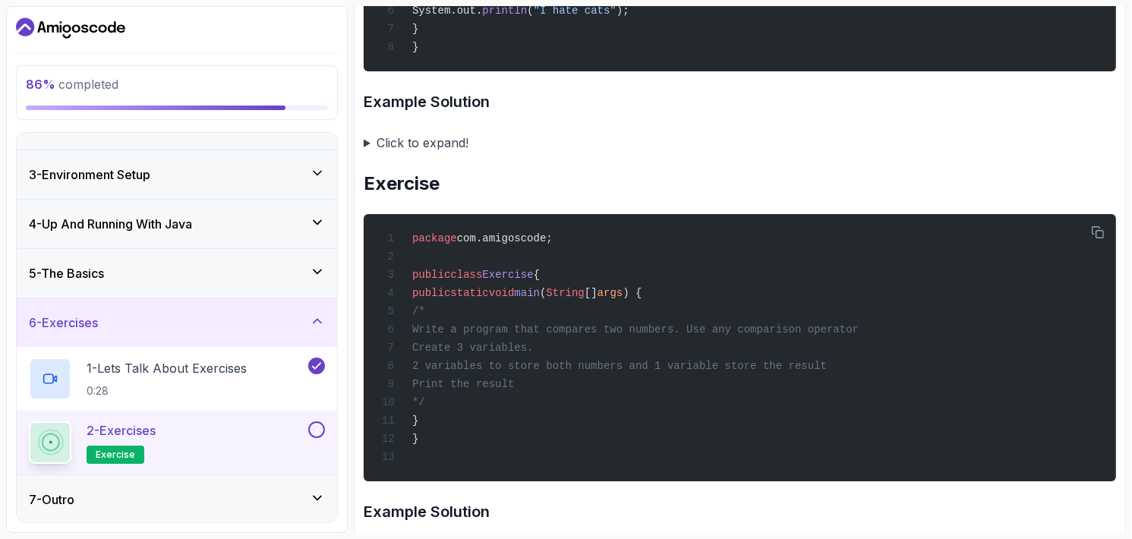
click at [244, 485] on div "7 - Outro" at bounding box center [177, 499] width 320 height 49
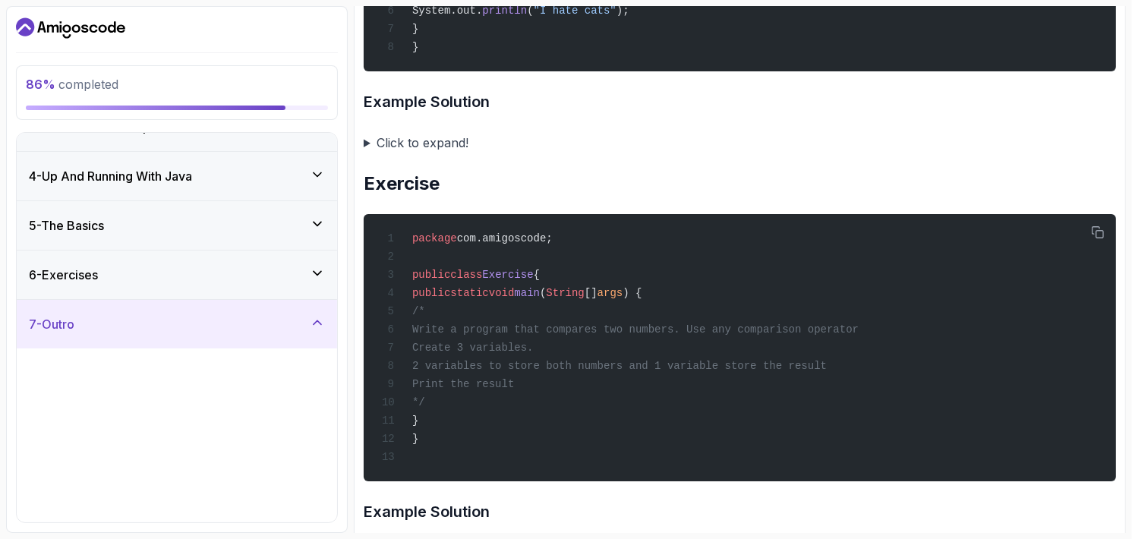
scroll to position [144, 0]
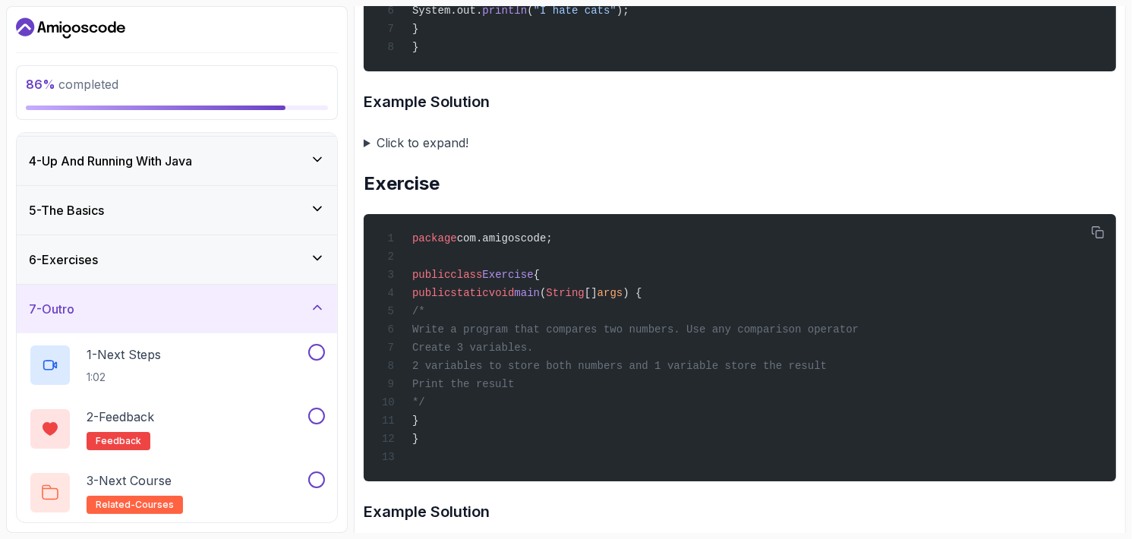
click at [268, 369] on div "1 - Next Steps 1:02" at bounding box center [167, 365] width 276 height 43
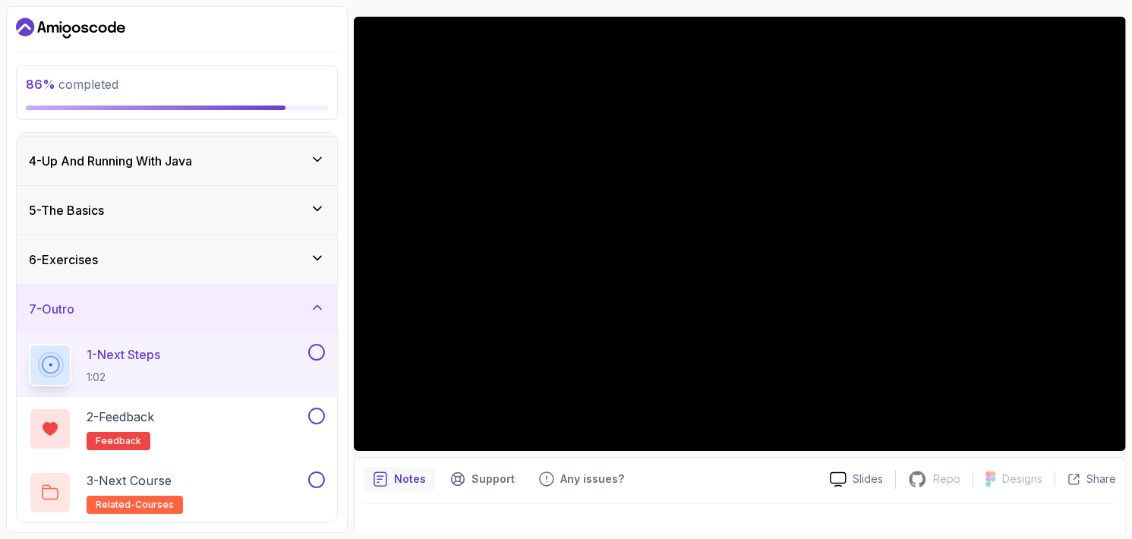
scroll to position [141, 0]
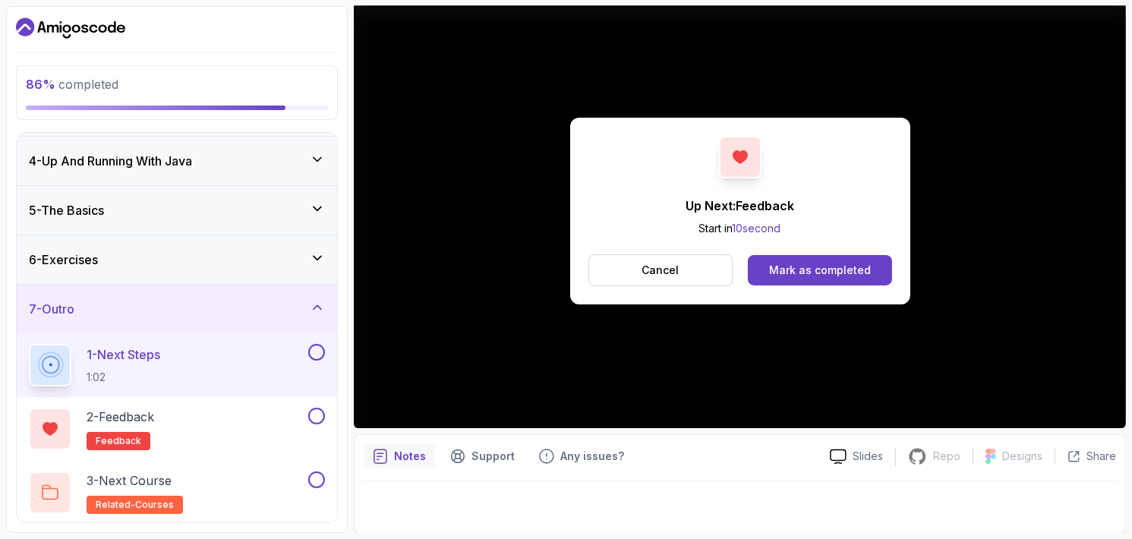
click at [789, 354] on div "Up Next: Feedback Start in 10 second Cancel Mark as completed" at bounding box center [740, 211] width 772 height 434
click at [798, 273] on div "Mark as completed" at bounding box center [820, 270] width 102 height 15
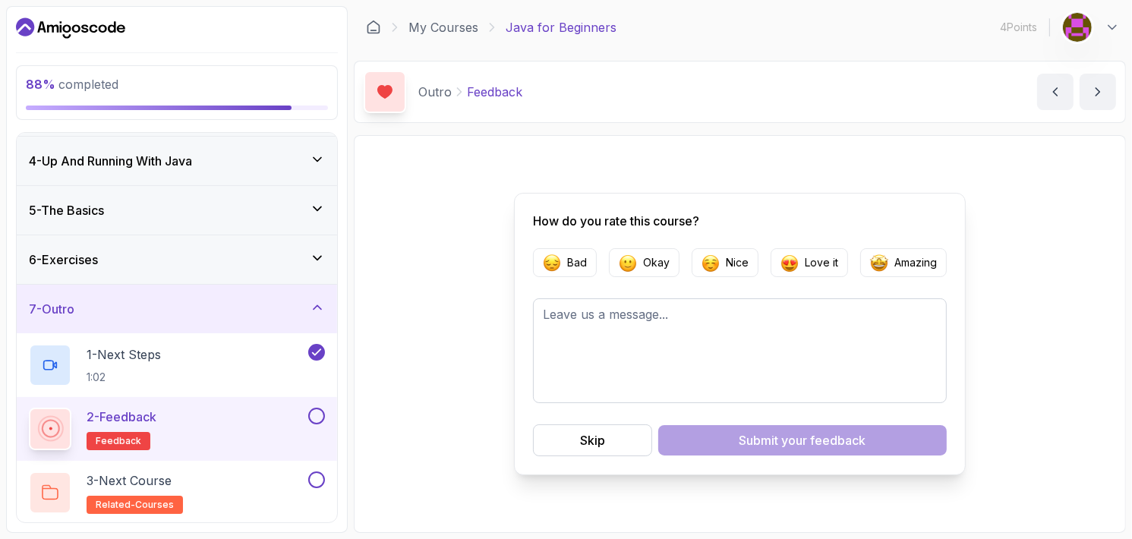
click at [835, 266] on p "Love it" at bounding box center [821, 262] width 33 height 15
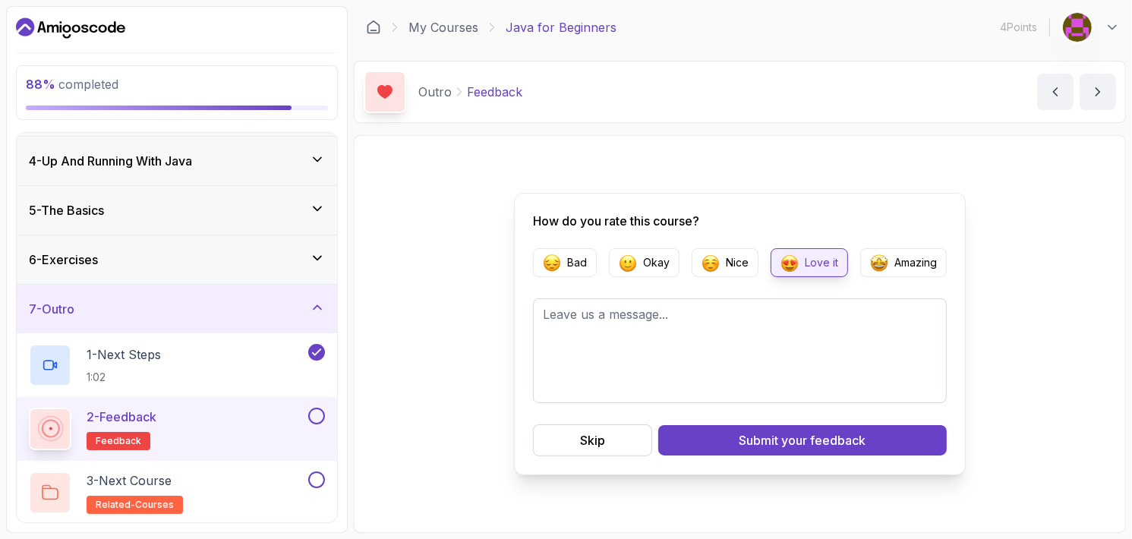
click at [756, 436] on div "Submit your feedback" at bounding box center [802, 440] width 127 height 18
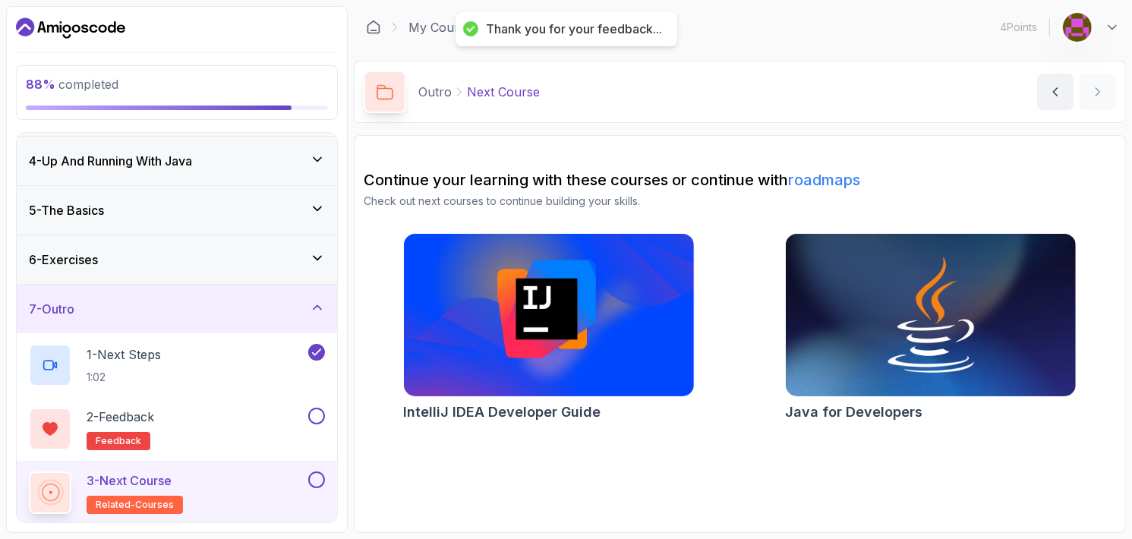
click at [962, 307] on img at bounding box center [931, 315] width 290 height 162
click at [918, 326] on img at bounding box center [931, 315] width 290 height 162
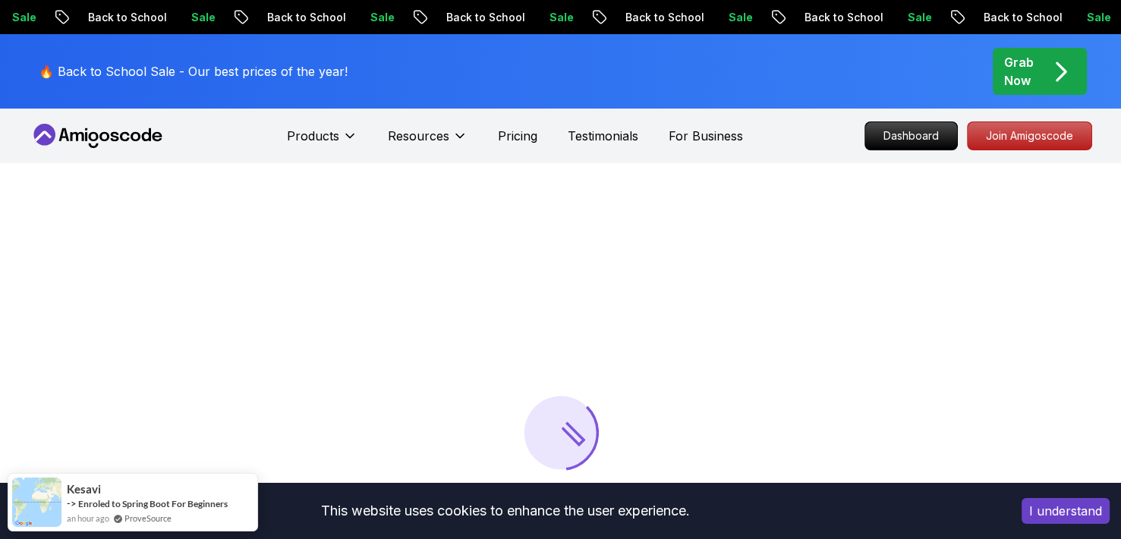
click at [1080, 508] on button "I understand" at bounding box center [1066, 511] width 88 height 26
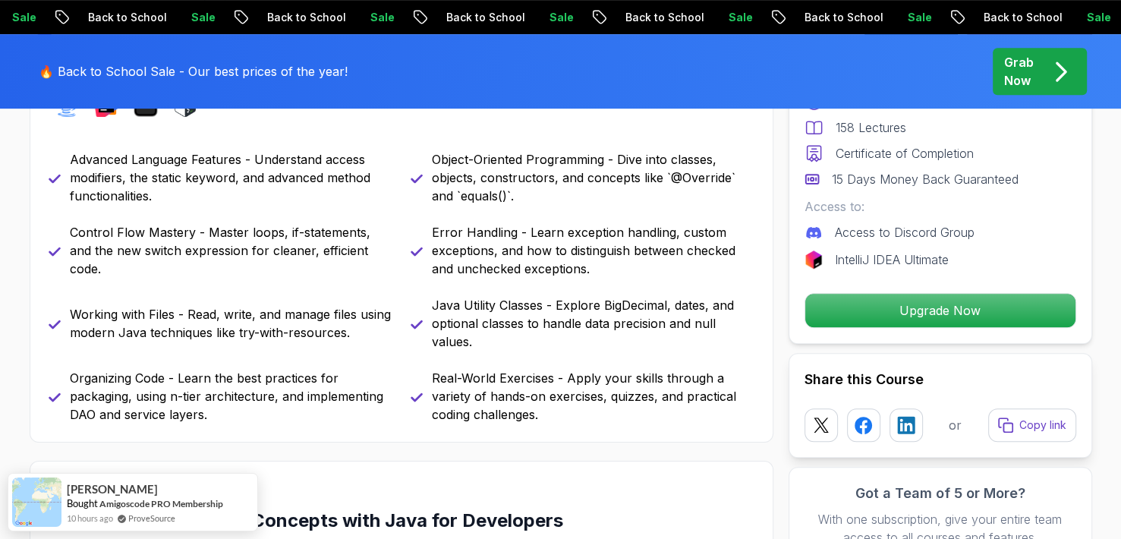
scroll to position [759, 0]
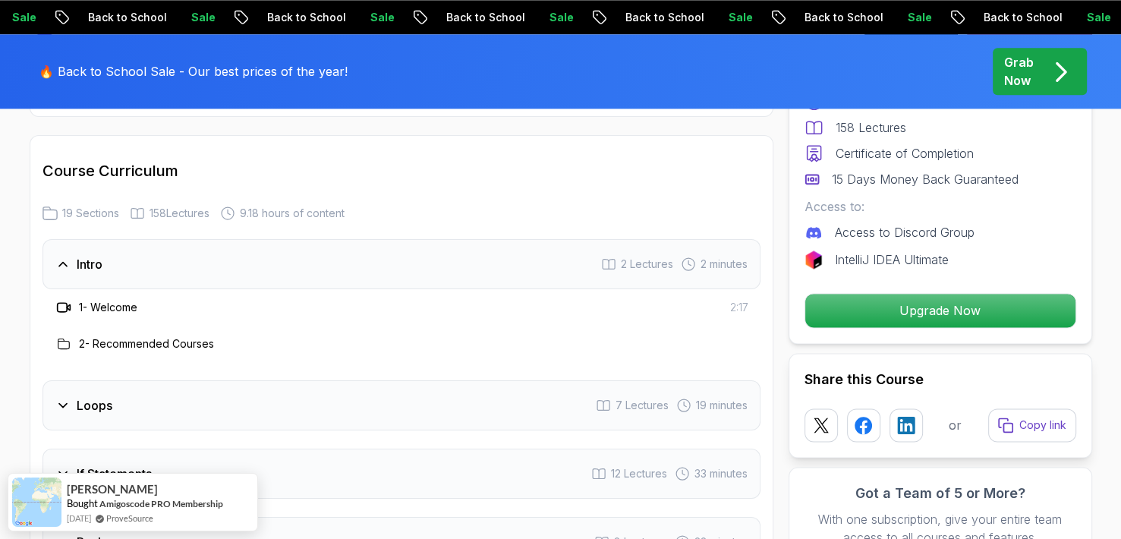
scroll to position [1973, 0]
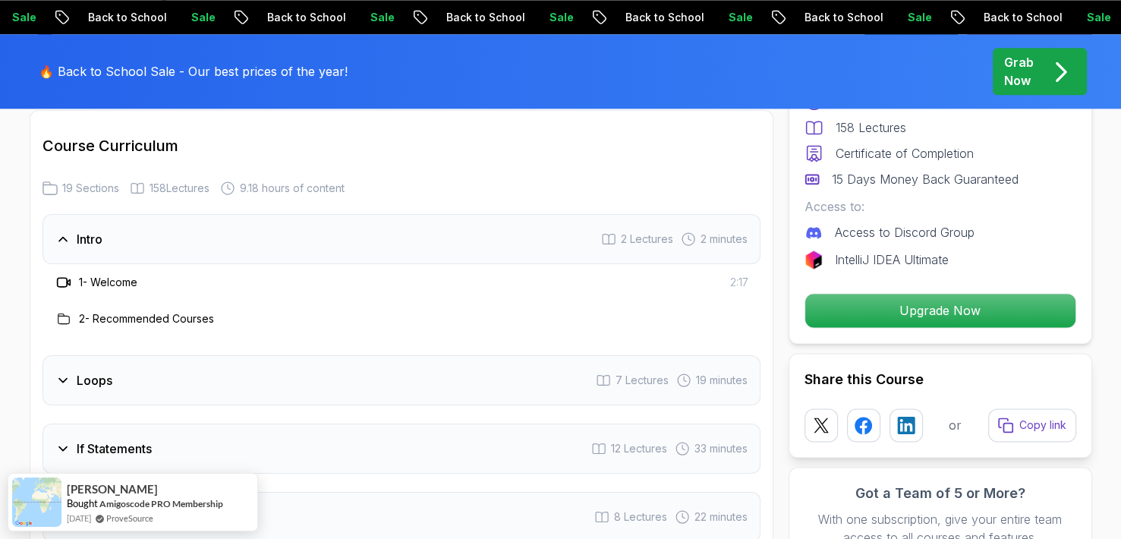
drag, startPoint x: 471, startPoint y: 255, endPoint x: 108, endPoint y: 265, distance: 363.7
click at [470, 273] on div "1 - Welcome 2:17" at bounding box center [402, 282] width 694 height 18
click at [165, 311] on h3 "2 - Recommended Courses" at bounding box center [146, 318] width 135 height 15
click at [68, 355] on div "Loops 7 Lectures 19 minutes" at bounding box center [402, 380] width 718 height 50
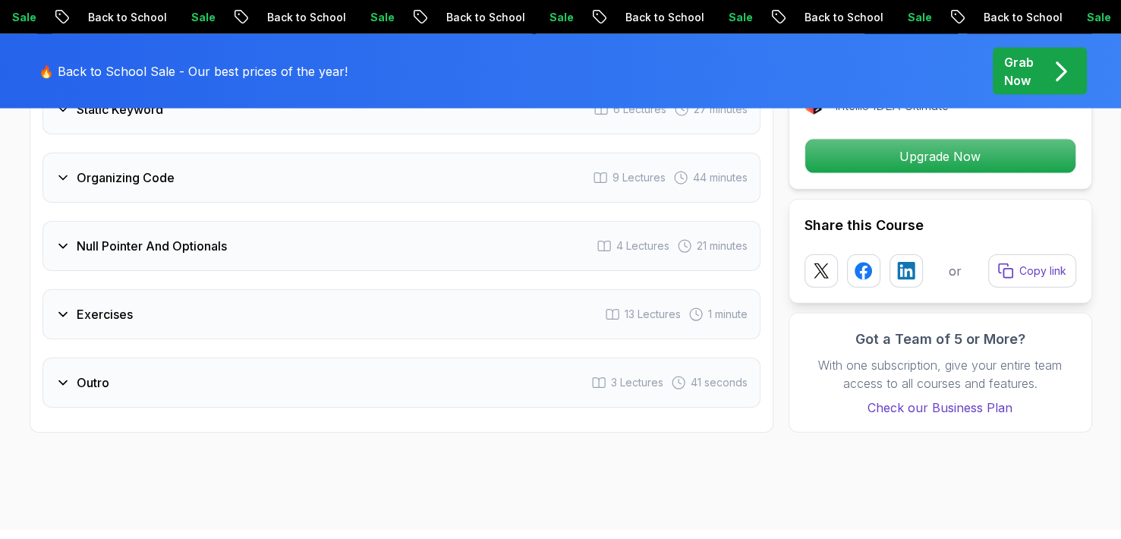
scroll to position [3340, 0]
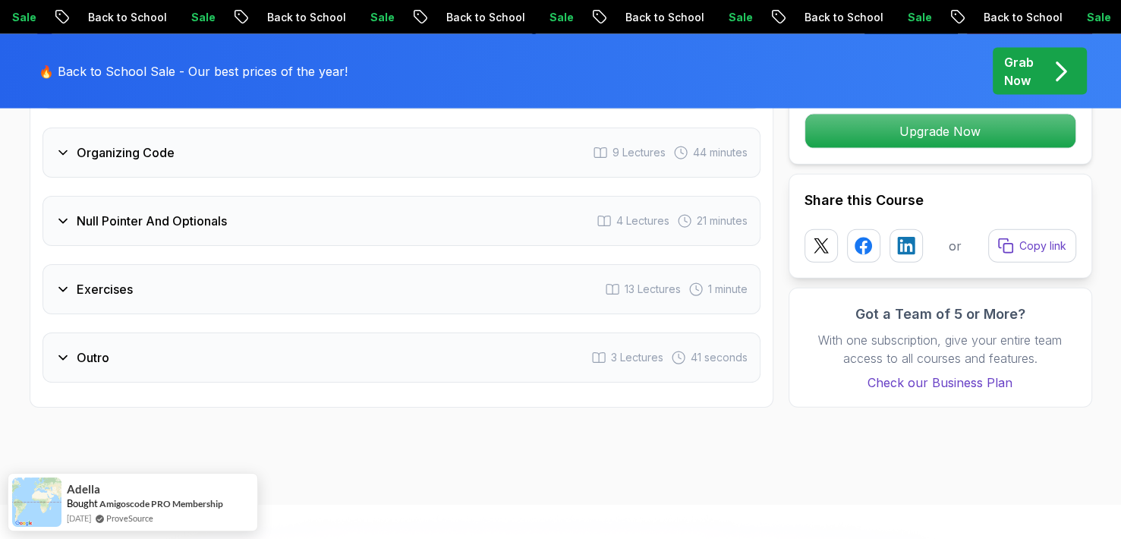
click at [62, 212] on div "Null Pointer And Optionals" at bounding box center [141, 221] width 172 height 18
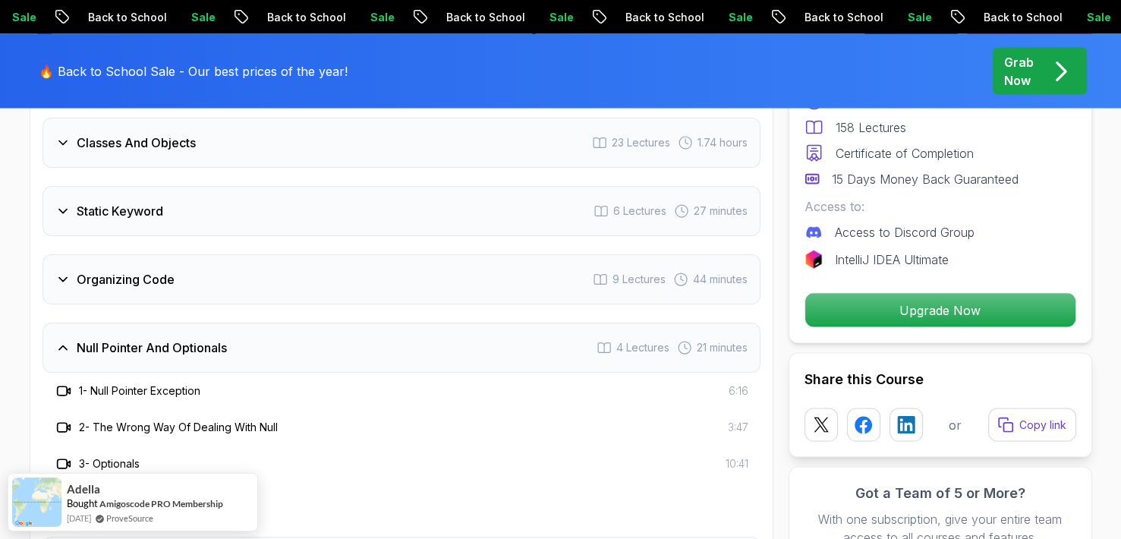
scroll to position [2933, 0]
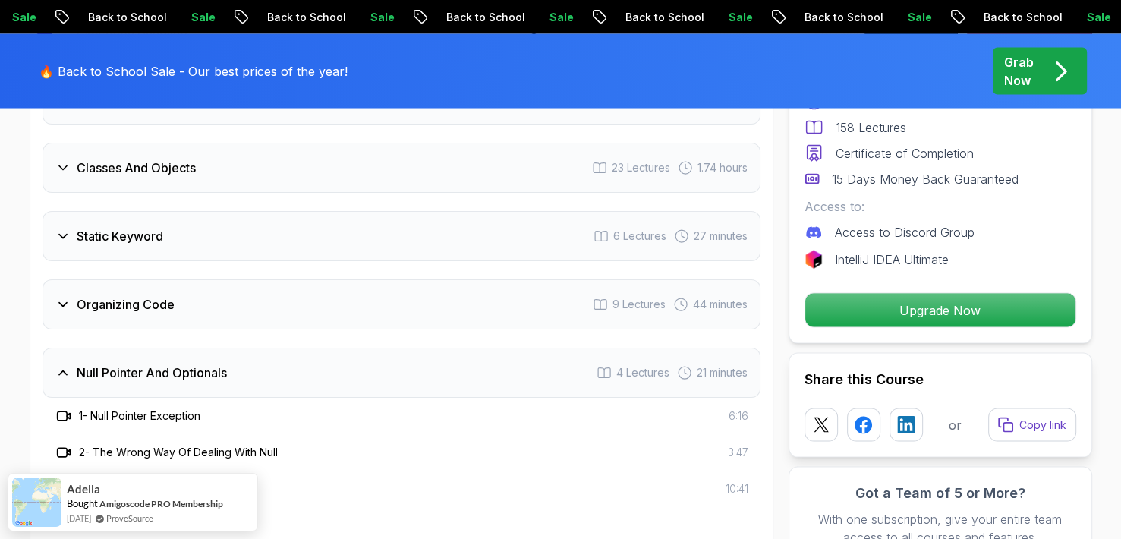
click at [63, 228] on icon at bounding box center [62, 235] width 15 height 15
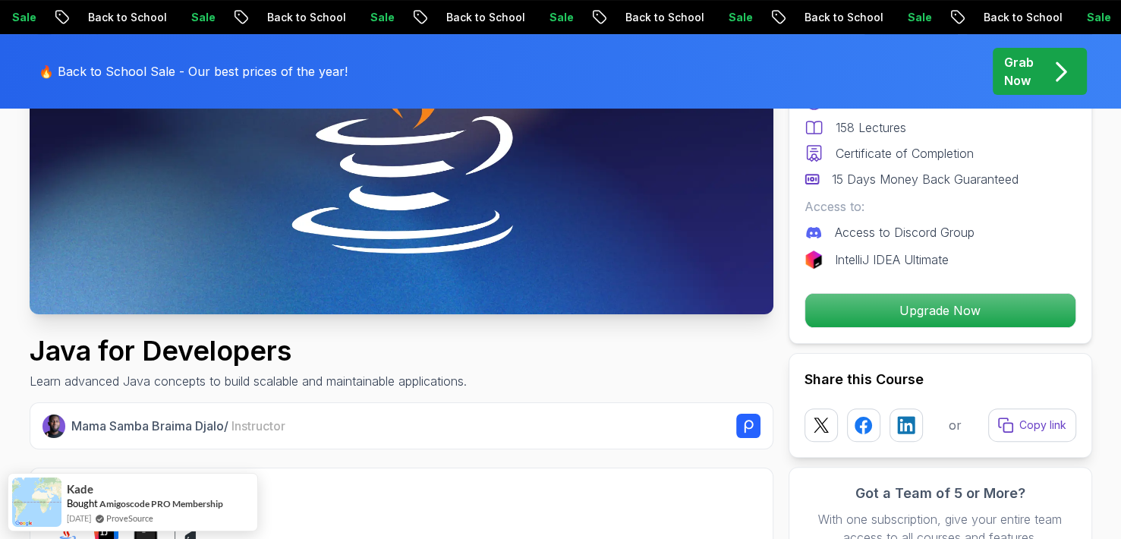
scroll to position [455, 0]
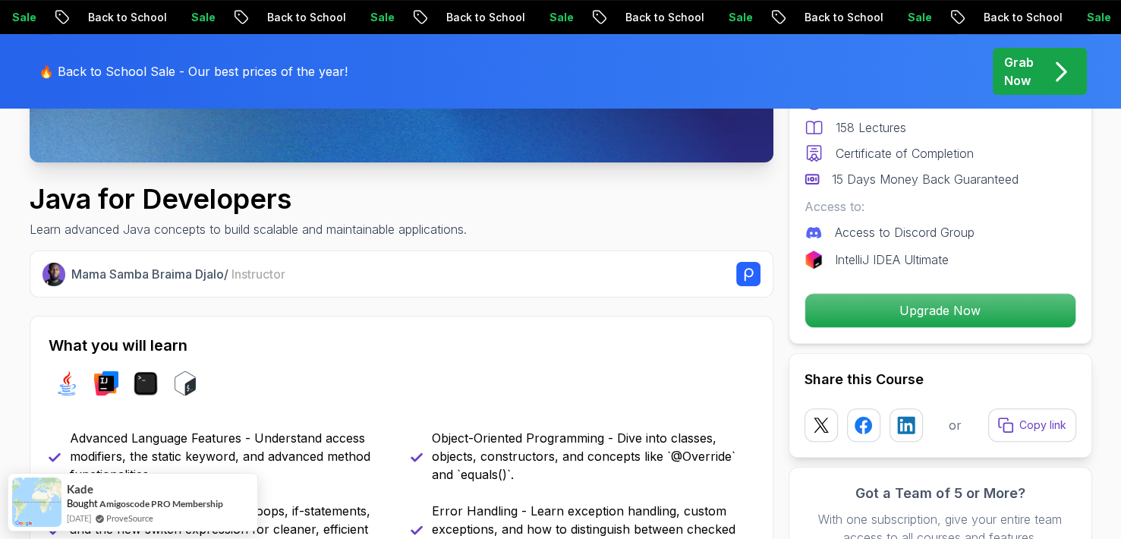
click at [743, 277] on rect at bounding box center [748, 274] width 24 height 24
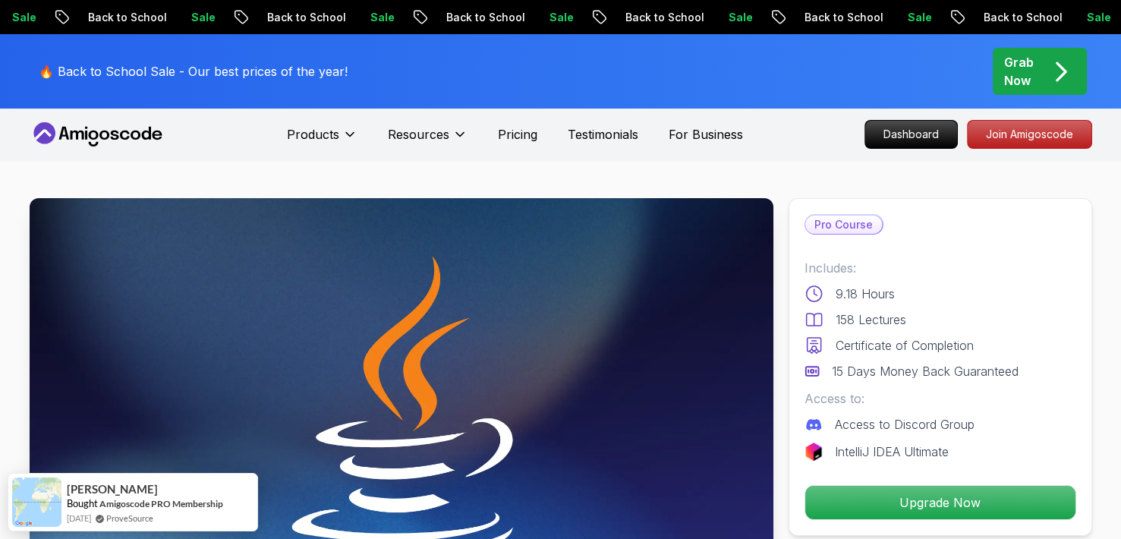
scroll to position [0, 0]
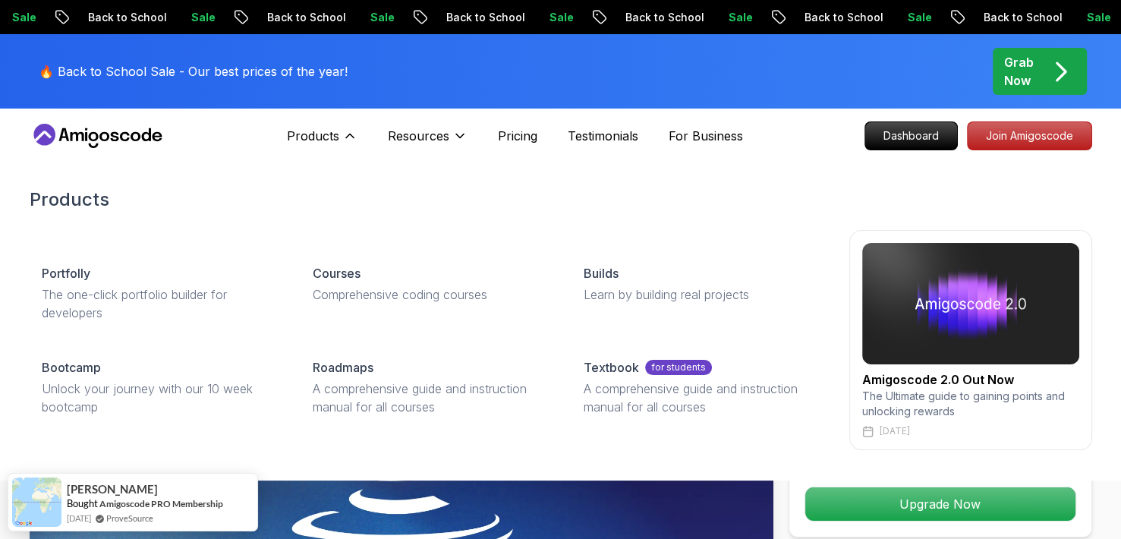
click at [343, 305] on link "Courses Comprehensive coding courses" at bounding box center [430, 284] width 259 height 64
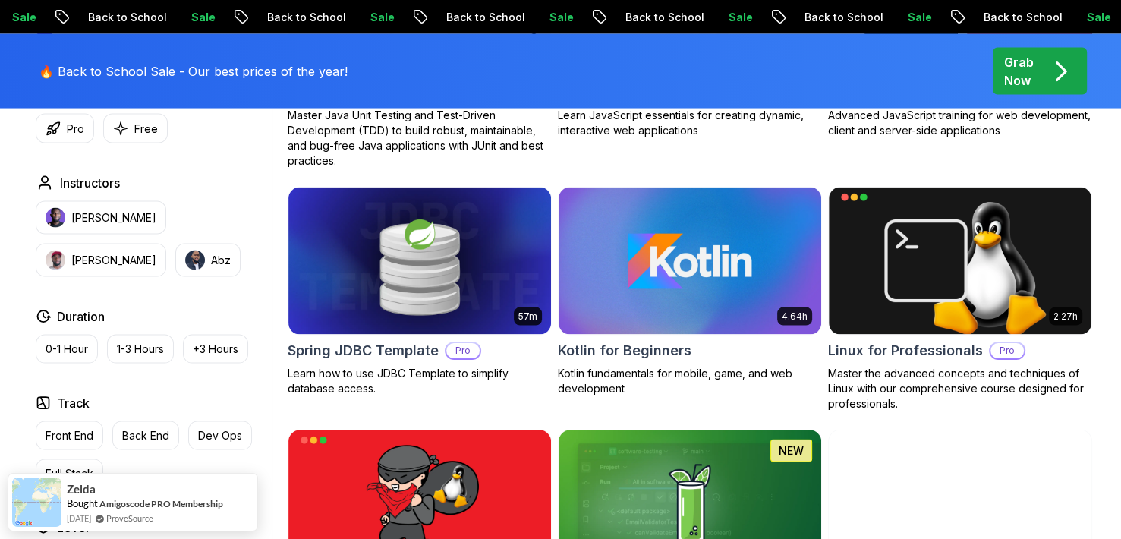
scroll to position [2884, 0]
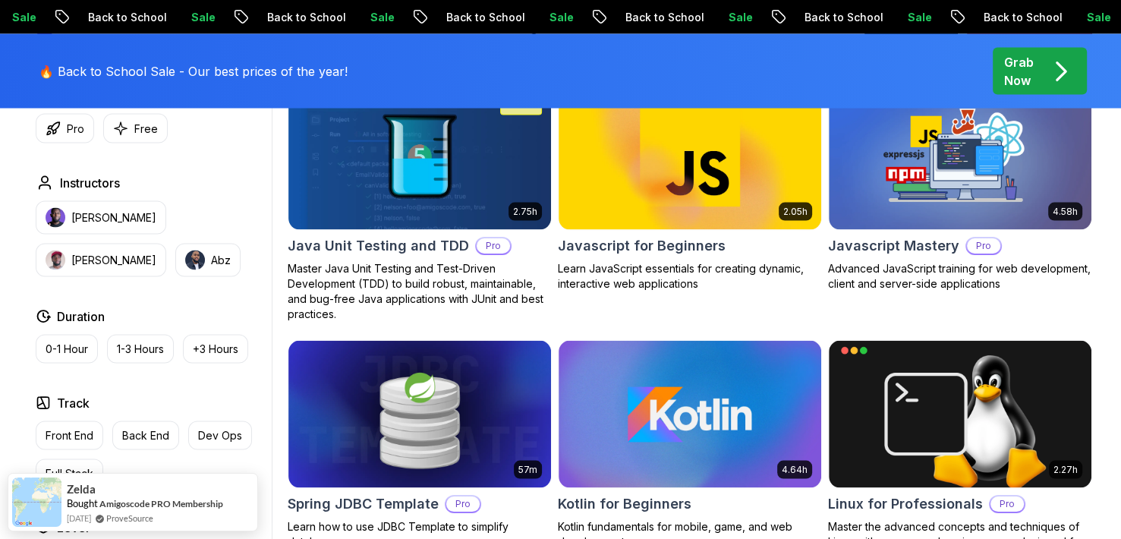
click at [109, 134] on button "Free" at bounding box center [135, 129] width 65 height 30
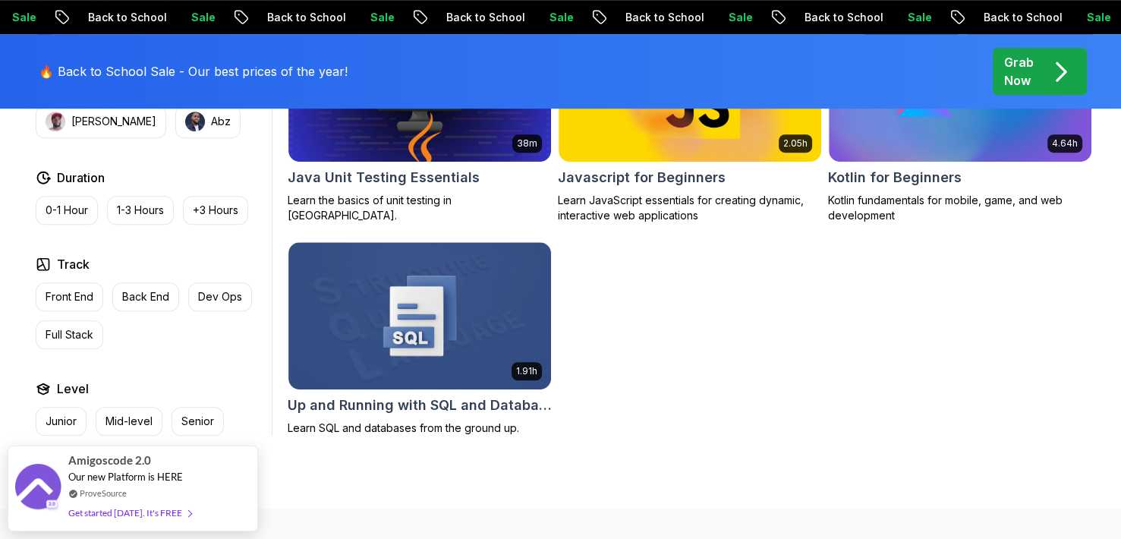
scroll to position [1063, 0]
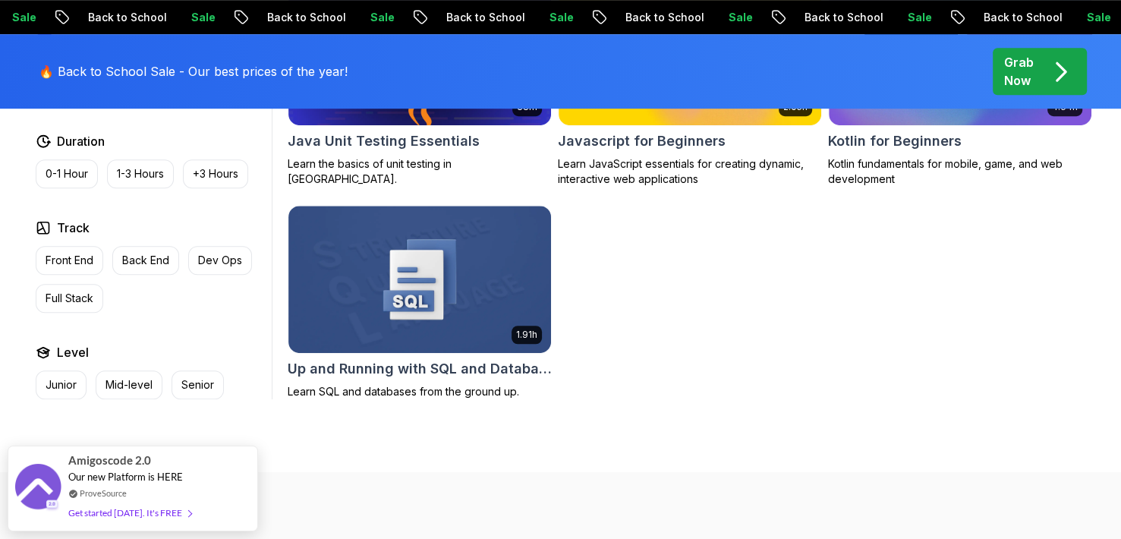
click at [182, 507] on span at bounding box center [186, 512] width 9 height 11
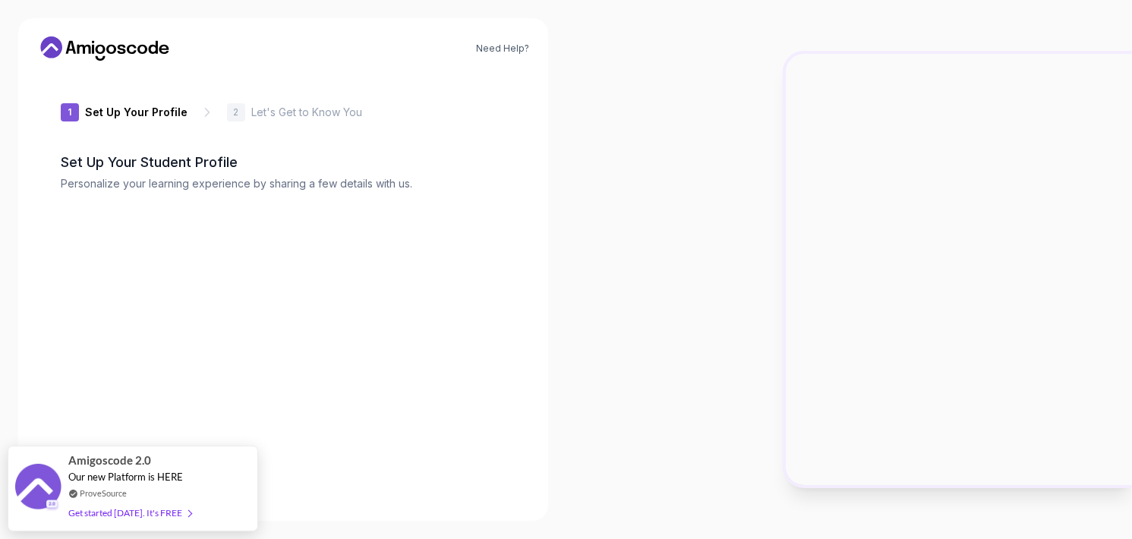
type input "zippyjaguar058c7"
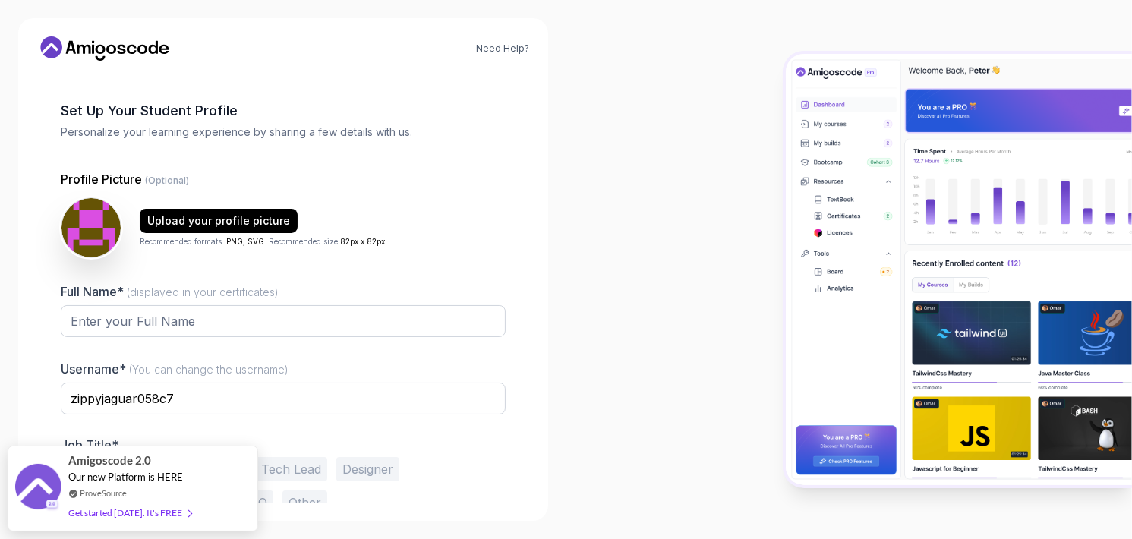
scroll to position [94, 0]
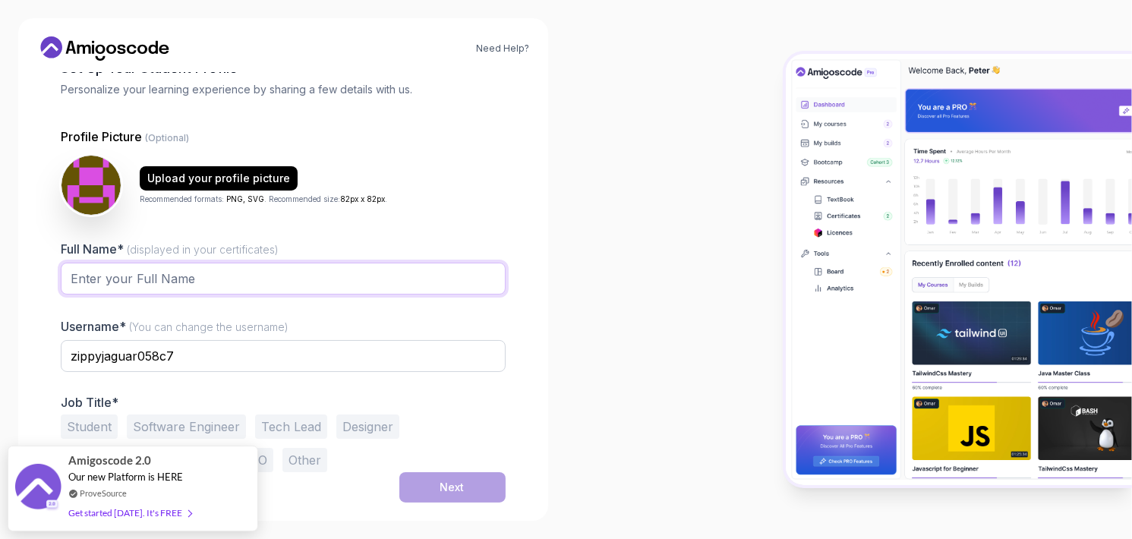
click at [203, 285] on input "Full Name* (displayed in your certificates)" at bounding box center [283, 279] width 445 height 32
type input "Moahith Neelam"
click at [97, 427] on button "Student" at bounding box center [89, 426] width 57 height 24
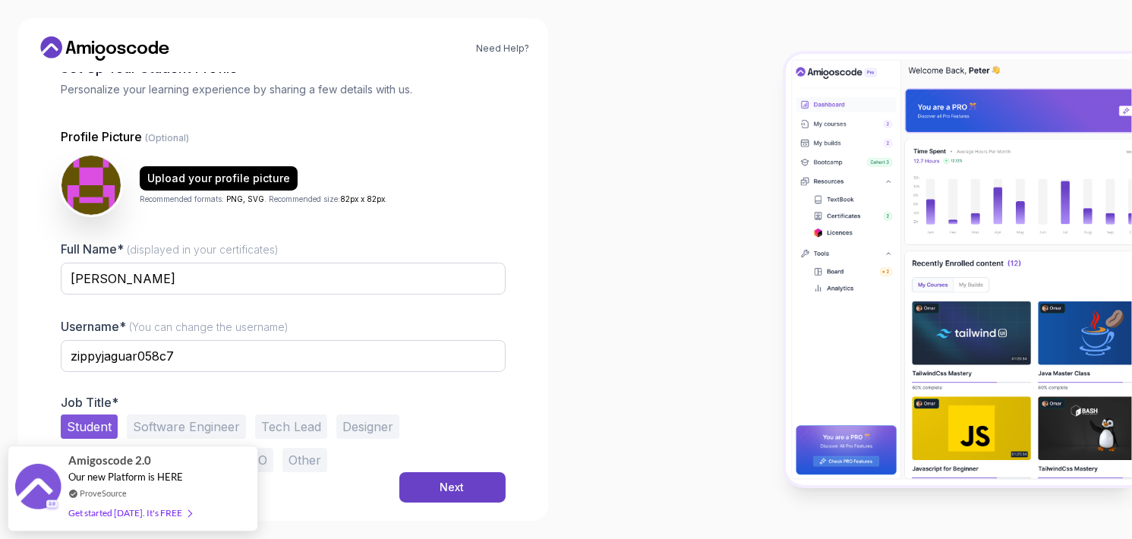
click at [407, 485] on button "Next" at bounding box center [452, 487] width 106 height 30
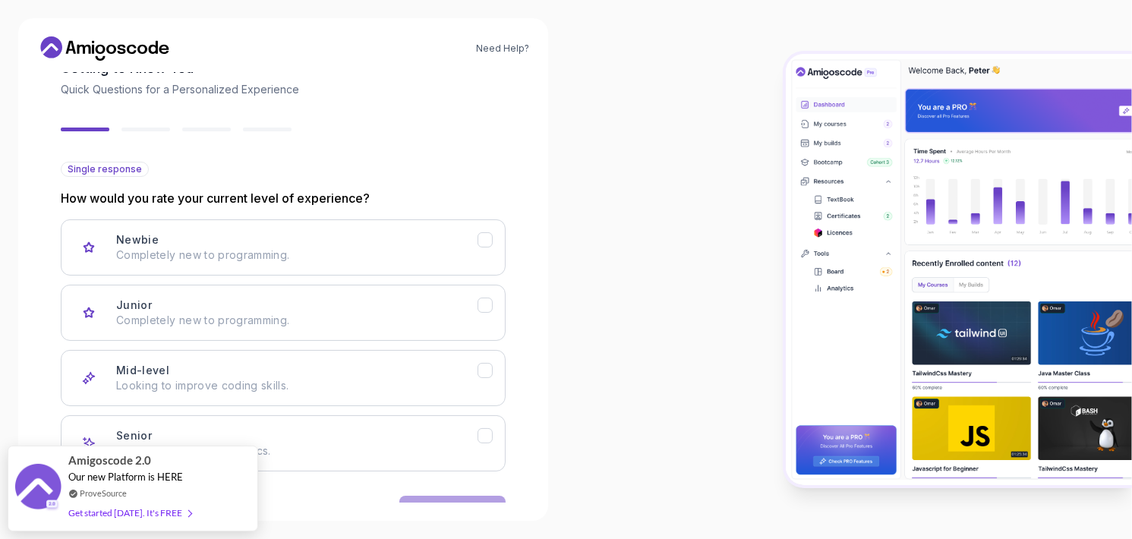
scroll to position [140, 0]
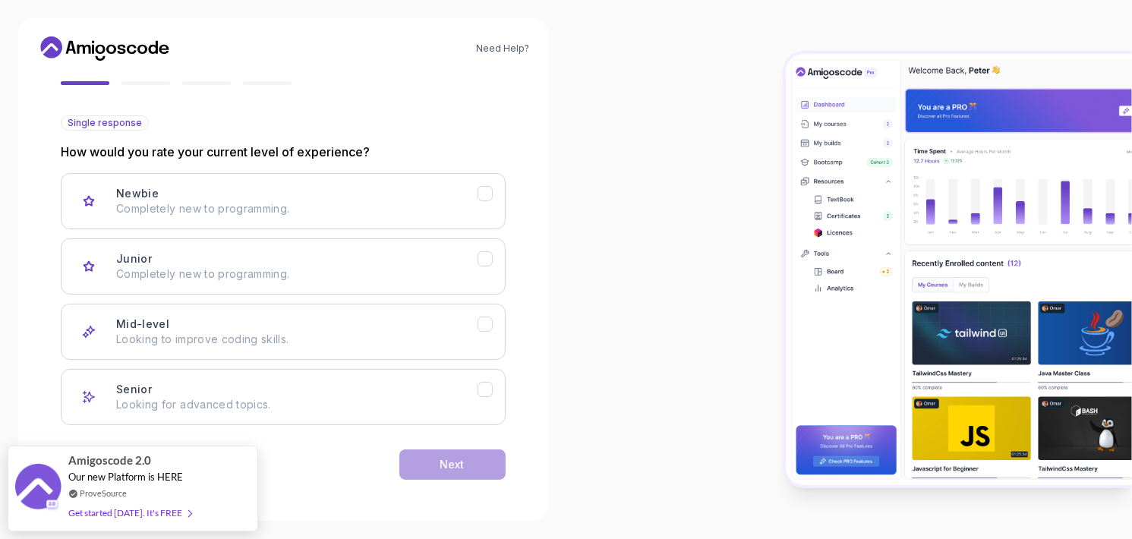
click at [255, 329] on div "Mid-level Looking to improve coding skills." at bounding box center [296, 332] width 361 height 30
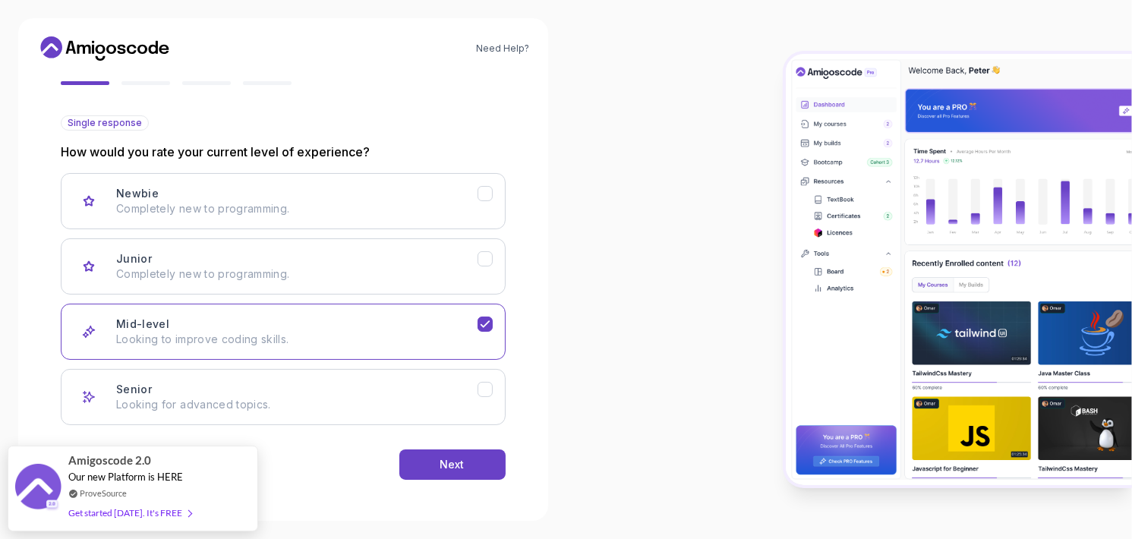
click at [397, 409] on p "Looking for advanced topics." at bounding box center [296, 404] width 361 height 15
click at [446, 452] on button "Next" at bounding box center [452, 464] width 106 height 30
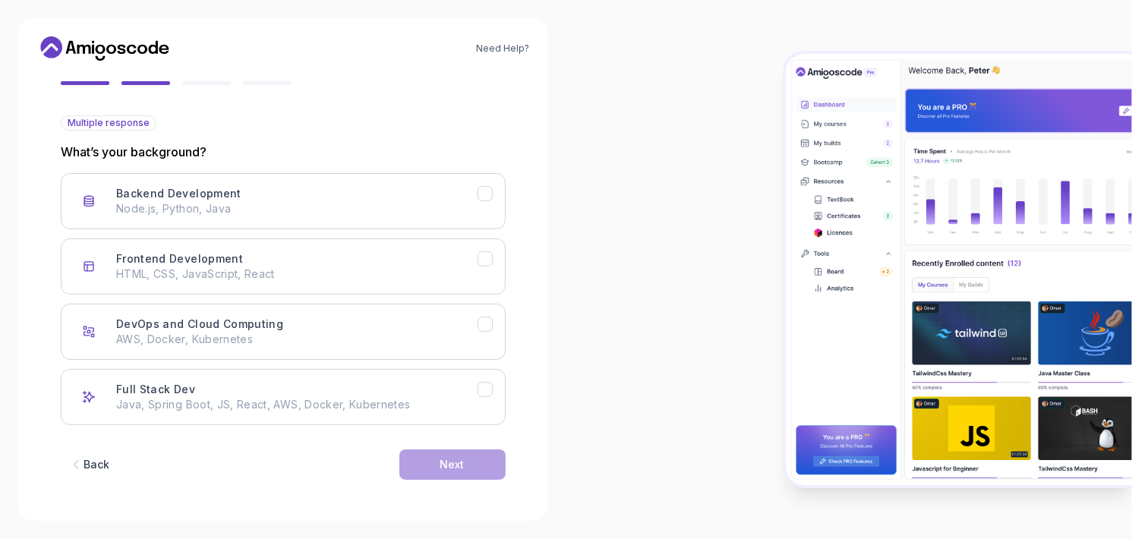
click at [210, 394] on div "Full Stack Dev Java, Spring Boot, JS, React, AWS, Docker, Kubernetes" at bounding box center [296, 397] width 361 height 30
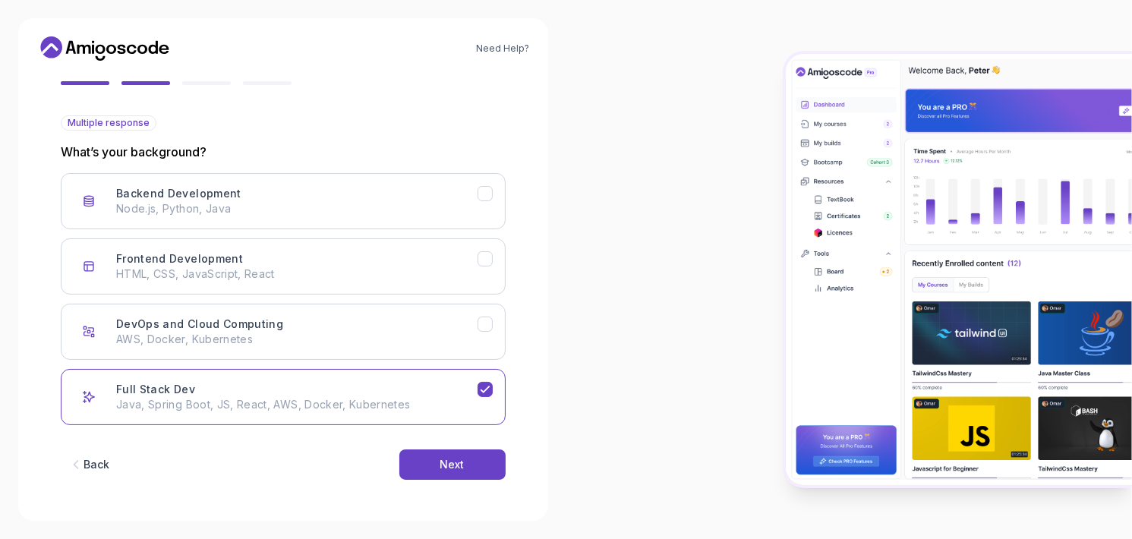
click at [438, 460] on button "Next" at bounding box center [452, 464] width 106 height 30
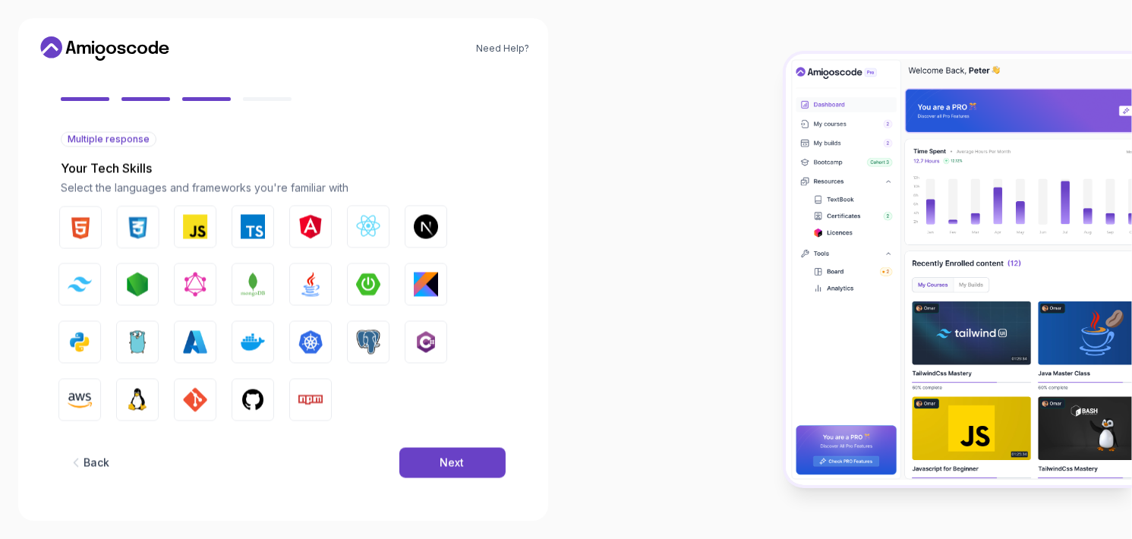
scroll to position [124, 0]
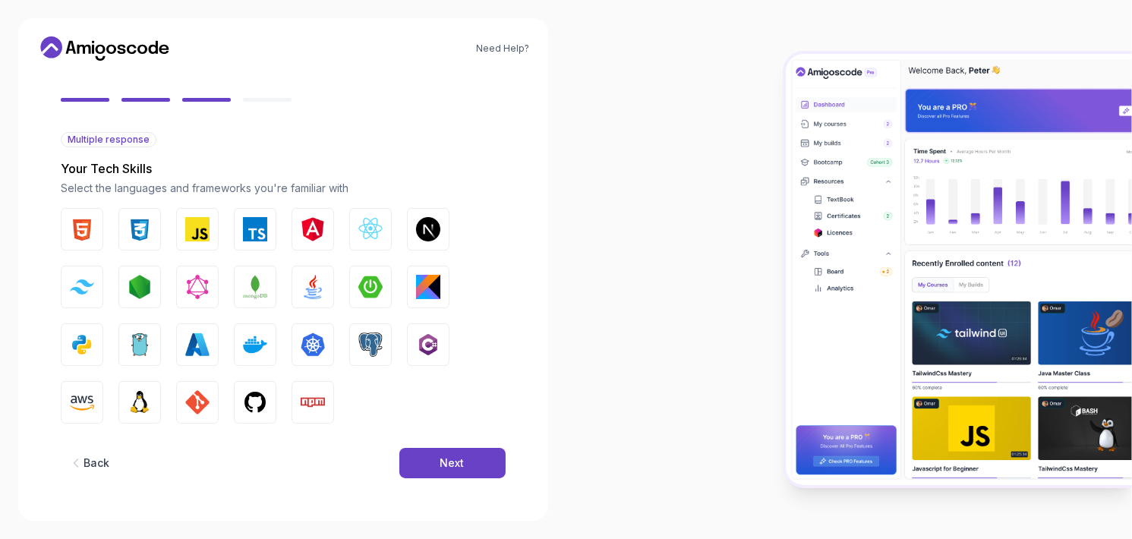
click at [317, 296] on img "button" at bounding box center [313, 287] width 24 height 24
click at [93, 345] on img "button" at bounding box center [82, 344] width 24 height 24
click at [458, 457] on div "Next" at bounding box center [452, 462] width 24 height 15
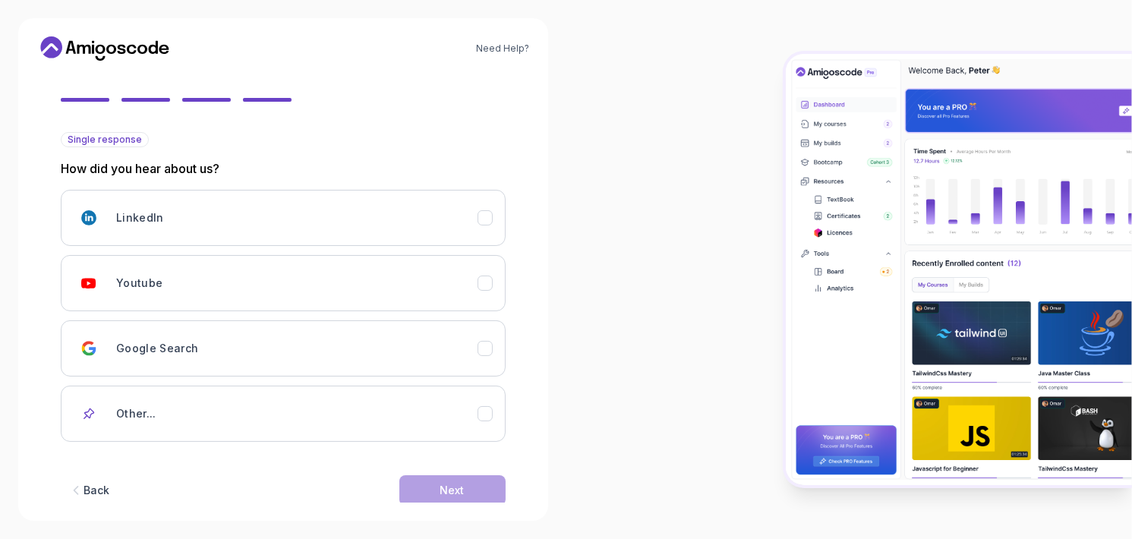
click at [231, 346] on div "Google Search" at bounding box center [296, 348] width 361 height 30
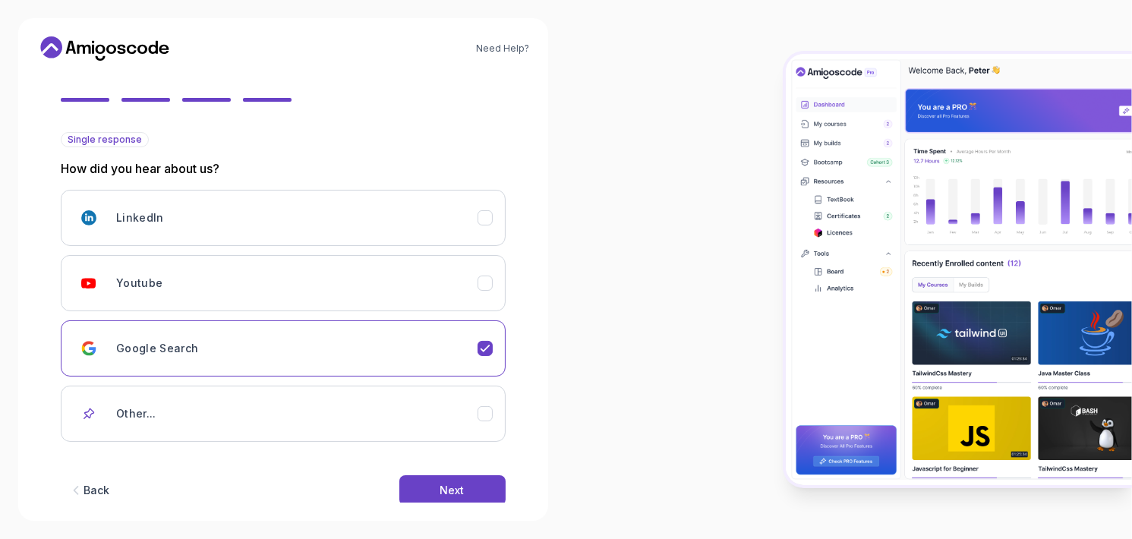
click at [437, 488] on button "Next" at bounding box center [452, 490] width 106 height 30
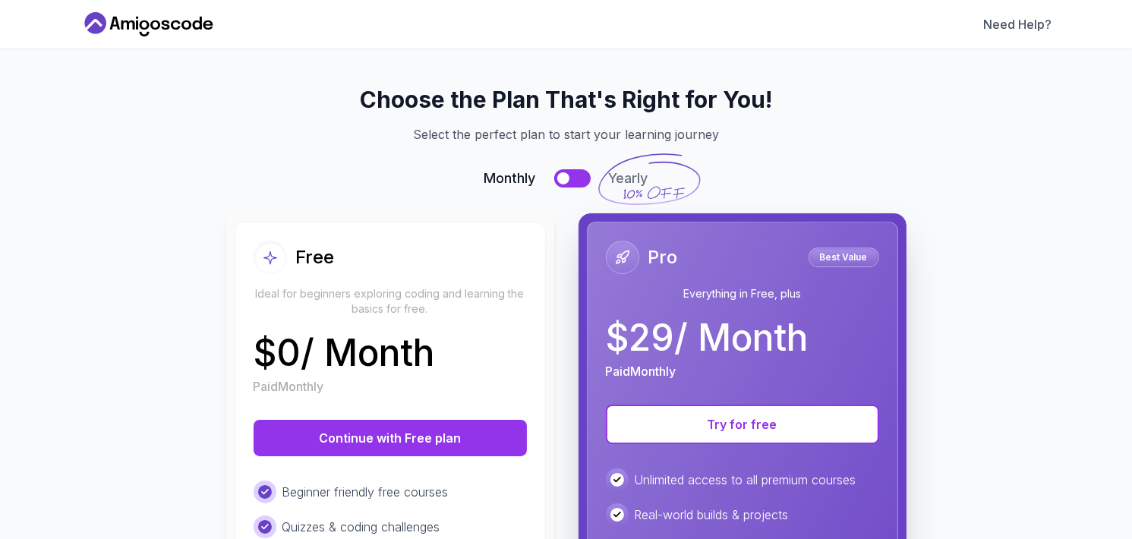
scroll to position [0, 0]
click at [378, 440] on button "Continue with Free plan" at bounding box center [390, 438] width 273 height 36
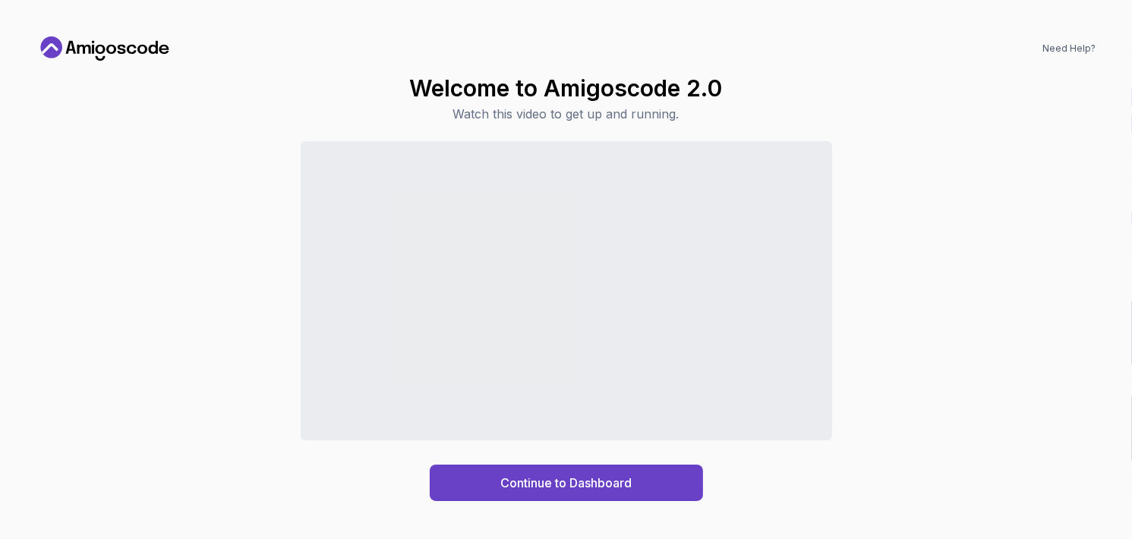
click at [577, 484] on div "Continue to Dashboard" at bounding box center [565, 483] width 131 height 18
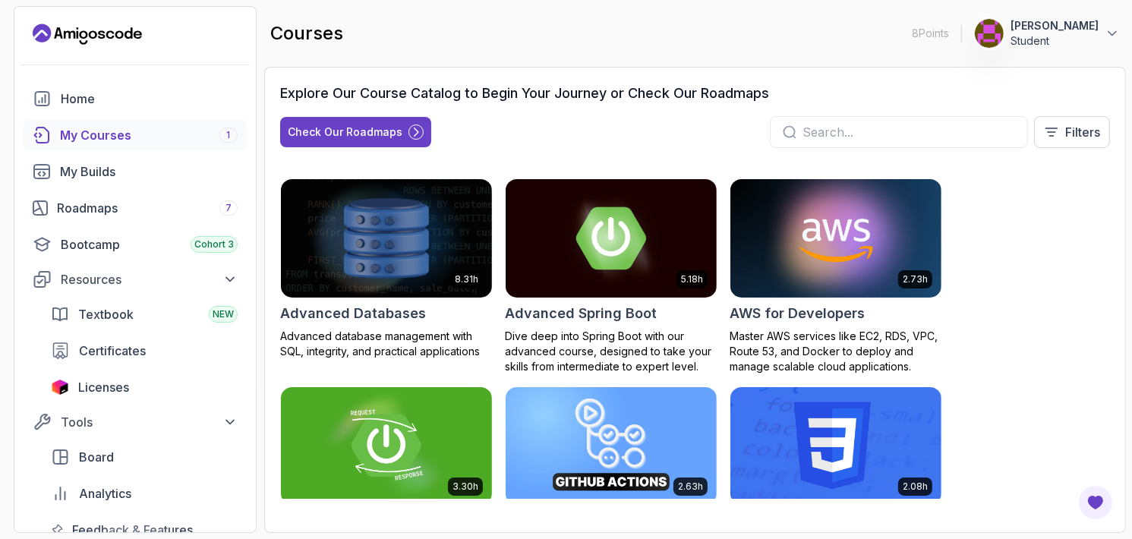
click at [75, 90] on div "Home" at bounding box center [149, 99] width 177 height 18
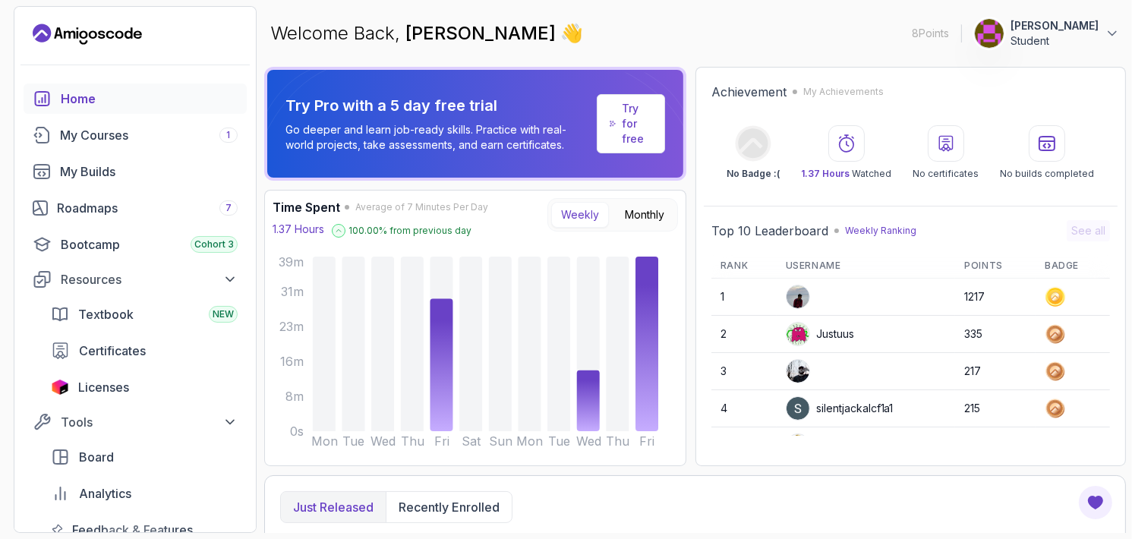
click at [84, 143] on link "My Courses 1" at bounding box center [135, 135] width 223 height 30
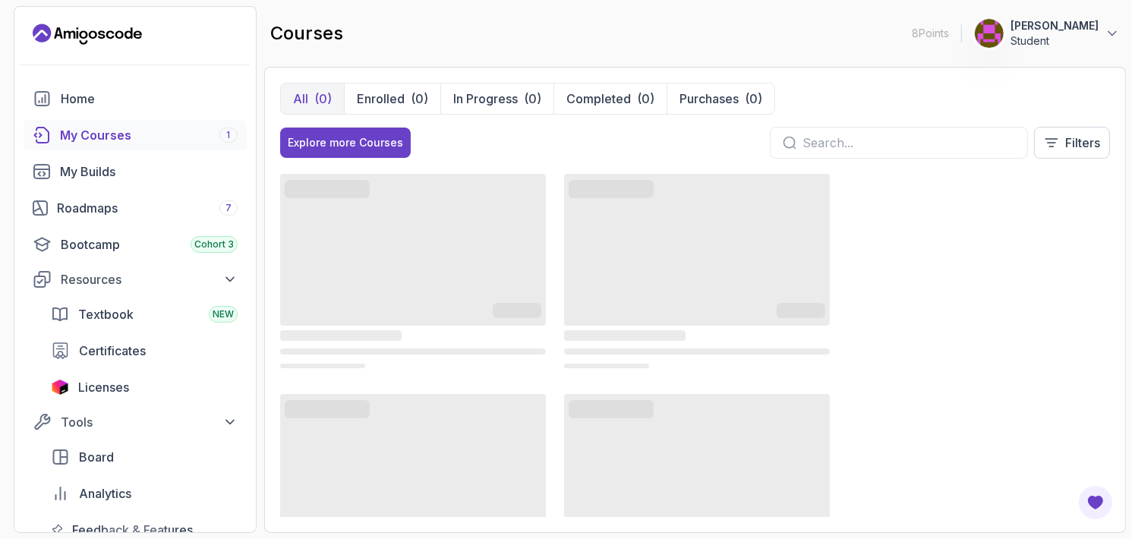
click at [88, 166] on div "My Builds" at bounding box center [149, 171] width 178 height 18
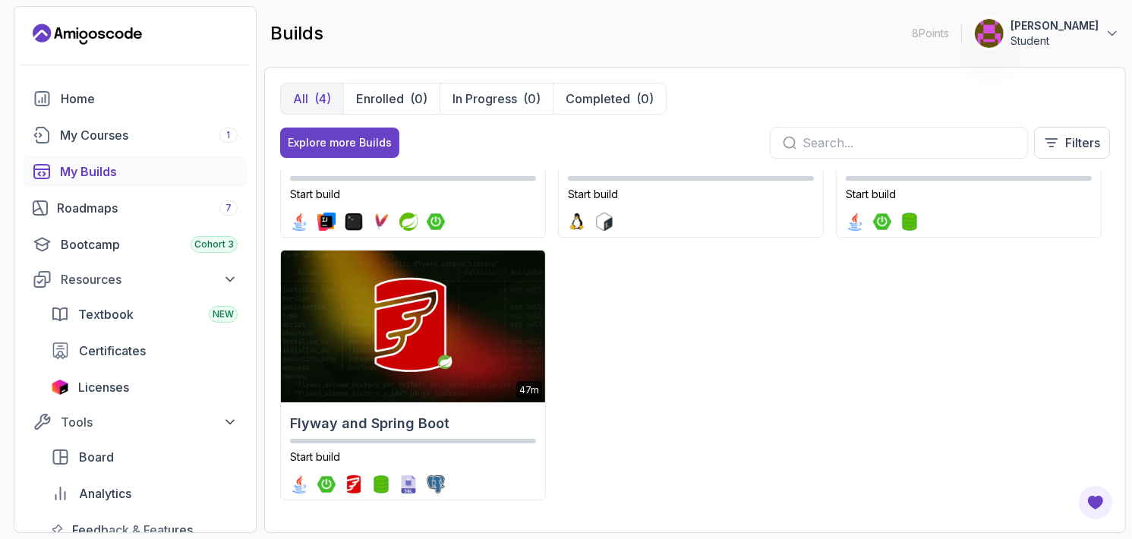
click at [124, 247] on div "Bootcamp Cohort 3" at bounding box center [149, 244] width 177 height 18
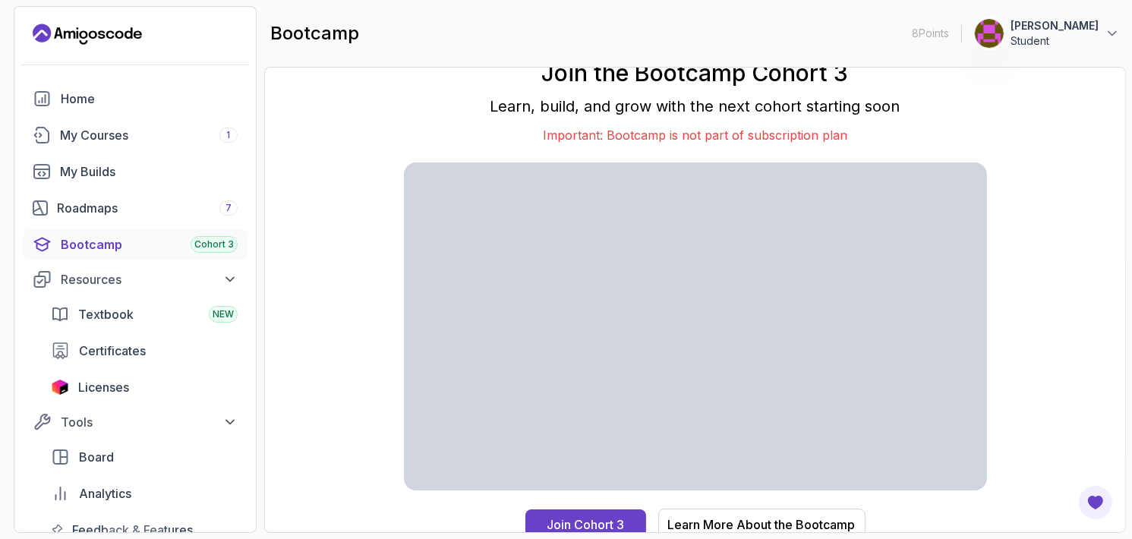
click at [56, 99] on link "Home" at bounding box center [135, 98] width 223 height 30
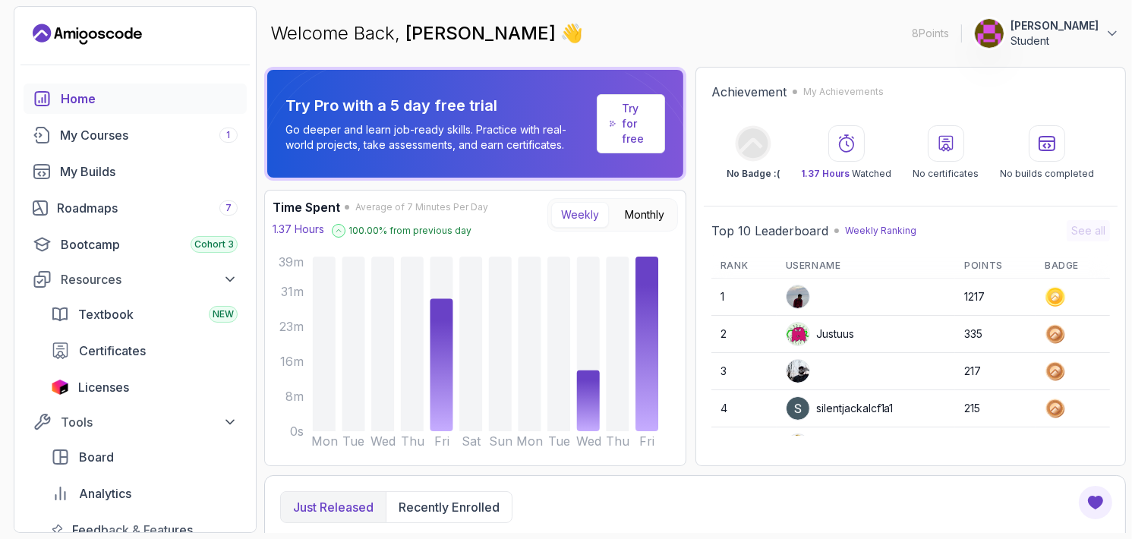
click at [120, 141] on div "My Courses 1" at bounding box center [149, 135] width 178 height 18
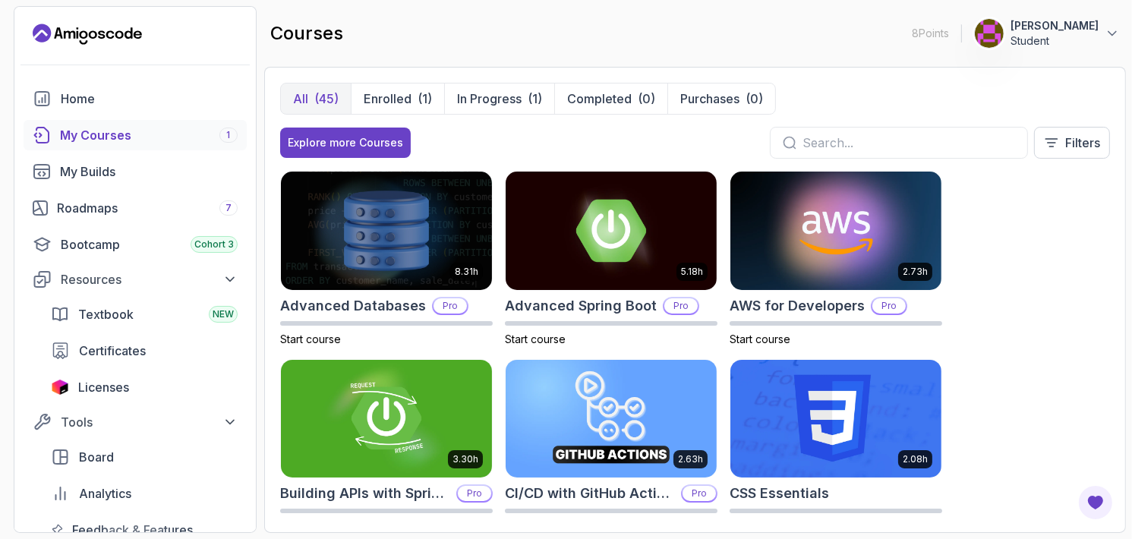
click at [364, 104] on p "Enrolled" at bounding box center [388, 99] width 48 height 18
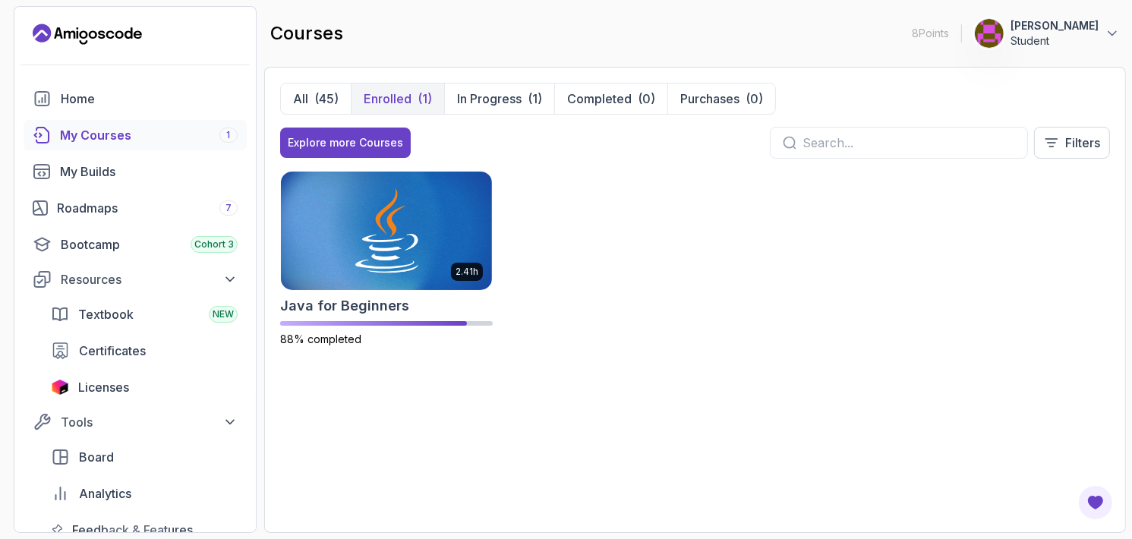
click at [312, 102] on button "All (45)" at bounding box center [316, 98] width 70 height 30
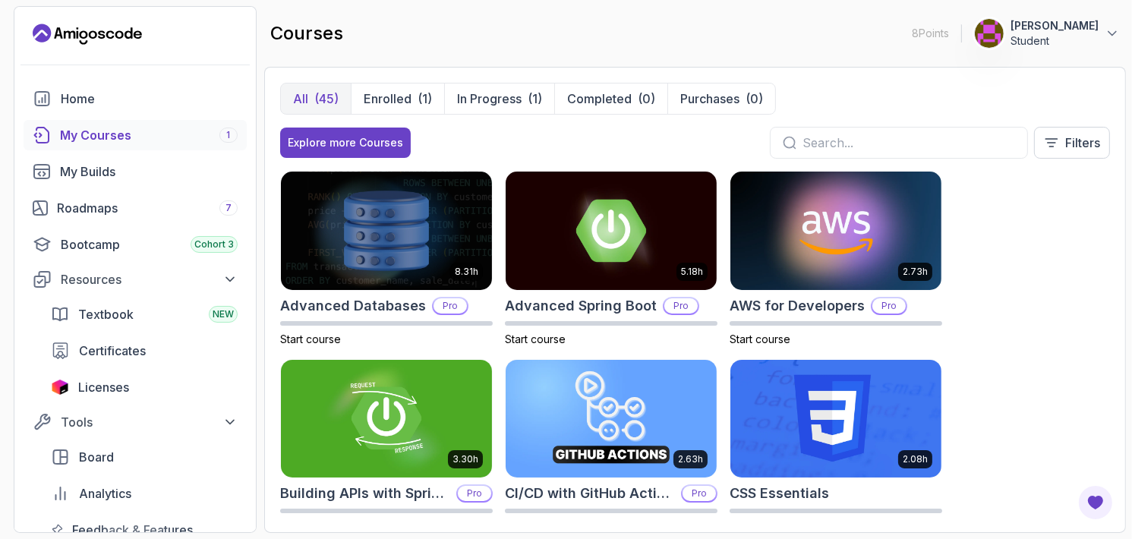
click at [342, 143] on div "Explore more Courses" at bounding box center [345, 142] width 115 height 15
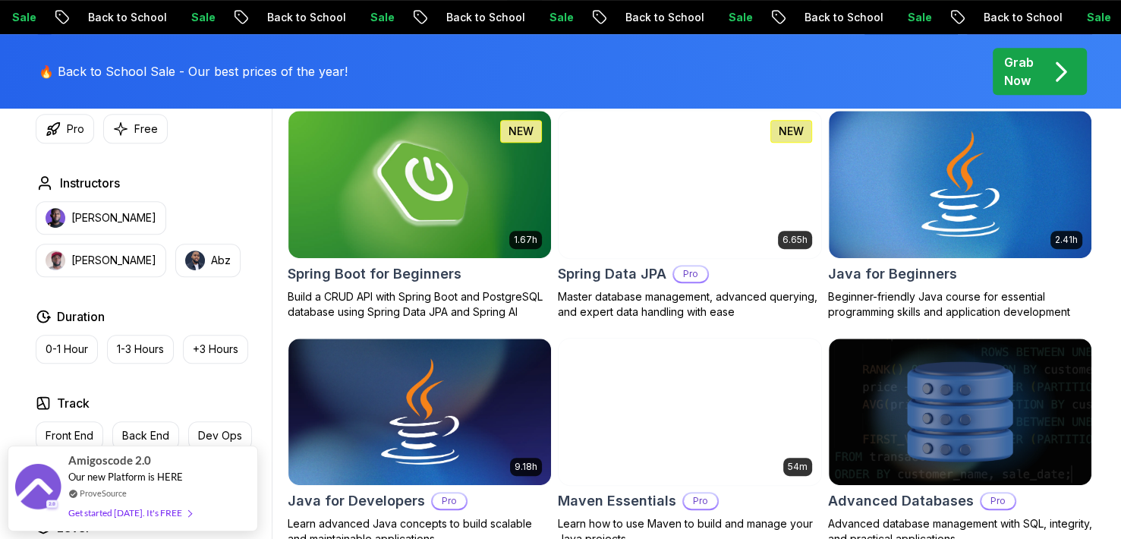
scroll to position [759, 0]
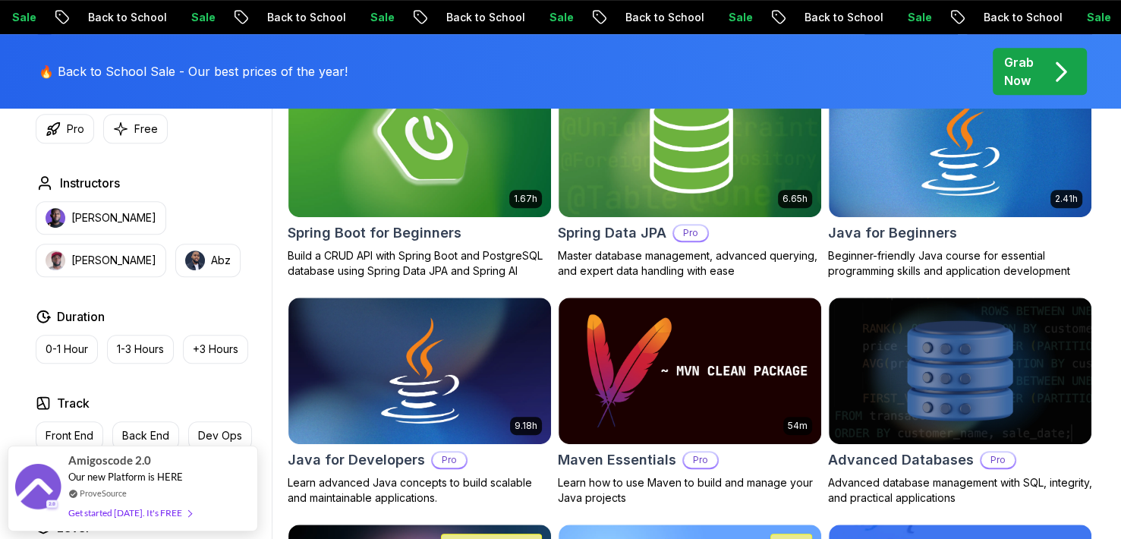
click at [134, 128] on p "Free" at bounding box center [146, 128] width 24 height 15
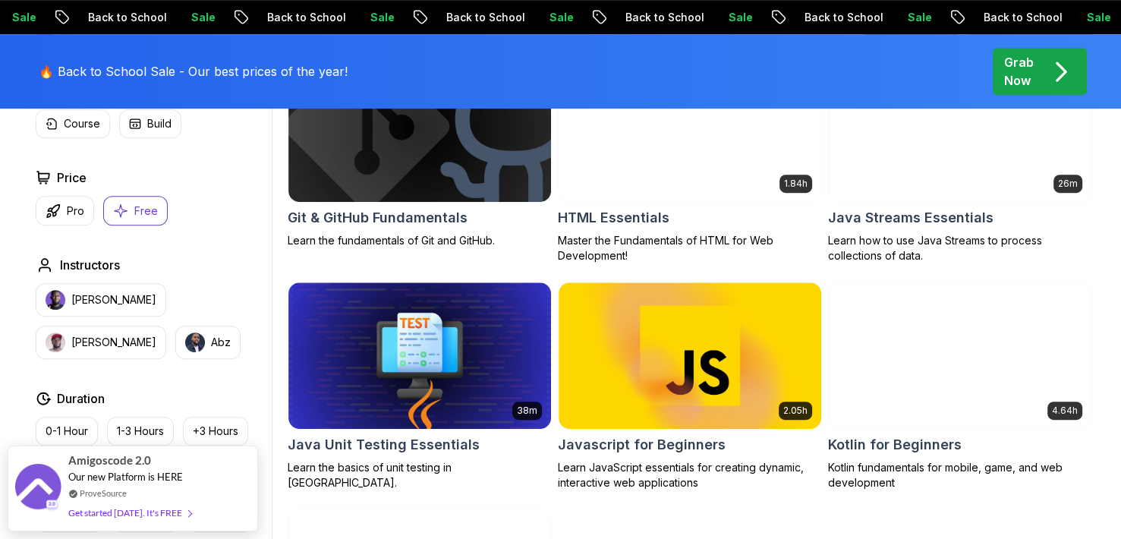
scroll to position [911, 0]
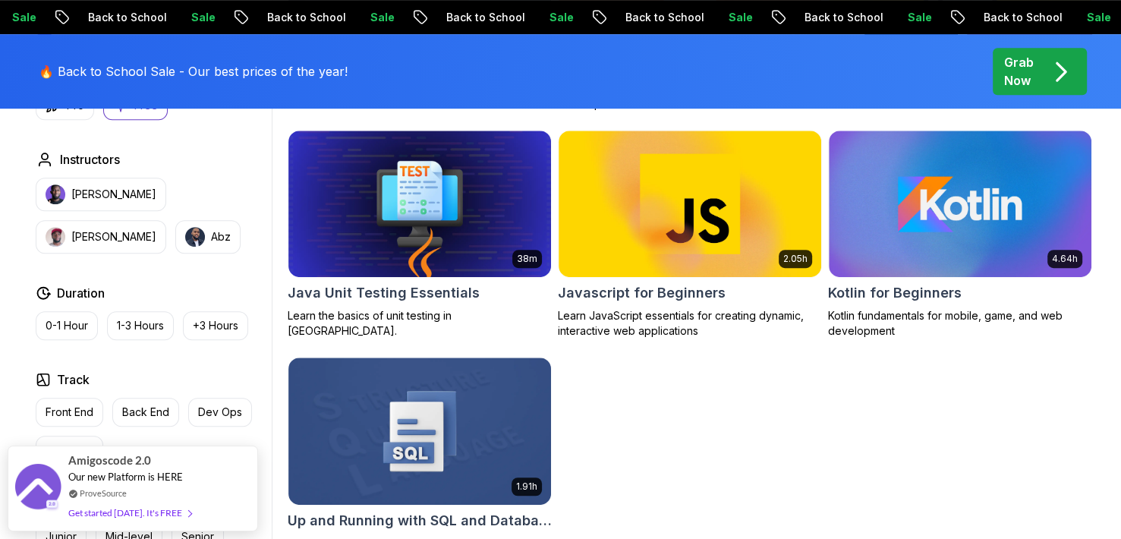
click at [698, 254] on img at bounding box center [690, 204] width 263 height 147
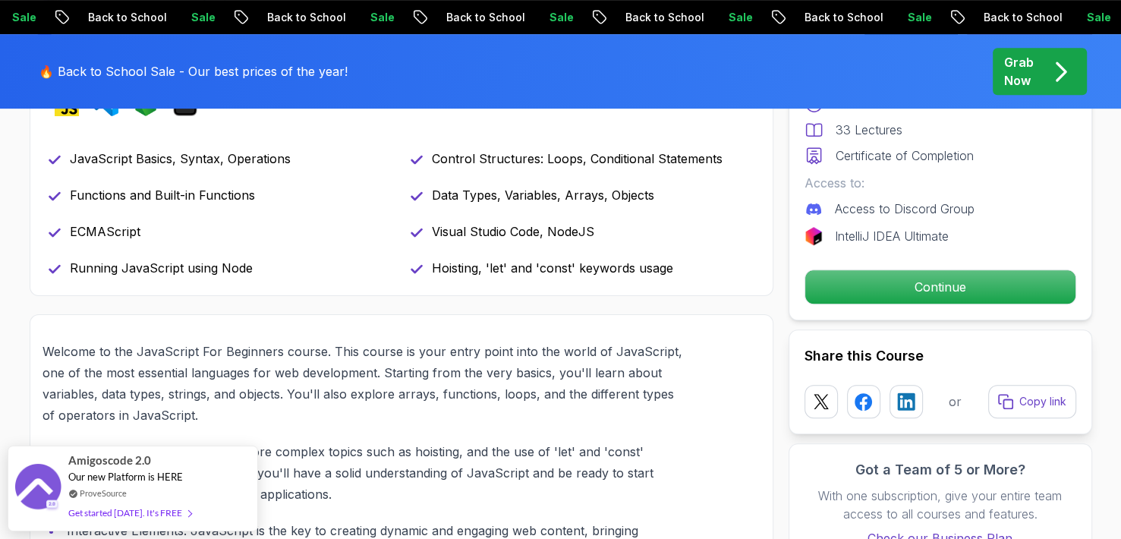
scroll to position [759, 0]
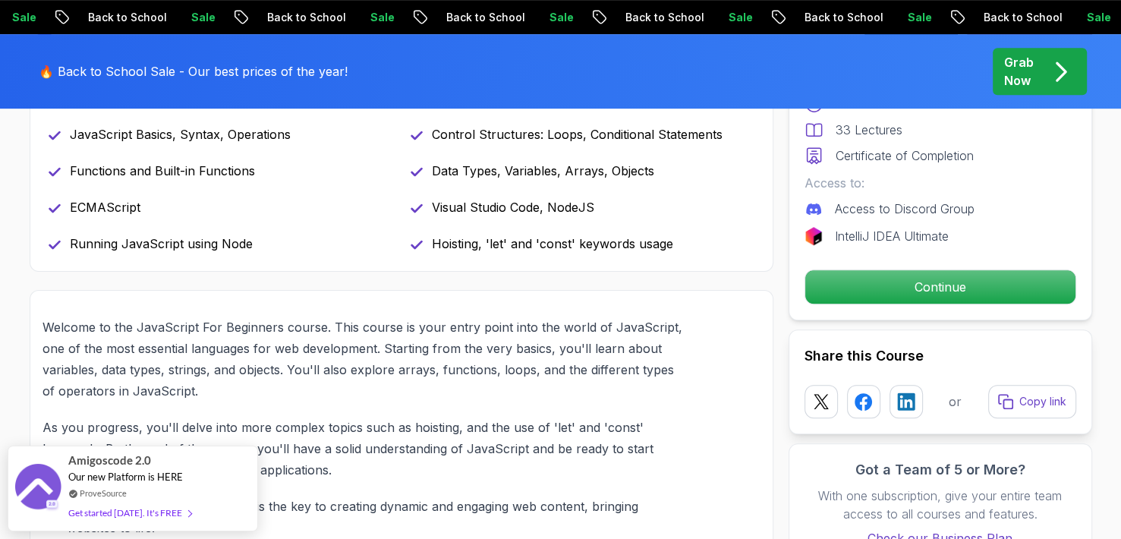
click at [855, 290] on p "Continue" at bounding box center [940, 286] width 270 height 33
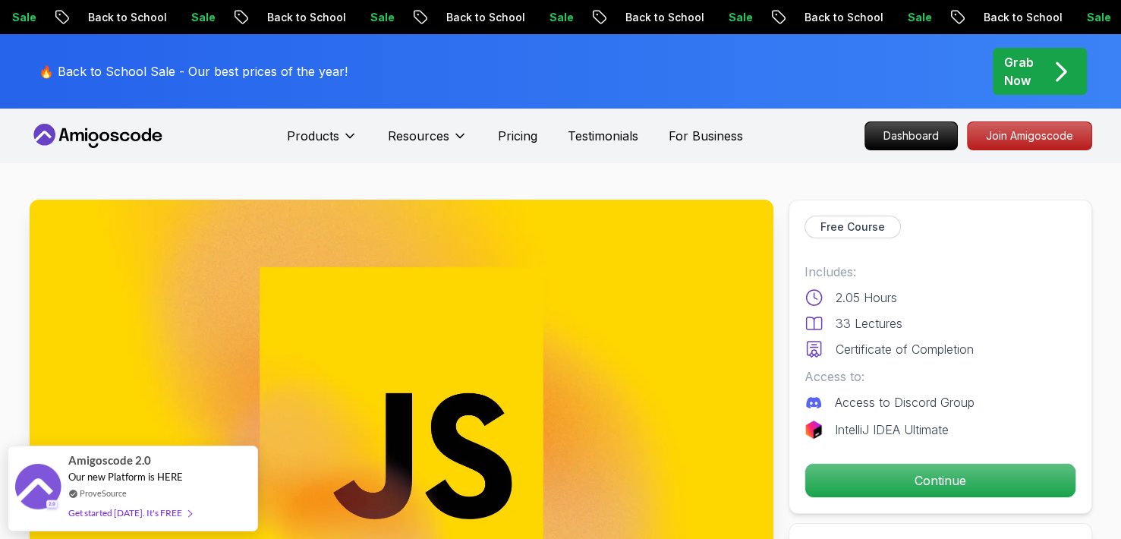
click at [910, 475] on p "Continue" at bounding box center [940, 480] width 270 height 33
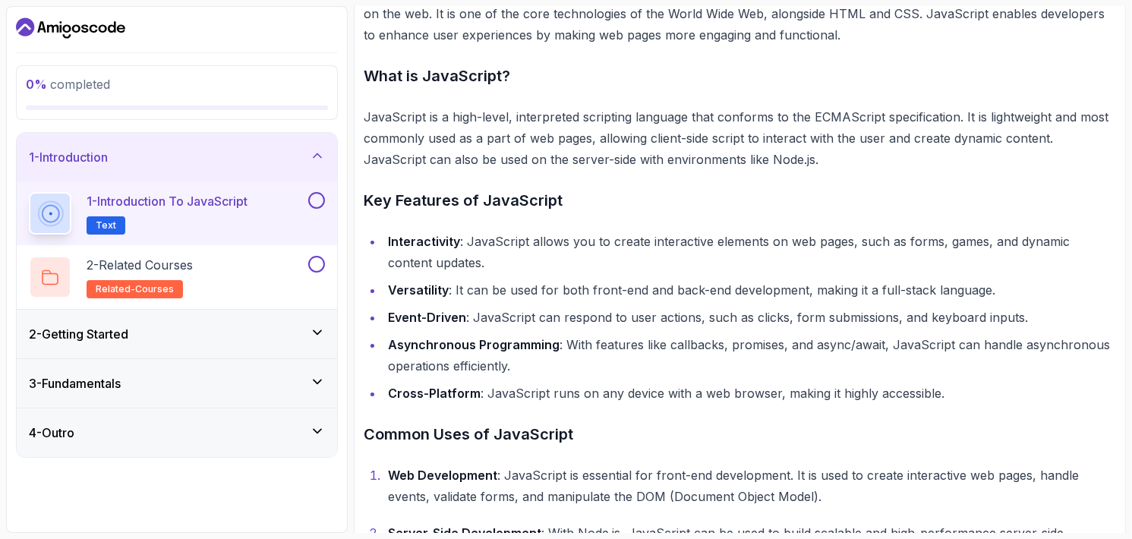
scroll to position [612, 0]
